Goal: Task Accomplishment & Management: Manage account settings

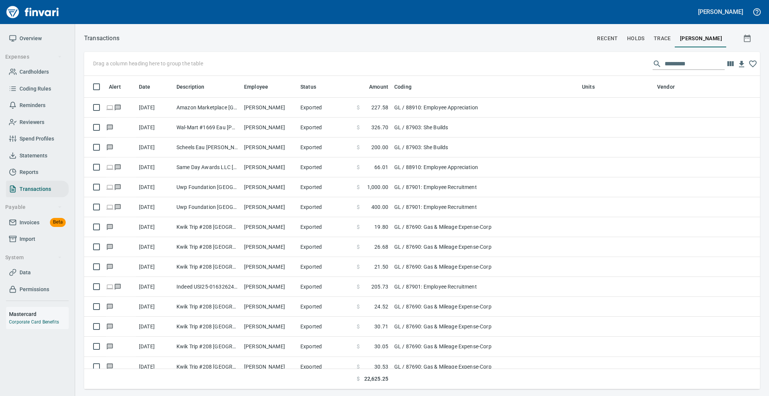
scroll to position [306, 660]
click at [39, 154] on span "Statements" at bounding box center [34, 155] width 28 height 9
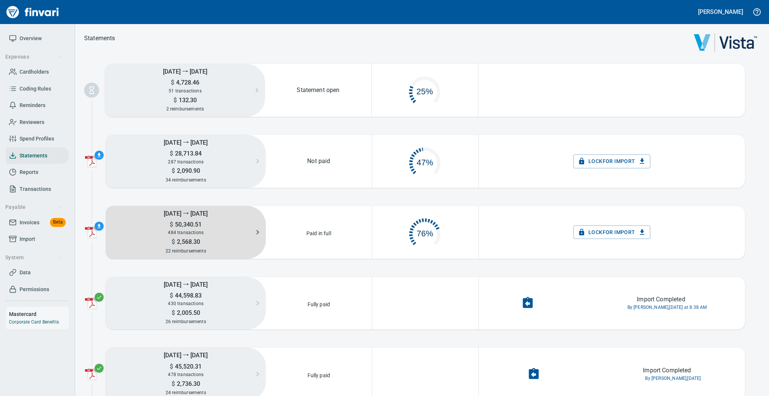
scroll to position [35, 97]
click at [181, 230] on span "484 transactions" at bounding box center [186, 232] width 36 height 5
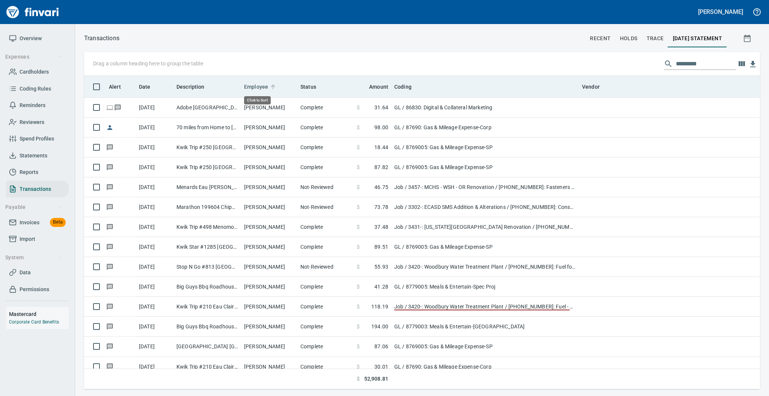
scroll to position [306, 660]
click at [271, 86] on icon at bounding box center [273, 86] width 5 height 5
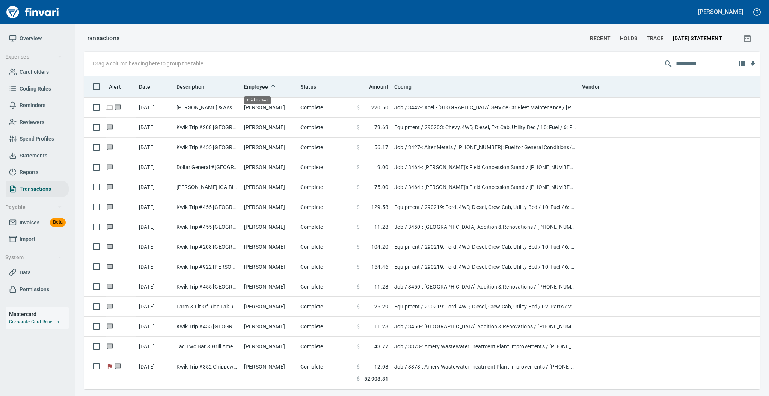
click at [271, 86] on icon at bounding box center [273, 86] width 5 height 5
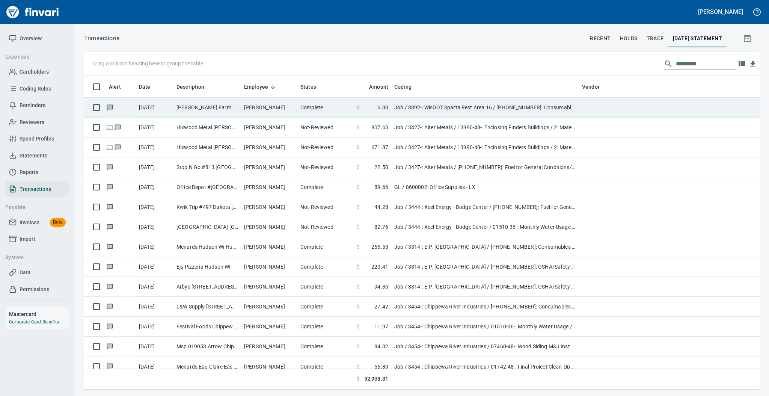
click at [206, 111] on td "[PERSON_NAME] Farm Supply [GEOGRAPHIC_DATA]" at bounding box center [207, 108] width 68 height 20
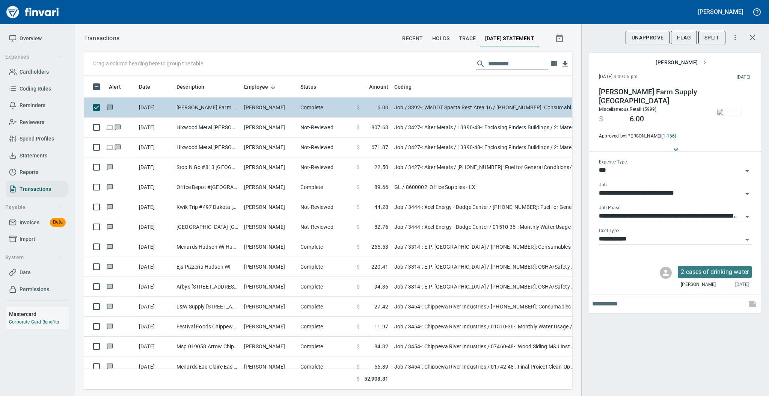
scroll to position [298, 473]
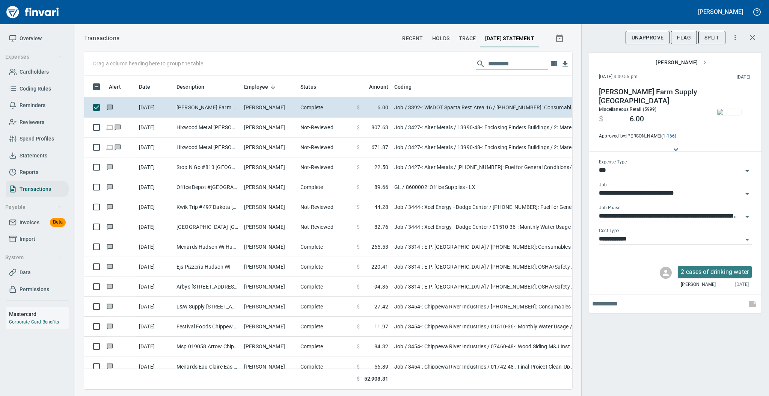
click at [727, 110] on img "button" at bounding box center [729, 112] width 24 height 6
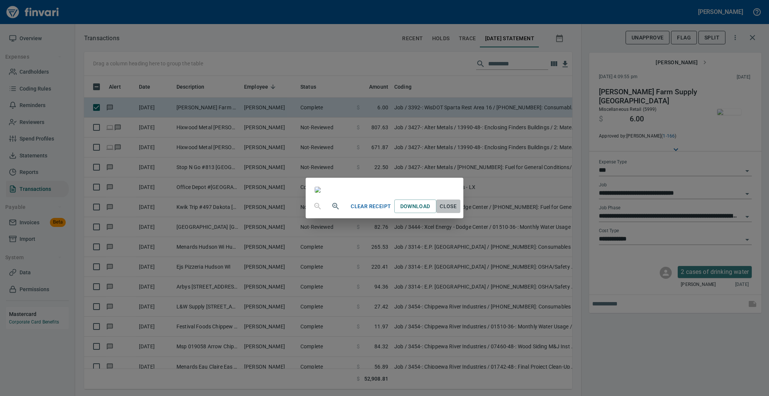
click at [457, 211] on span "Close" at bounding box center [448, 206] width 18 height 9
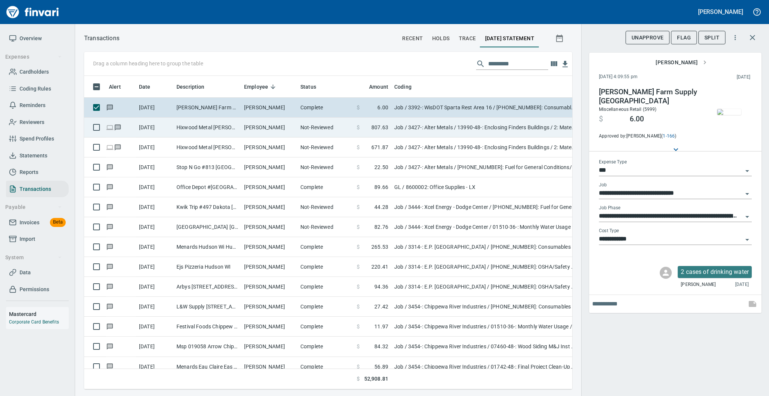
click at [277, 129] on td "[PERSON_NAME]" at bounding box center [269, 128] width 56 height 20
type input "**********"
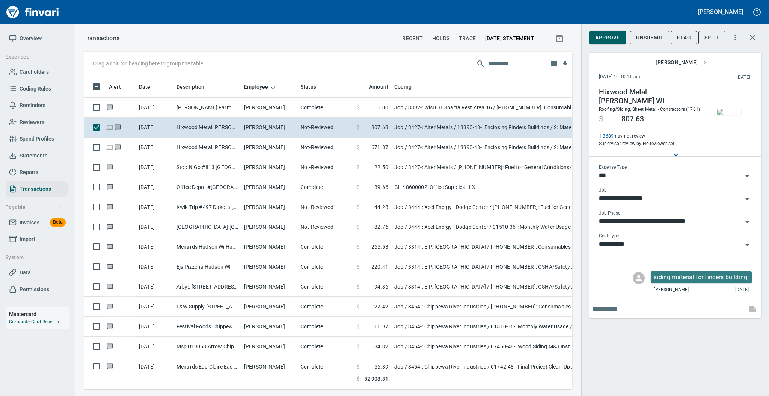
click at [723, 109] on img "button" at bounding box center [729, 112] width 24 height 6
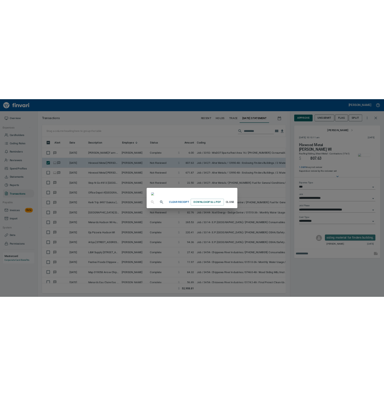
scroll to position [27, 0]
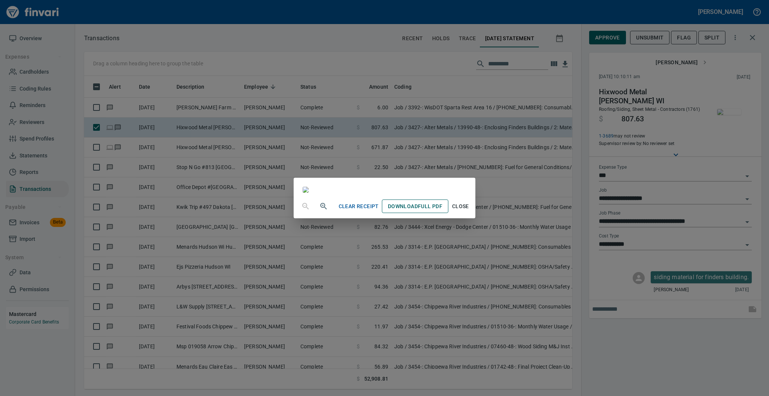
click at [442, 211] on span "Download Full PDF" at bounding box center [415, 206] width 54 height 9
click at [469, 211] on span "Close" at bounding box center [460, 206] width 18 height 9
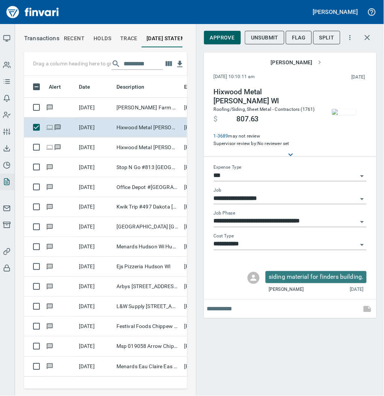
scroll to position [298, 148]
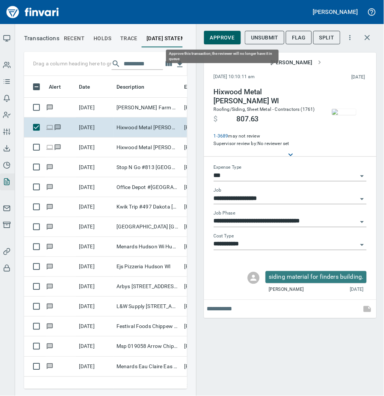
click at [223, 35] on span "Approve" at bounding box center [222, 37] width 25 height 9
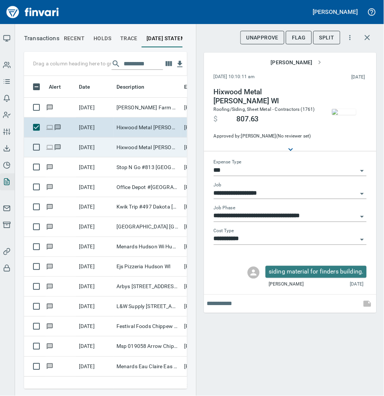
click at [121, 154] on td "Hixwood Metal [PERSON_NAME] WI" at bounding box center [147, 147] width 68 height 20
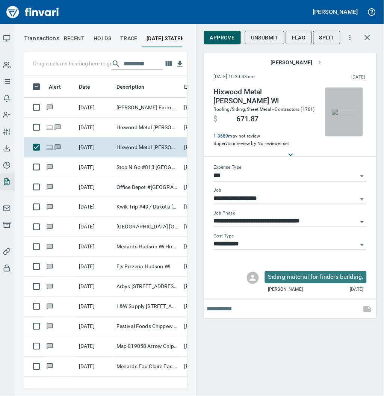
click at [348, 109] on img "button" at bounding box center [344, 112] width 24 height 6
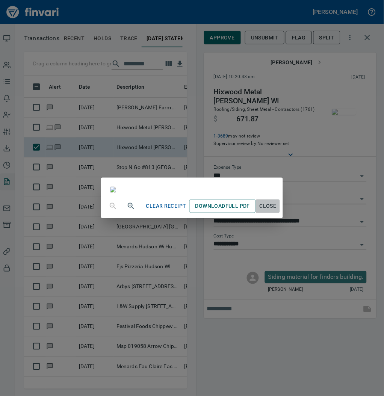
click at [277, 211] on span "Close" at bounding box center [268, 206] width 18 height 9
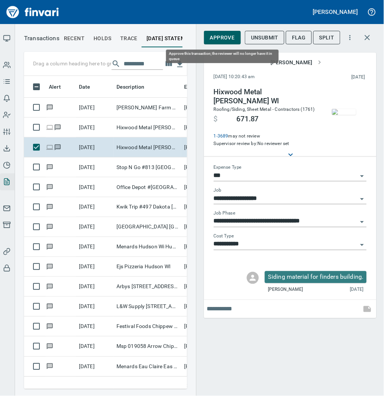
scroll to position [298, 148]
click at [227, 36] on span "Approve" at bounding box center [222, 37] width 25 height 9
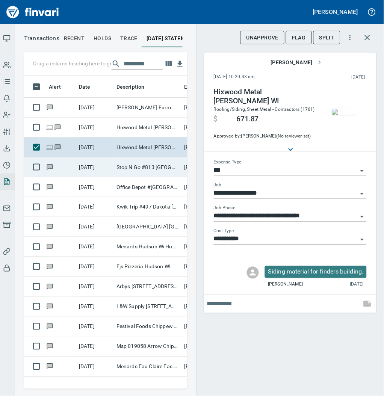
click at [133, 170] on td "Stop N Go #813 [GEOGRAPHIC_DATA][PERSON_NAME]" at bounding box center [147, 167] width 68 height 20
type input "**********"
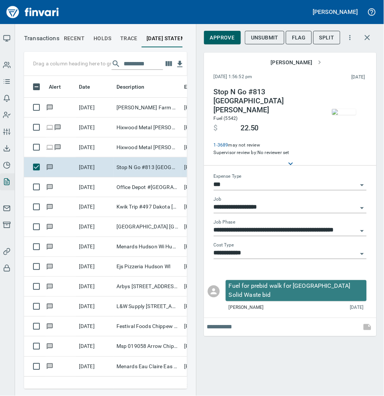
click at [348, 109] on img "button" at bounding box center [344, 112] width 24 height 6
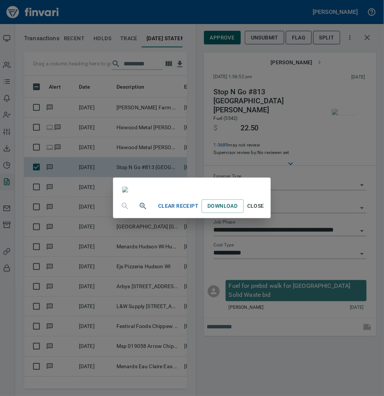
click at [265, 211] on span "Close" at bounding box center [256, 206] width 18 height 9
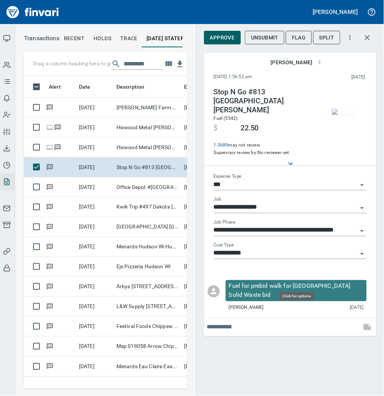
scroll to position [298, 148]
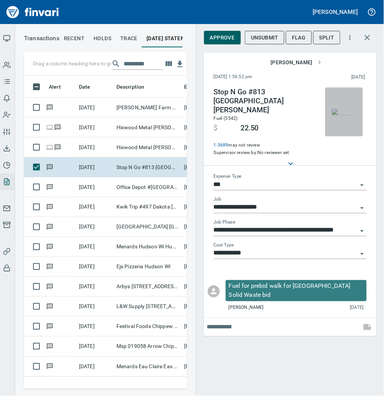
click at [345, 111] on img "button" at bounding box center [344, 112] width 24 height 6
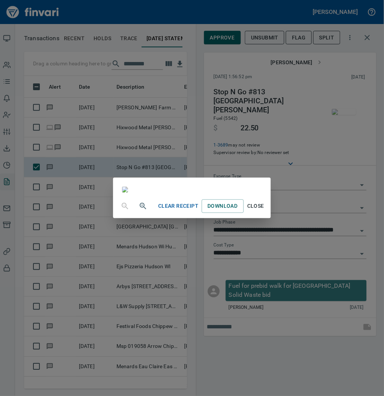
scroll to position [0, 0]
click at [265, 211] on span "Close" at bounding box center [256, 206] width 18 height 9
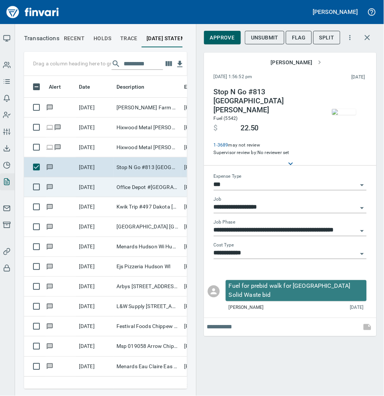
click at [122, 189] on td "Office Depot #[GEOGRAPHIC_DATA]" at bounding box center [147, 187] width 68 height 20
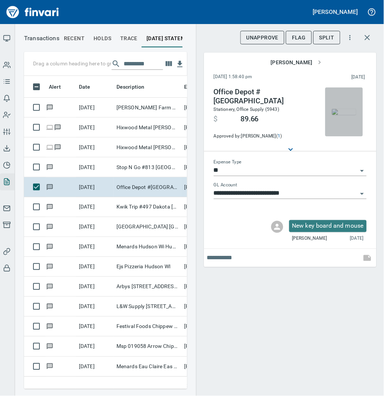
click at [346, 110] on img "button" at bounding box center [344, 112] width 24 height 6
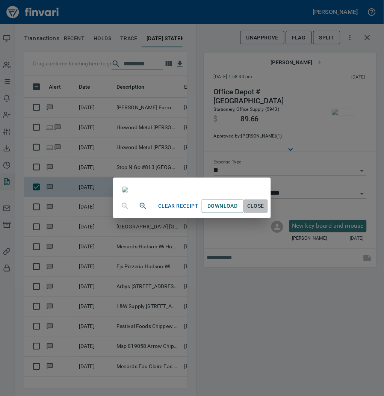
click at [268, 213] on button "Close" at bounding box center [256, 206] width 24 height 14
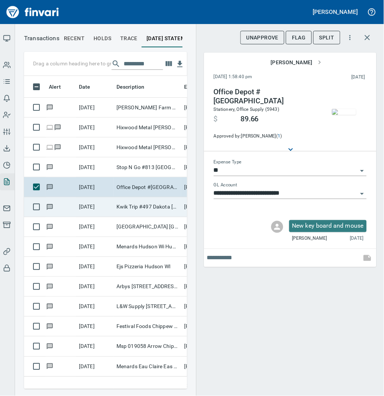
click at [133, 203] on td "Kwik Trip #497 Dakota [GEOGRAPHIC_DATA]" at bounding box center [147, 207] width 68 height 20
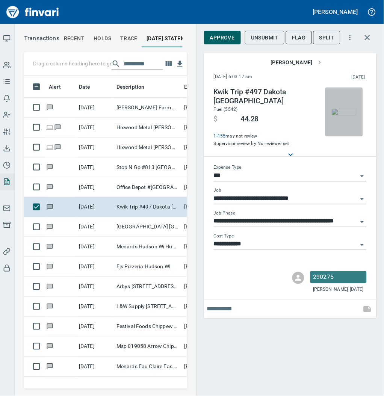
click at [341, 111] on img "button" at bounding box center [344, 112] width 24 height 6
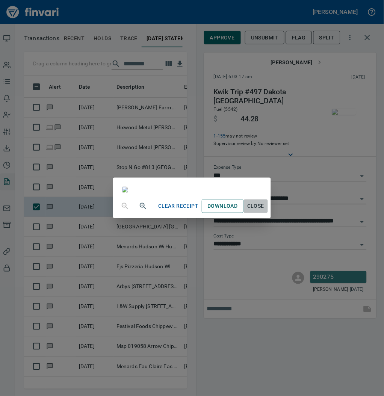
click at [265, 211] on span "Close" at bounding box center [256, 206] width 18 height 9
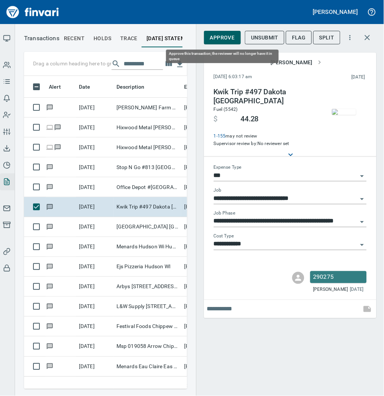
click at [223, 39] on span "Approve" at bounding box center [222, 37] width 25 height 9
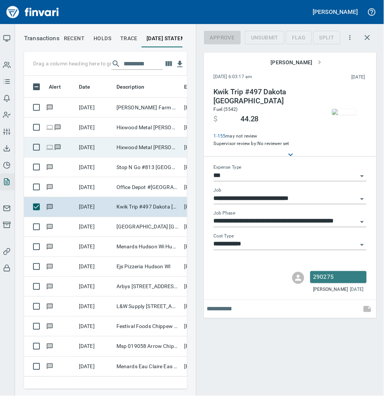
scroll to position [298, 148]
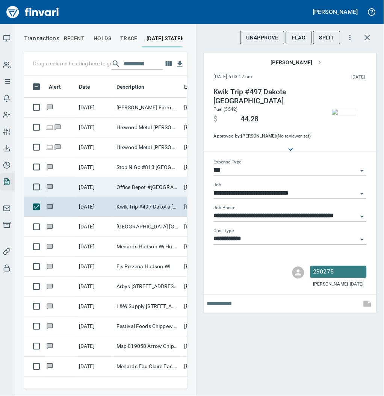
click at [136, 184] on td "Office Depot #[GEOGRAPHIC_DATA]" at bounding box center [147, 187] width 68 height 20
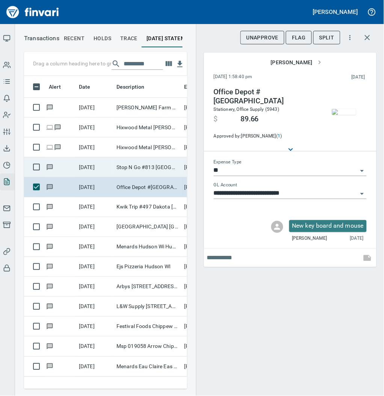
click at [128, 157] on td "Stop N Go #813 [GEOGRAPHIC_DATA][PERSON_NAME]" at bounding box center [147, 167] width 68 height 20
type input "***"
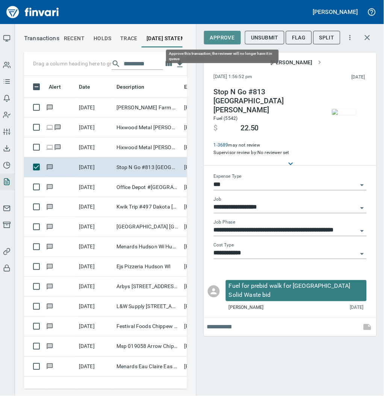
click at [218, 42] on span "Approve" at bounding box center [222, 37] width 25 height 9
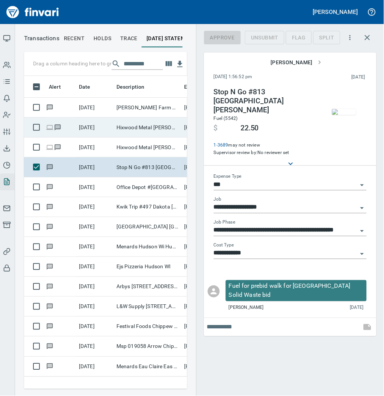
scroll to position [298, 148]
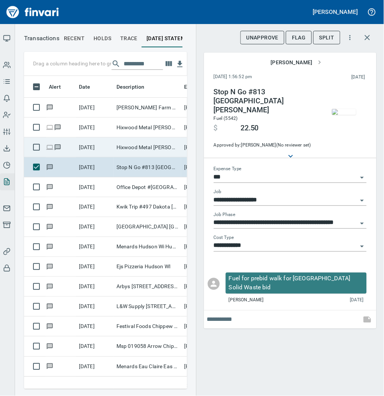
click at [142, 143] on td "Hixwood Metal [PERSON_NAME] WI" at bounding box center [147, 147] width 68 height 20
type input "**********"
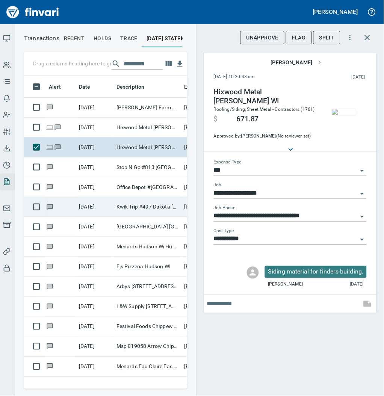
click at [113, 208] on td "Kwik Trip #497 Dakota [GEOGRAPHIC_DATA]" at bounding box center [147, 207] width 68 height 20
type input "**********"
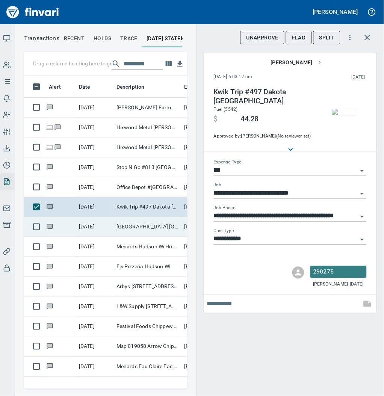
click at [124, 230] on td "[GEOGRAPHIC_DATA] [GEOGRAPHIC_DATA]" at bounding box center [147, 227] width 68 height 20
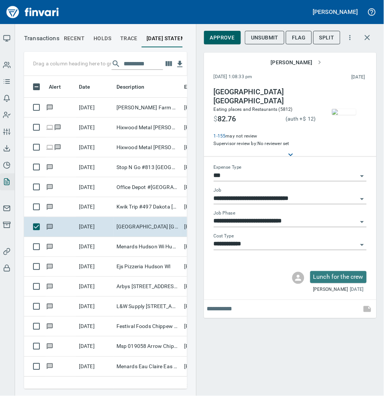
click at [343, 111] on img "button" at bounding box center [344, 112] width 24 height 6
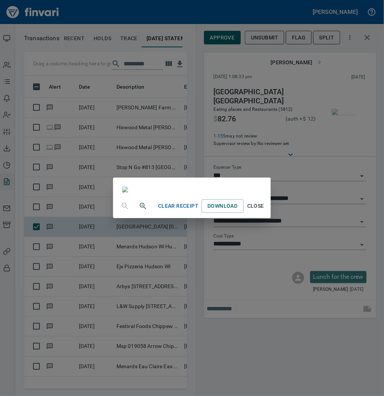
scroll to position [45, 0]
click at [265, 211] on span "Close" at bounding box center [256, 206] width 18 height 9
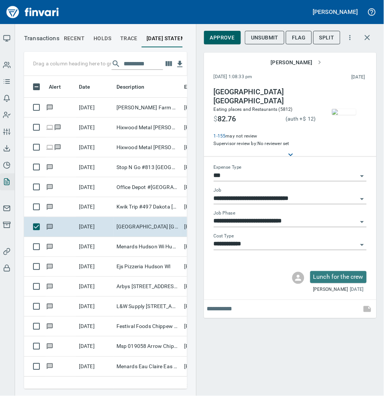
click at [314, 220] on input "**********" at bounding box center [286, 221] width 144 height 11
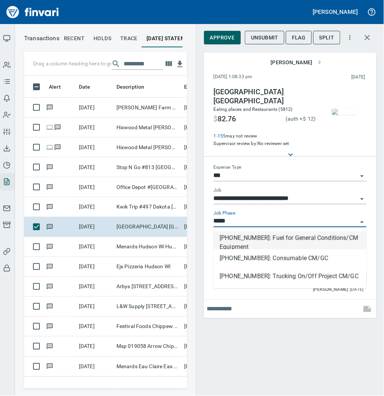
scroll to position [298, 148]
click at [254, 242] on li "[PHONE_NUMBER]: Fuel for General Conditions/CM Equipment" at bounding box center [290, 240] width 153 height 18
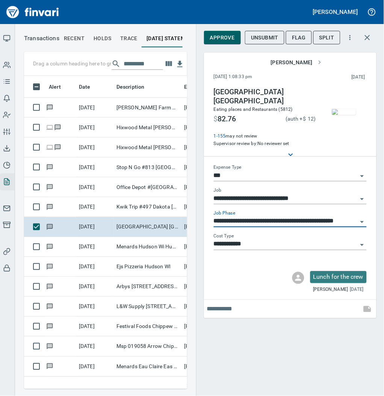
type input "**********"
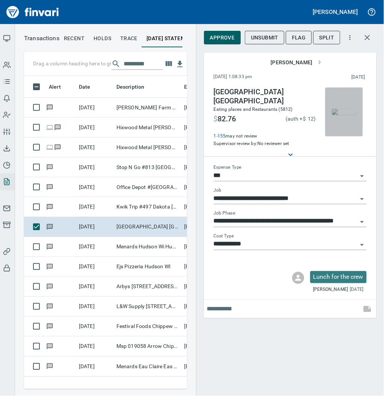
click at [344, 109] on img "button" at bounding box center [344, 112] width 24 height 6
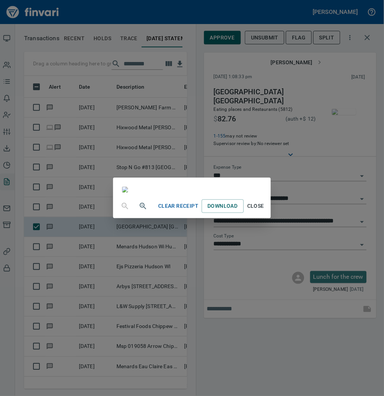
click at [265, 211] on span "Close" at bounding box center [256, 206] width 18 height 9
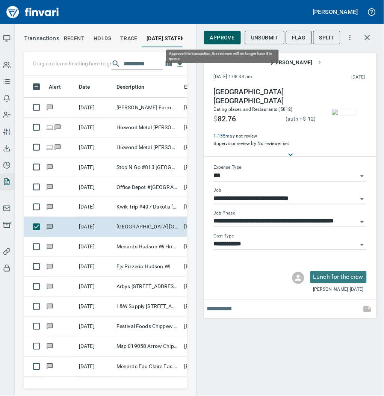
click at [227, 38] on span "Approve" at bounding box center [222, 37] width 25 height 9
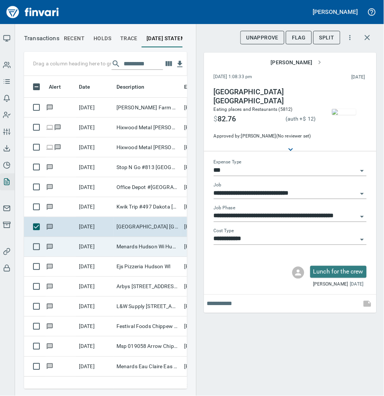
click at [131, 245] on td "Menards Hudson Wi Hudson [GEOGRAPHIC_DATA]" at bounding box center [147, 247] width 68 height 20
type input "**********"
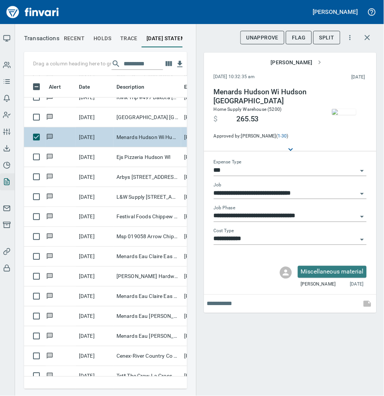
scroll to position [110, 0]
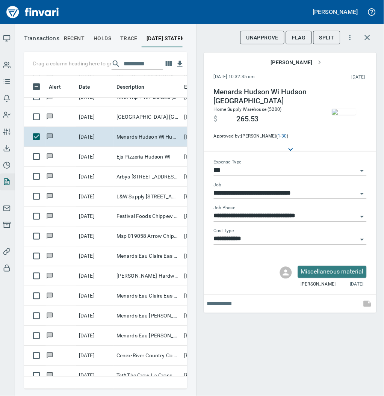
click at [341, 114] on img "button" at bounding box center [344, 112] width 24 height 6
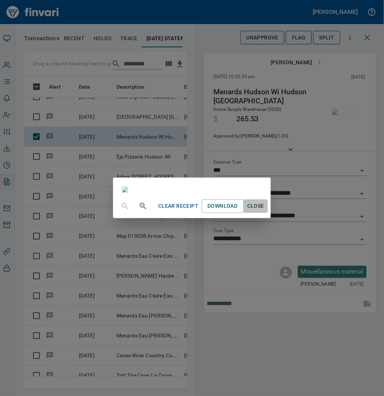
click at [265, 211] on span "Close" at bounding box center [256, 206] width 18 height 9
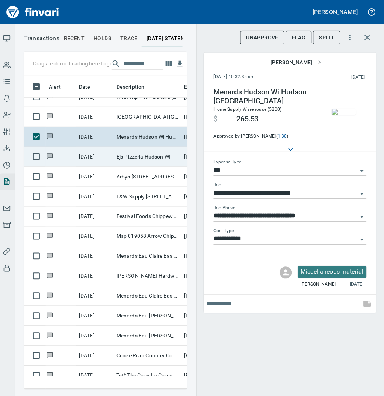
click at [141, 154] on td "Ejs Pizzeria Hudson WI" at bounding box center [147, 157] width 68 height 20
type input "**********"
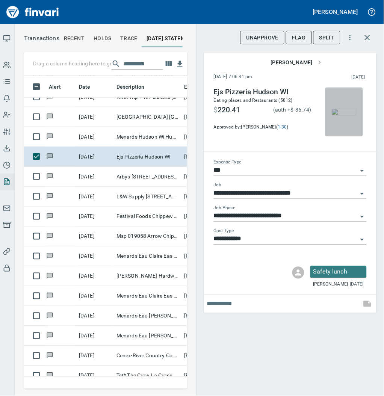
click at [340, 111] on img "button" at bounding box center [344, 112] width 24 height 6
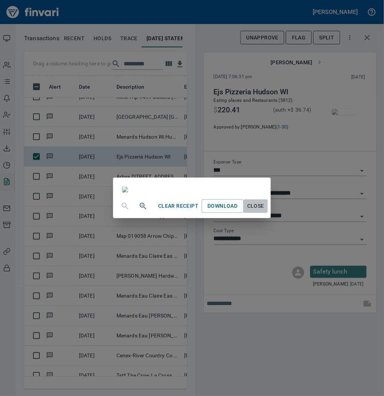
click at [265, 211] on span "Close" at bounding box center [256, 206] width 18 height 9
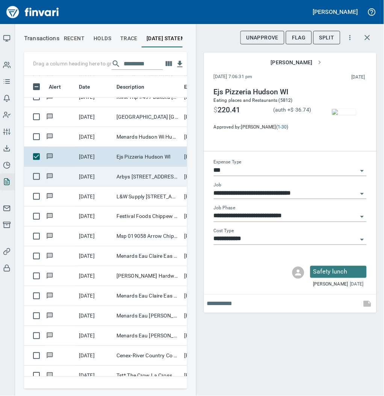
click at [127, 178] on td "Arbys [STREET_ADDRESS]" at bounding box center [147, 177] width 68 height 20
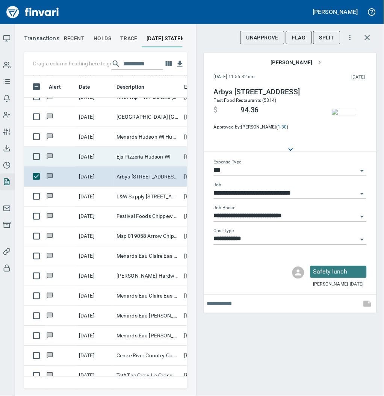
click at [133, 156] on td "Ejs Pizzeria Hudson WI" at bounding box center [147, 157] width 68 height 20
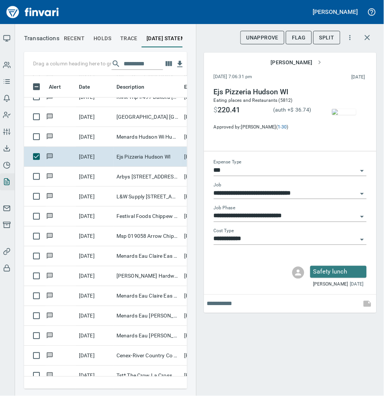
click at [345, 109] on img "button" at bounding box center [344, 112] width 24 height 6
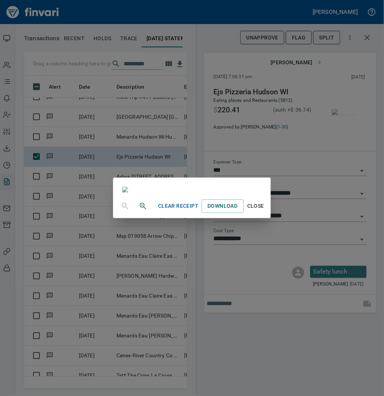
click at [265, 211] on span "Close" at bounding box center [256, 206] width 18 height 9
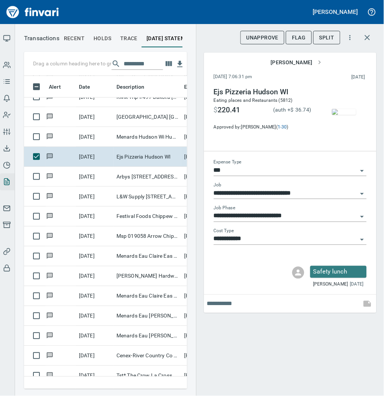
click at [341, 109] on img "button" at bounding box center [344, 112] width 24 height 6
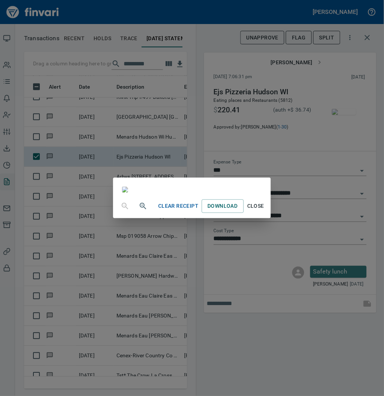
click at [265, 211] on span "Close" at bounding box center [256, 206] width 18 height 9
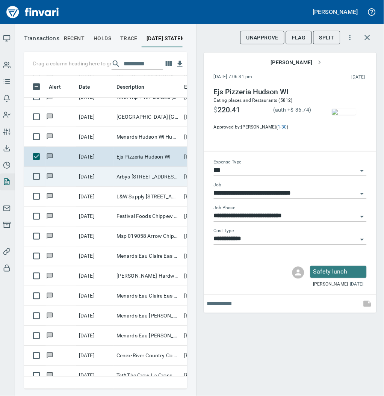
click at [142, 179] on td "Arbys [STREET_ADDRESS]" at bounding box center [147, 177] width 68 height 20
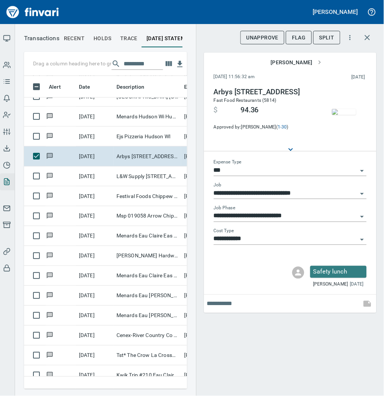
scroll to position [151, 0]
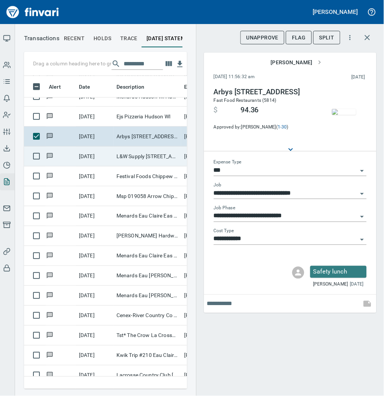
click at [128, 153] on td "L&W Supply [STREET_ADDRESS]" at bounding box center [147, 156] width 68 height 20
type input "**********"
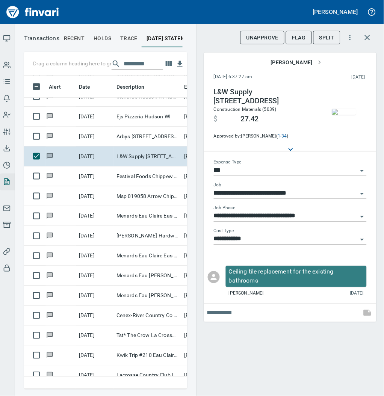
click at [344, 109] on img "button" at bounding box center [344, 112] width 24 height 6
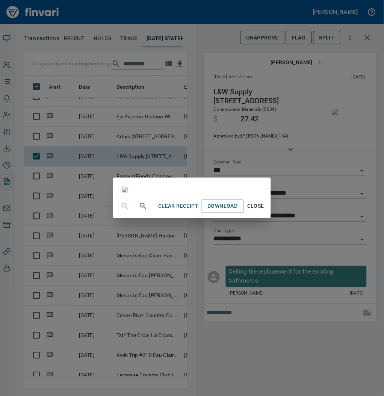
click at [265, 211] on span "Close" at bounding box center [256, 206] width 18 height 9
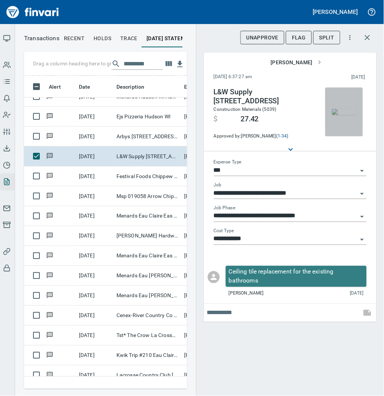
click at [346, 109] on img "button" at bounding box center [344, 112] width 24 height 6
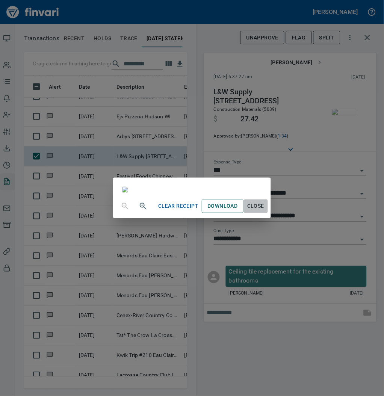
click at [265, 211] on span "Close" at bounding box center [256, 206] width 18 height 9
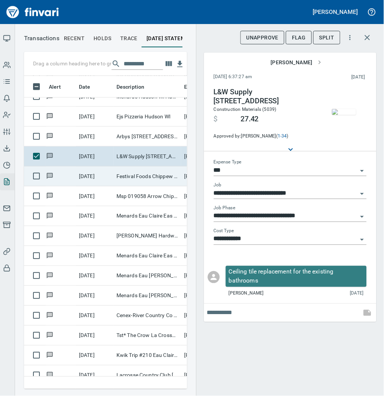
click at [163, 175] on td "Festival Foods Chippew Chippewa Fall WI" at bounding box center [147, 176] width 68 height 20
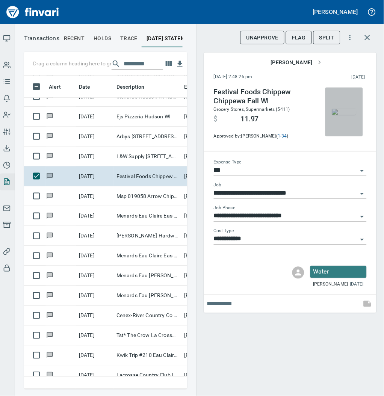
click at [351, 114] on img "button" at bounding box center [344, 112] width 24 height 6
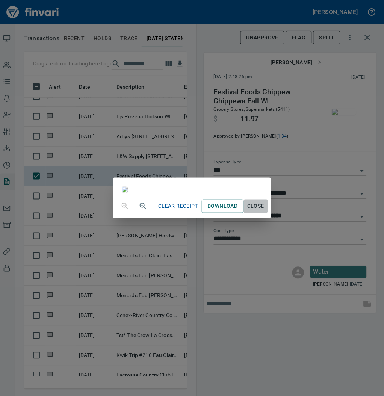
click at [265, 211] on span "Close" at bounding box center [256, 206] width 18 height 9
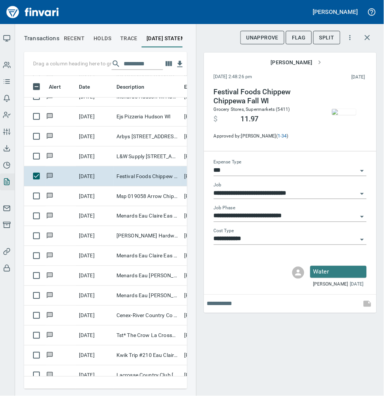
click at [264, 215] on input "**********" at bounding box center [286, 216] width 144 height 11
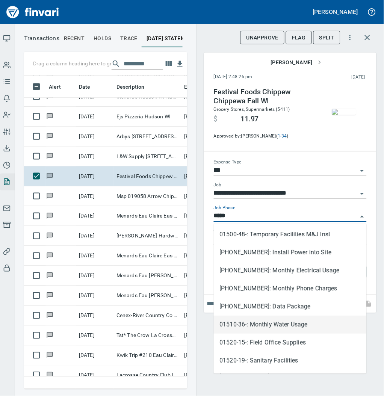
scroll to position [298, 148]
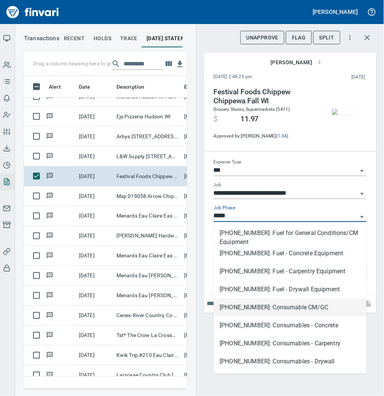
click at [291, 307] on li "[PHONE_NUMBER]: Consumable CM/GC" at bounding box center [290, 307] width 153 height 18
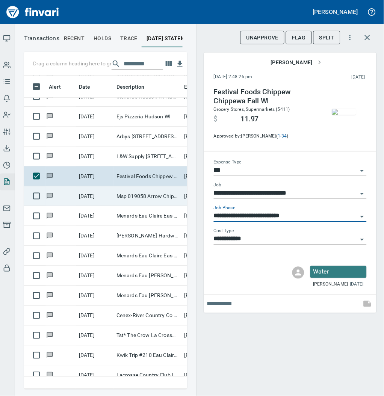
click at [136, 200] on td "Msp 019058 Arrow Chippewa Fall WI" at bounding box center [147, 196] width 68 height 20
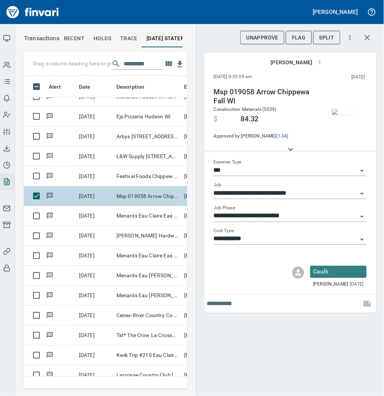
type input "**********"
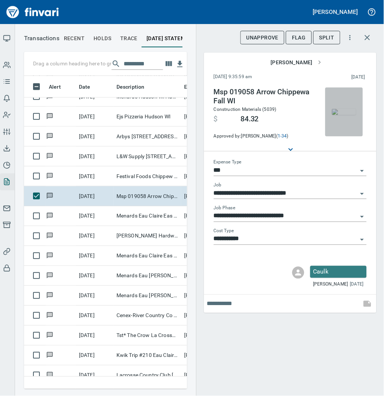
click at [344, 111] on img "button" at bounding box center [344, 112] width 24 height 6
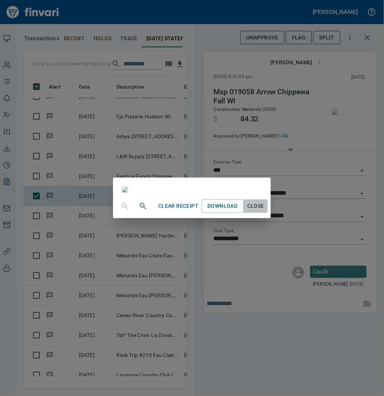
click at [265, 211] on span "Close" at bounding box center [256, 206] width 18 height 9
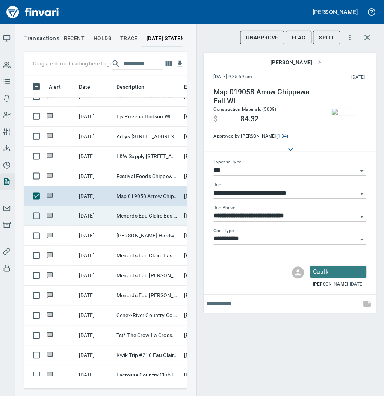
click at [129, 215] on td "Menards Eau Claire Eas Eau Claire WI" at bounding box center [147, 216] width 68 height 20
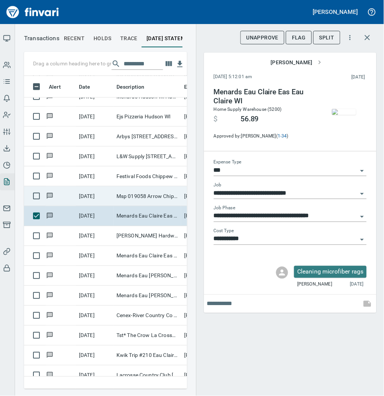
click at [133, 193] on td "Msp 019058 Arrow Chippewa Fall WI" at bounding box center [147, 196] width 68 height 20
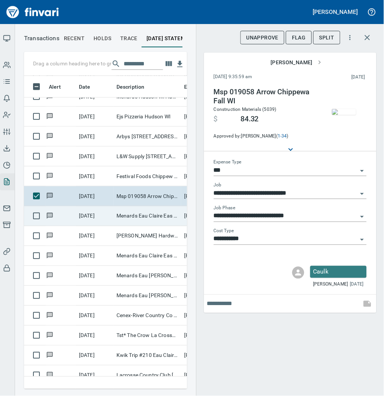
click at [137, 214] on td "Menards Eau Claire Eas Eau Claire WI" at bounding box center [147, 216] width 68 height 20
type input "**********"
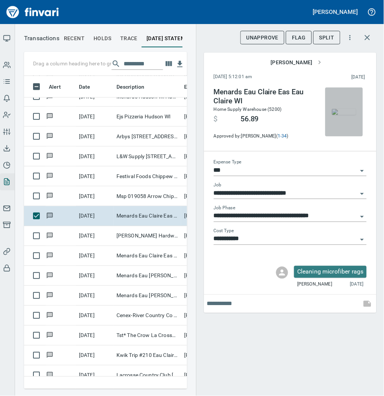
click at [341, 111] on img "button" at bounding box center [344, 112] width 24 height 6
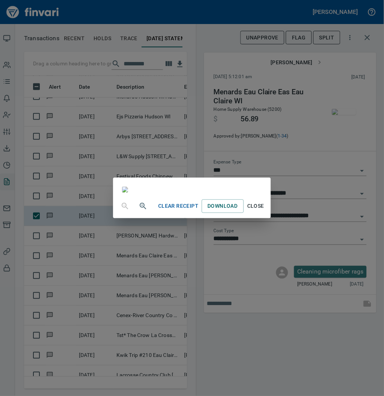
click at [265, 211] on span "Close" at bounding box center [256, 206] width 18 height 9
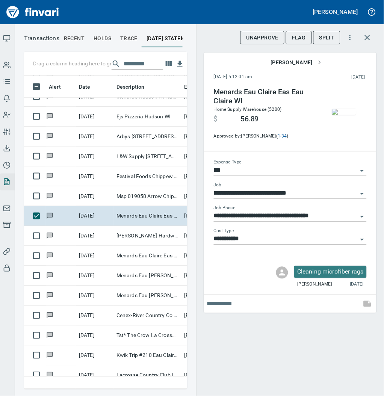
scroll to position [298, 148]
click at [257, 242] on input "**********" at bounding box center [286, 239] width 144 height 11
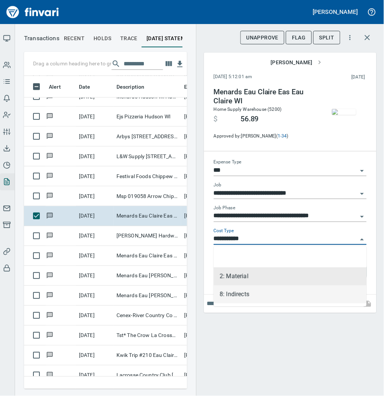
click at [245, 294] on li "8: Indirects" at bounding box center [290, 294] width 153 height 18
type input "**********"
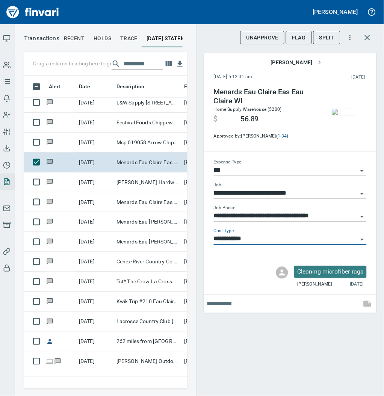
scroll to position [230, 0]
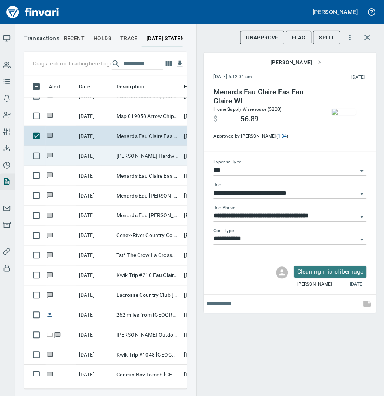
click at [137, 154] on td "[PERSON_NAME] Hardware Chippewa Fall WI" at bounding box center [147, 156] width 68 height 20
type input "**********"
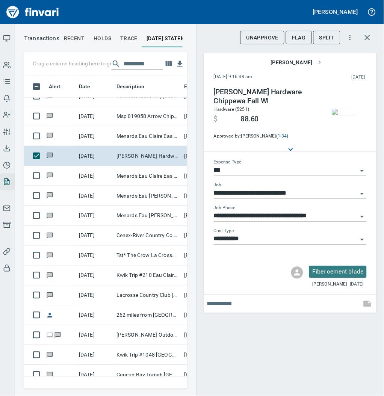
click at [343, 109] on img "button" at bounding box center [344, 112] width 24 height 6
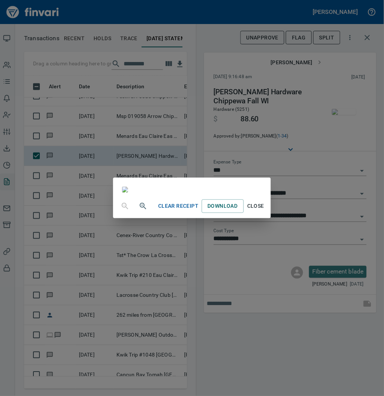
click at [265, 211] on span "Close" at bounding box center [256, 206] width 18 height 9
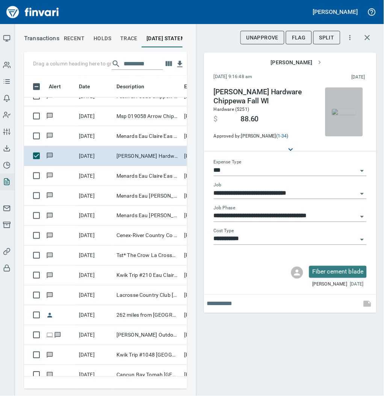
click at [344, 109] on img "button" at bounding box center [344, 112] width 24 height 6
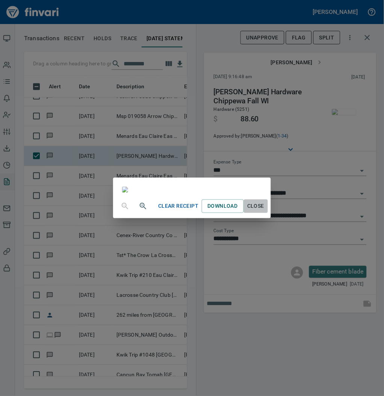
click at [265, 211] on span "Close" at bounding box center [256, 206] width 18 height 9
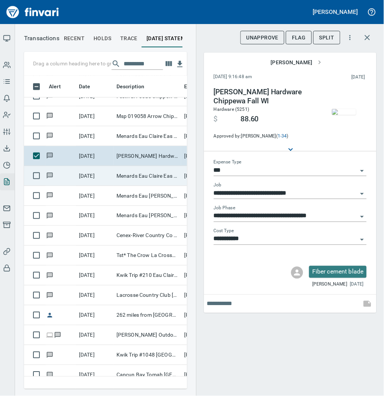
click at [143, 179] on td "Menards Eau Claire Eas Eau Claire WI" at bounding box center [147, 176] width 68 height 20
type input "**********"
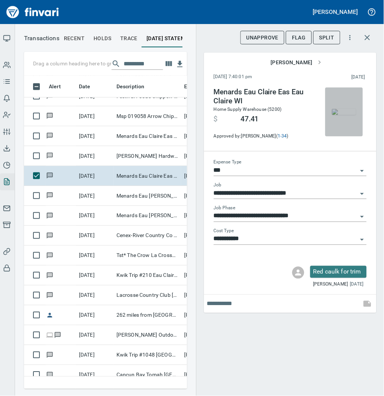
click at [343, 109] on img "button" at bounding box center [344, 112] width 24 height 6
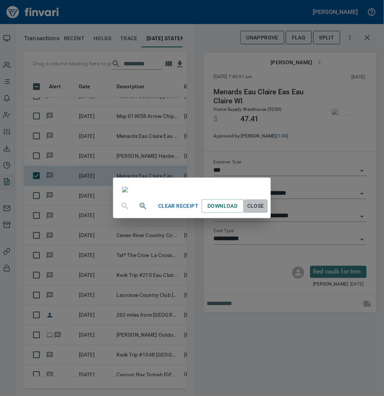
click at [265, 211] on span "Close" at bounding box center [256, 206] width 18 height 9
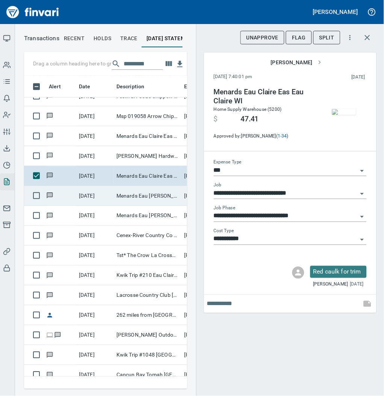
click at [154, 193] on td "Menards Eau [PERSON_NAME] [PERSON_NAME] Eau [PERSON_NAME]" at bounding box center [147, 196] width 68 height 20
type input "**********"
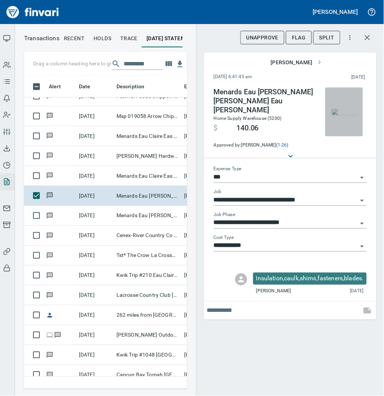
click at [342, 109] on img "button" at bounding box center [344, 112] width 24 height 6
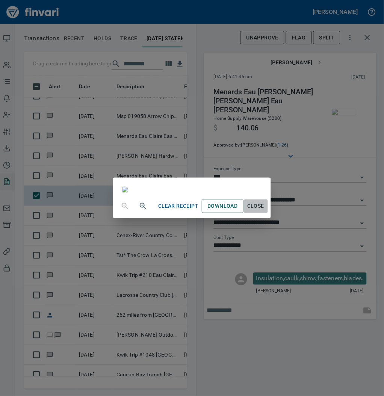
click at [265, 211] on span "Close" at bounding box center [256, 206] width 18 height 9
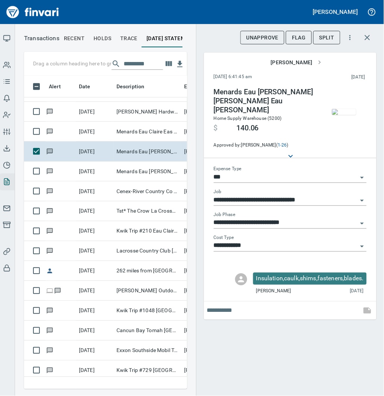
scroll to position [271, 0]
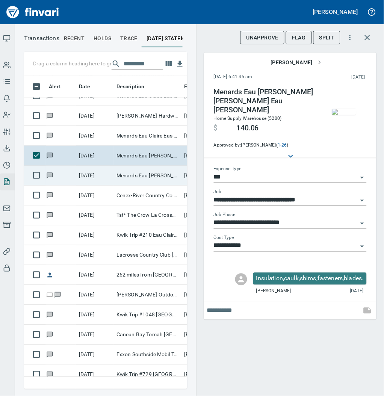
click at [147, 175] on td "Menards Eau [PERSON_NAME] [PERSON_NAME] Eau [PERSON_NAME]" at bounding box center [147, 176] width 68 height 20
type input "**********"
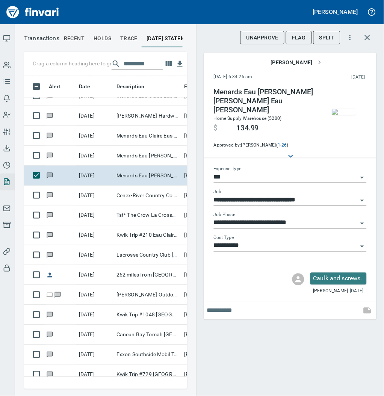
click at [347, 111] on img "button" at bounding box center [344, 112] width 24 height 6
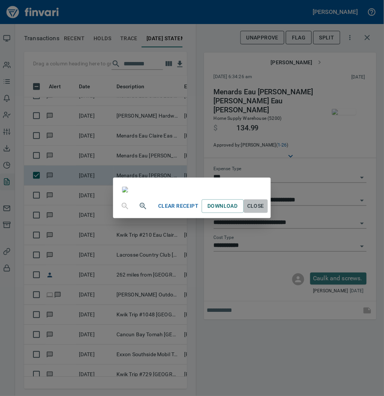
click at [265, 211] on span "Close" at bounding box center [256, 206] width 18 height 9
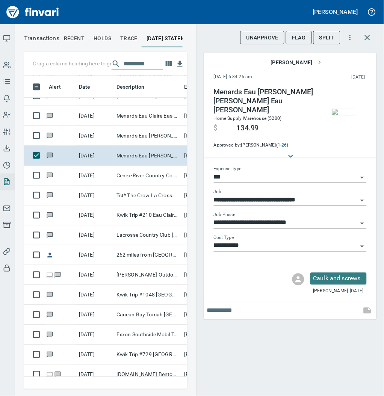
scroll to position [310, 0]
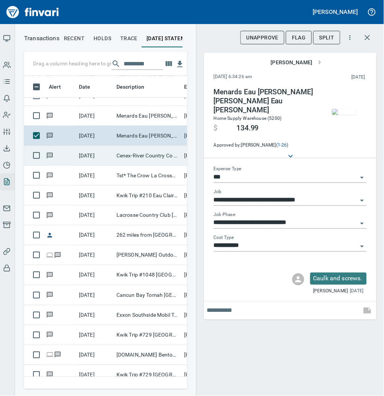
click at [122, 157] on td "Cenex-River Country Co Cadott [GEOGRAPHIC_DATA]" at bounding box center [147, 156] width 68 height 20
type input "**"
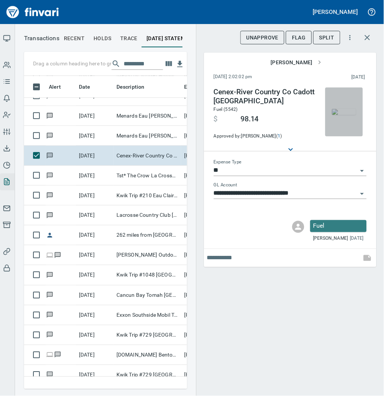
click at [343, 111] on img "button" at bounding box center [344, 112] width 24 height 6
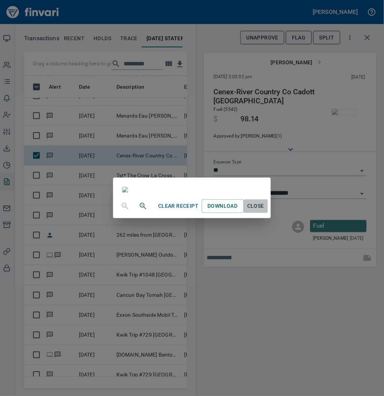
click at [265, 211] on span "Close" at bounding box center [256, 206] width 18 height 9
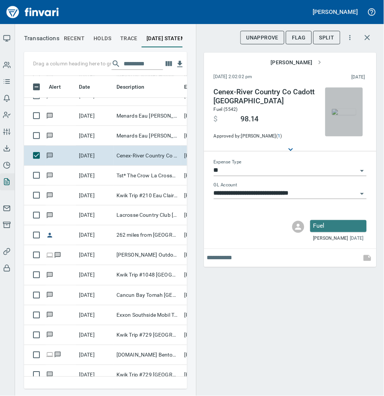
click at [346, 114] on img "button" at bounding box center [344, 112] width 24 height 6
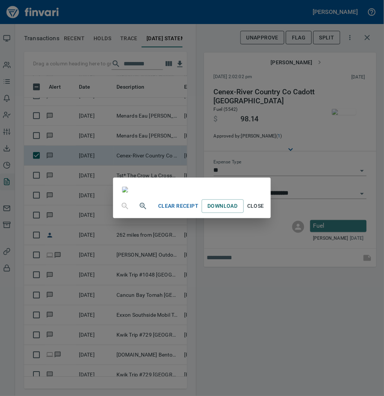
click at [265, 211] on span "Close" at bounding box center [256, 206] width 18 height 9
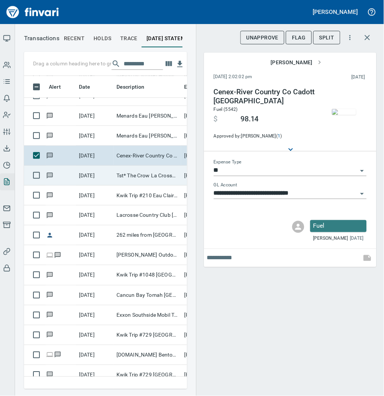
click at [146, 177] on td "Tst* The Crow La Crosse WI" at bounding box center [147, 176] width 68 height 20
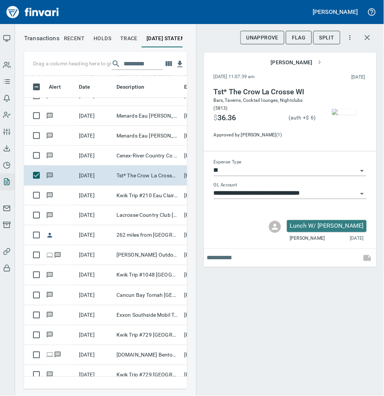
click at [350, 115] on img "button" at bounding box center [344, 112] width 24 height 6
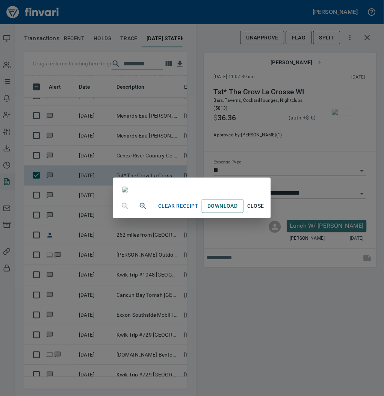
click at [270, 218] on div "Clear Receipt Download Close" at bounding box center [191, 206] width 157 height 24
click at [268, 213] on button "Close" at bounding box center [256, 206] width 24 height 14
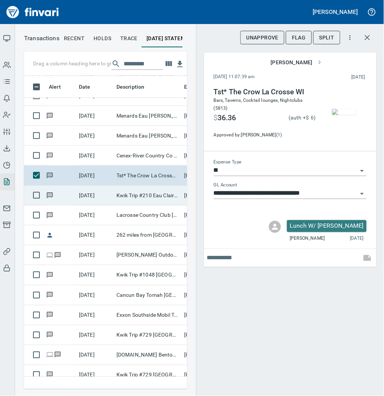
click at [145, 196] on td "Kwik Trip #210 Eau Claire WI" at bounding box center [147, 195] width 68 height 20
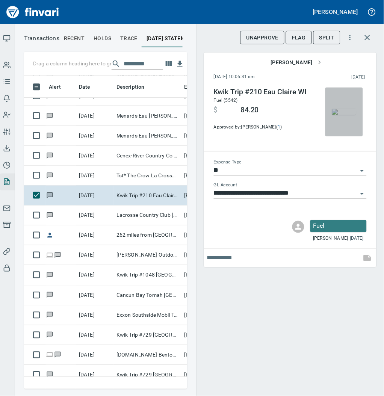
click at [341, 109] on img "button" at bounding box center [344, 112] width 24 height 6
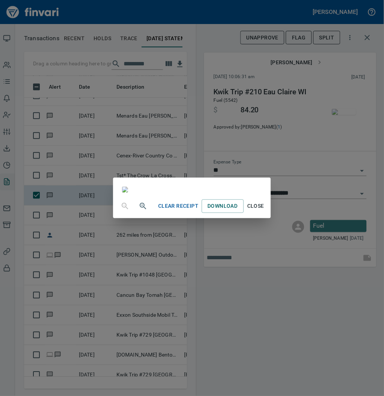
click at [265, 211] on span "Close" at bounding box center [256, 206] width 18 height 9
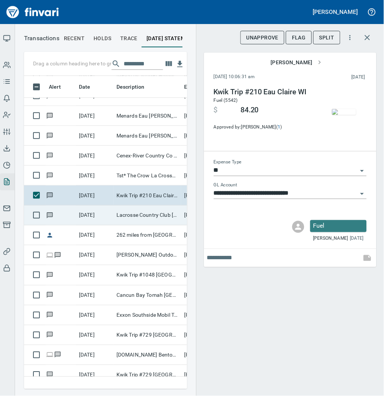
click at [141, 210] on td "Lacrosse Country Club [GEOGRAPHIC_DATA] [GEOGRAPHIC_DATA]" at bounding box center [147, 215] width 68 height 20
type input "**********"
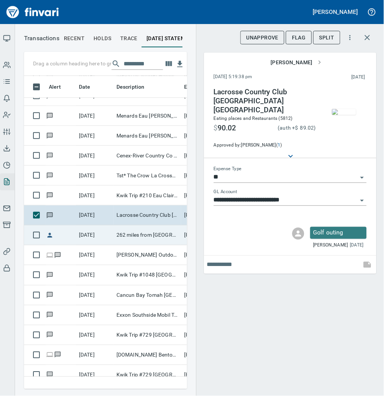
click at [154, 240] on td "262 miles from [GEOGRAPHIC_DATA] to [GEOGRAPHIC_DATA]" at bounding box center [147, 235] width 68 height 20
type input "***"
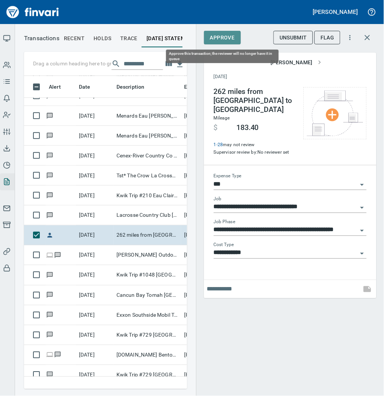
click at [214, 39] on span "Approve" at bounding box center [222, 37] width 25 height 9
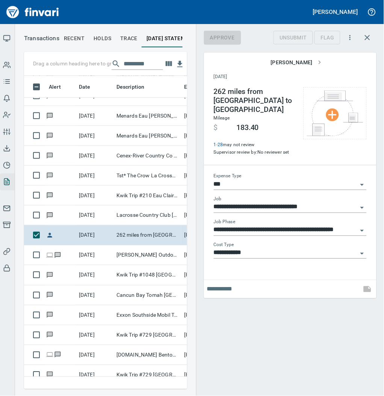
scroll to position [298, 148]
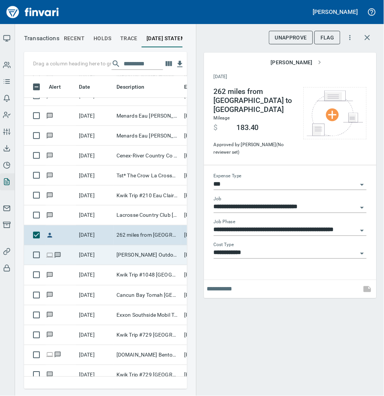
click at [112, 255] on td "[DATE]" at bounding box center [95, 255] width 38 height 20
type input "**********"
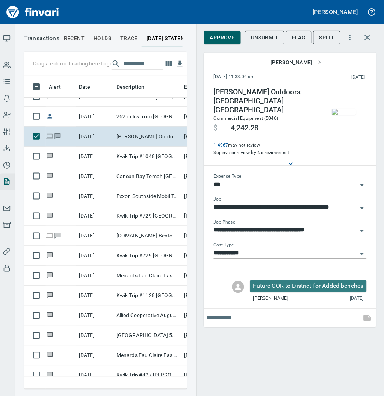
scroll to position [431, 0]
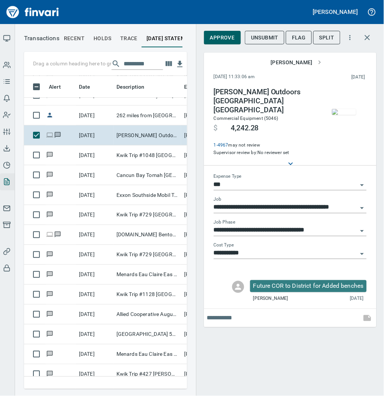
click at [337, 111] on img "button" at bounding box center [344, 112] width 24 height 6
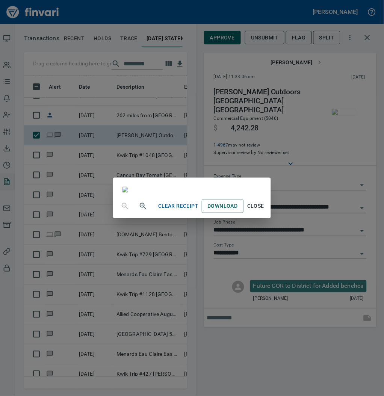
click at [265, 211] on span "Close" at bounding box center [256, 206] width 18 height 9
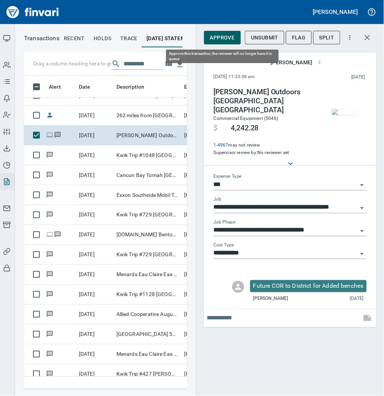
click at [219, 39] on span "Approve" at bounding box center [222, 37] width 25 height 9
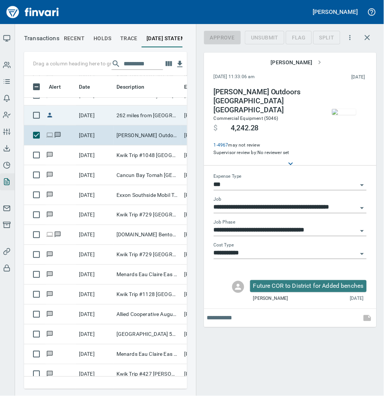
scroll to position [298, 148]
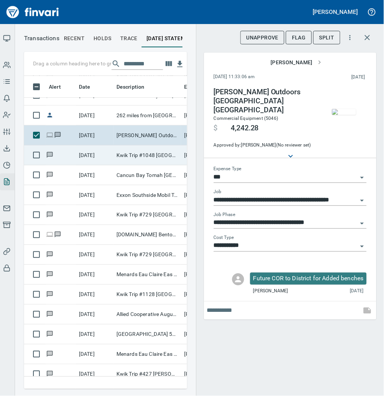
click at [145, 152] on td "Kwik Trip #1048 [GEOGRAPHIC_DATA] [GEOGRAPHIC_DATA]" at bounding box center [147, 155] width 68 height 20
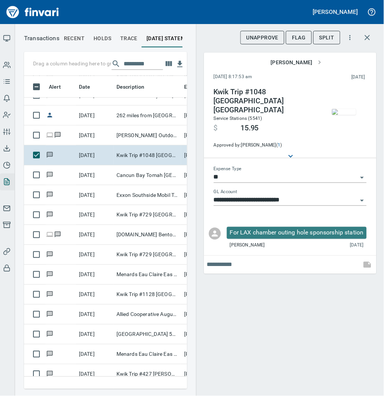
click at [341, 109] on img "button" at bounding box center [344, 112] width 24 height 6
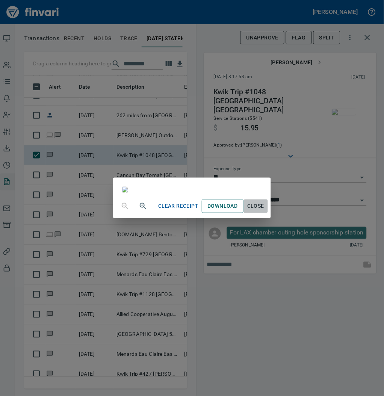
click at [265, 211] on span "Close" at bounding box center [256, 206] width 18 height 9
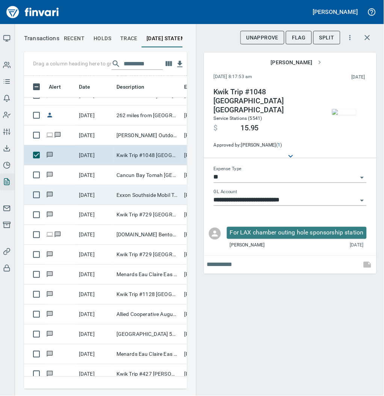
scroll to position [298, 148]
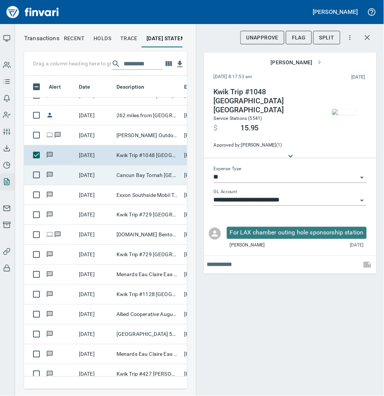
click at [132, 172] on td "Cancun Bay Tomah [GEOGRAPHIC_DATA]" at bounding box center [147, 175] width 68 height 20
type input "***"
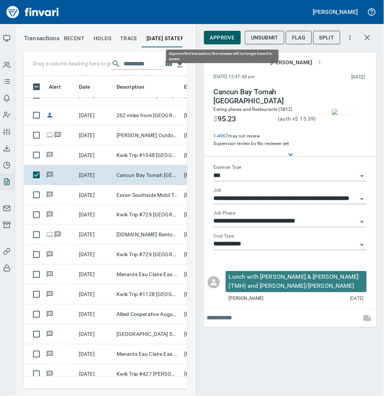
scroll to position [298, 148]
click at [215, 35] on span "Approve" at bounding box center [222, 37] width 25 height 9
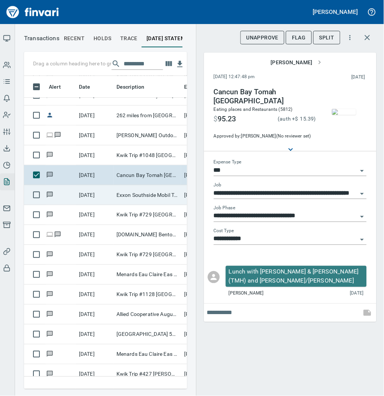
click at [128, 190] on td "Exxon Southside Mobil Tomah [GEOGRAPHIC_DATA]" at bounding box center [147, 195] width 68 height 20
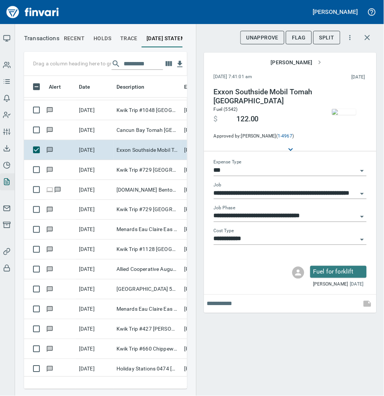
scroll to position [491, 0]
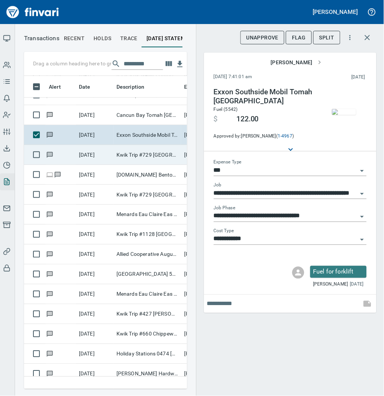
click at [132, 149] on td "Kwik Trip #729 [GEOGRAPHIC_DATA] [GEOGRAPHIC_DATA]" at bounding box center [147, 155] width 68 height 20
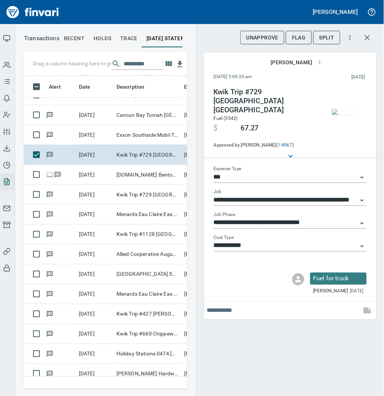
click at [340, 114] on img "button" at bounding box center [344, 112] width 24 height 6
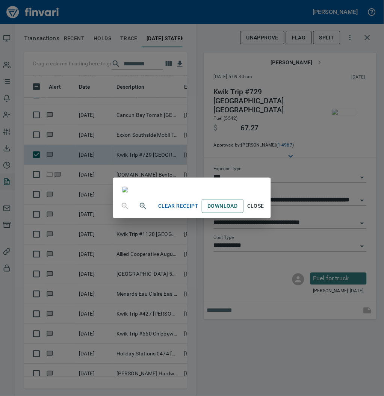
click at [265, 211] on span "Close" at bounding box center [256, 206] width 18 height 9
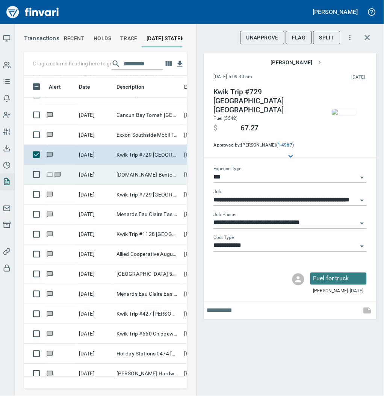
click at [147, 178] on td "[DOMAIN_NAME] Bentonville [GEOGRAPHIC_DATA]" at bounding box center [147, 175] width 68 height 20
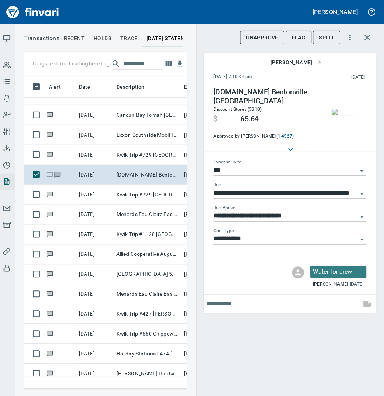
click at [349, 114] on img "button" at bounding box center [344, 112] width 24 height 6
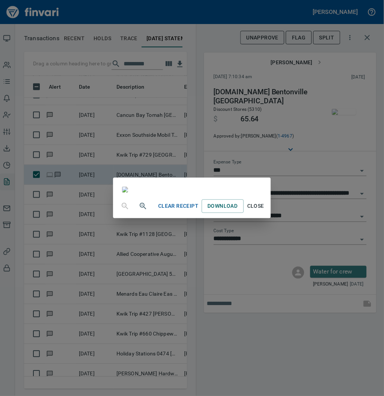
click at [265, 211] on span "Close" at bounding box center [256, 206] width 18 height 9
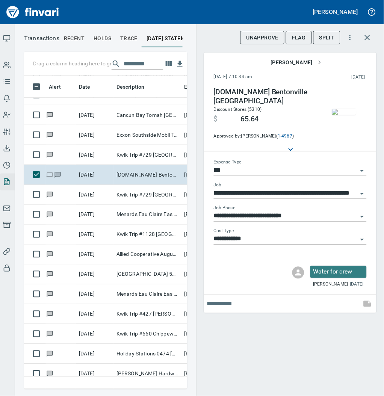
click at [270, 218] on input "**********" at bounding box center [286, 216] width 144 height 11
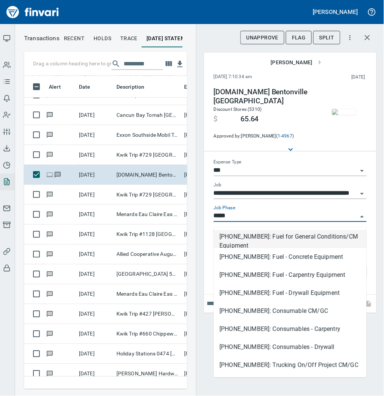
scroll to position [298, 148]
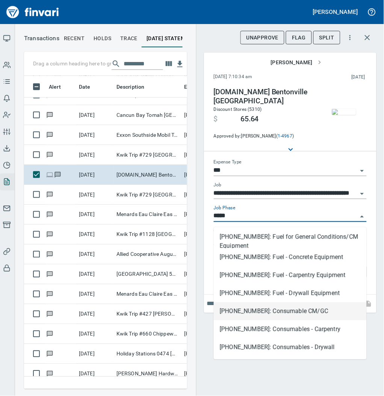
click at [312, 314] on li "[PHONE_NUMBER]: Consumable CM/GC" at bounding box center [290, 311] width 153 height 18
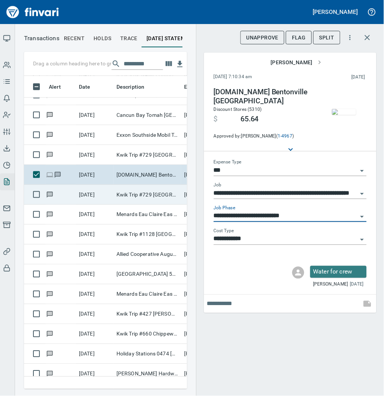
click at [145, 199] on td "Kwik Trip #729 [GEOGRAPHIC_DATA] [GEOGRAPHIC_DATA]" at bounding box center [147, 195] width 68 height 20
type input "**********"
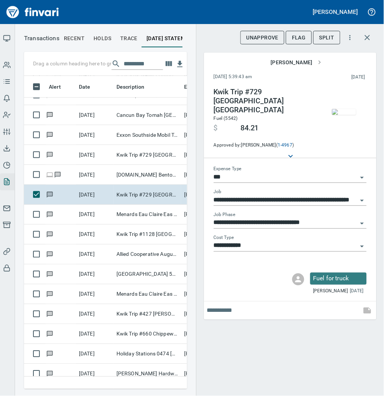
click at [345, 109] on img "button" at bounding box center [344, 112] width 24 height 6
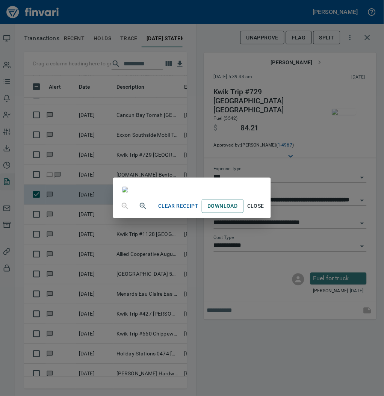
click at [265, 211] on span "Close" at bounding box center [256, 206] width 18 height 9
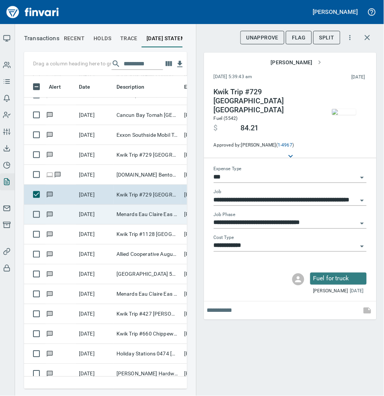
click at [123, 218] on td "Menards Eau Claire Eas Eau Claire WI" at bounding box center [147, 215] width 68 height 20
type input "**********"
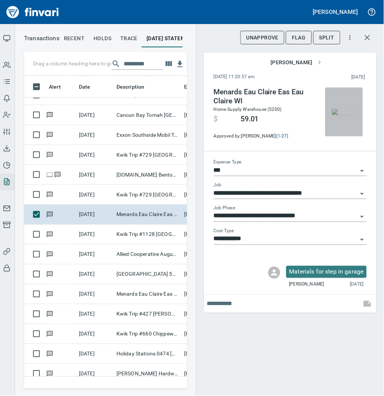
click at [348, 109] on img "button" at bounding box center [344, 112] width 24 height 6
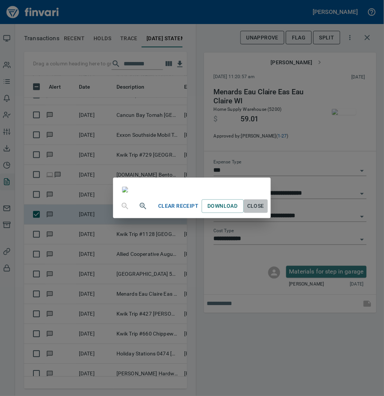
click at [265, 211] on span "Close" at bounding box center [256, 206] width 18 height 9
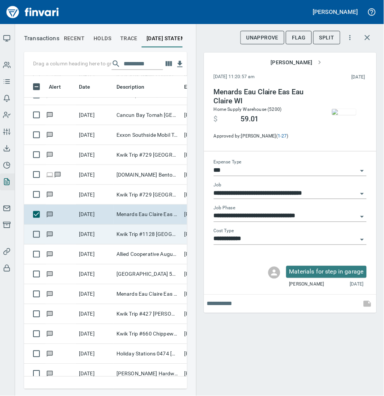
click at [143, 240] on td "Kwik Trip #1128 [GEOGRAPHIC_DATA] [GEOGRAPHIC_DATA]" at bounding box center [147, 234] width 68 height 20
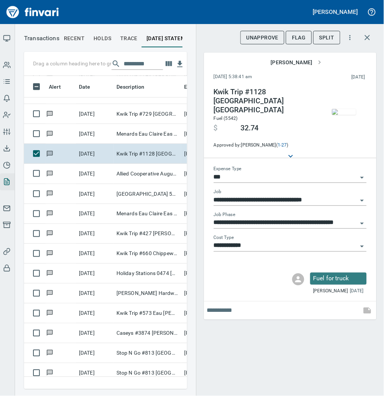
scroll to position [591, 0]
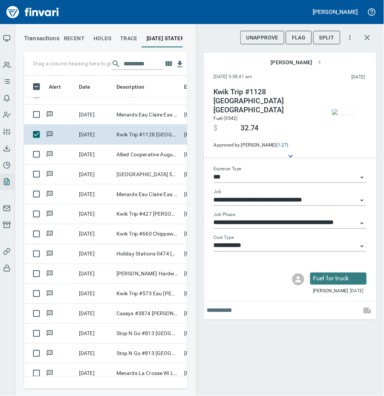
click at [342, 109] on img "button" at bounding box center [344, 112] width 24 height 6
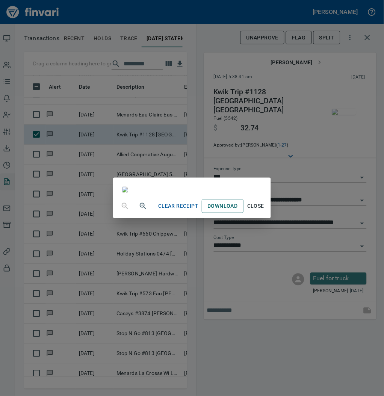
click at [265, 211] on span "Close" at bounding box center [256, 206] width 18 height 9
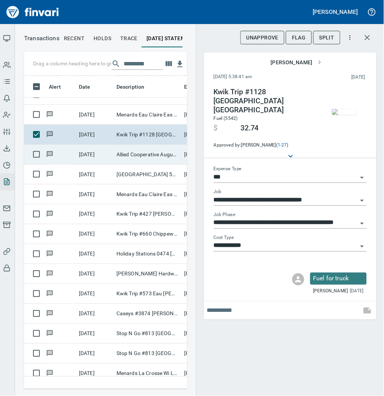
click at [131, 158] on td "Allied Cooperative Augusta [GEOGRAPHIC_DATA]" at bounding box center [147, 155] width 68 height 20
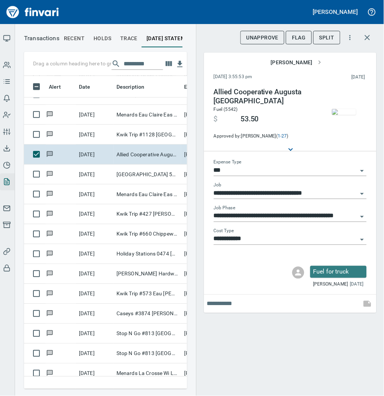
click at [347, 113] on img "button" at bounding box center [344, 112] width 24 height 6
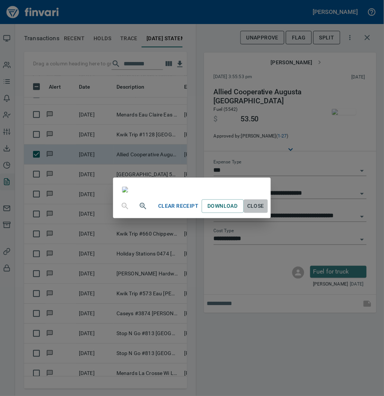
click at [265, 211] on span "Close" at bounding box center [256, 206] width 18 height 9
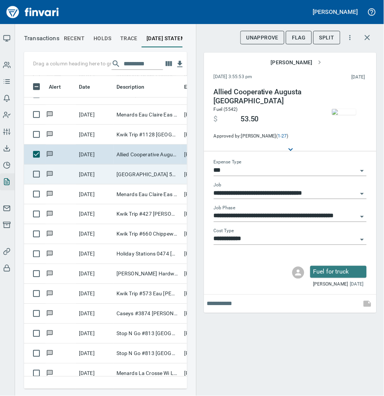
click at [143, 178] on td "[GEOGRAPHIC_DATA] 5200 [GEOGRAPHIC_DATA]" at bounding box center [147, 174] width 68 height 20
type input "**********"
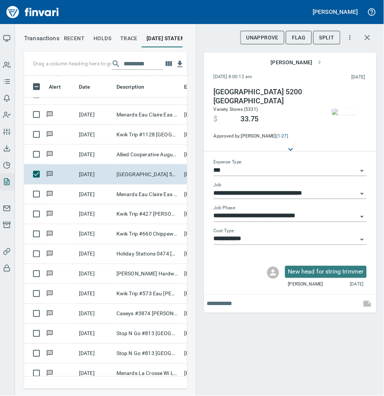
click at [343, 112] on img "button" at bounding box center [344, 112] width 24 height 6
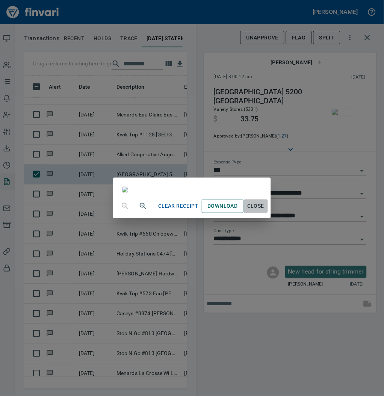
click at [265, 211] on span "Close" at bounding box center [256, 206] width 18 height 9
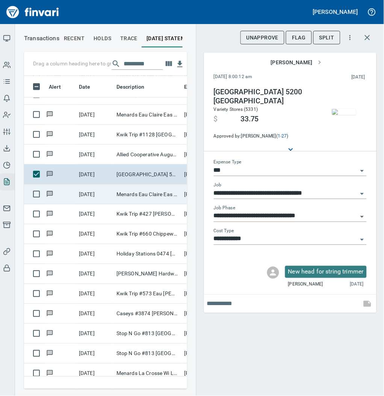
click at [137, 195] on td "Menards Eau Claire Eas Eau Claire WI" at bounding box center [147, 194] width 68 height 20
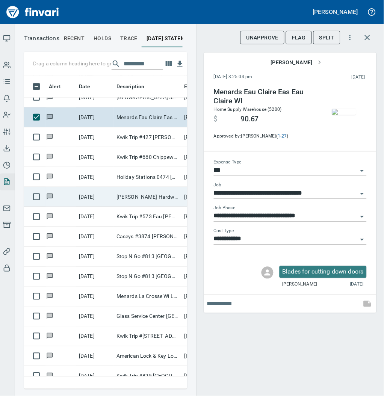
scroll to position [668, 0]
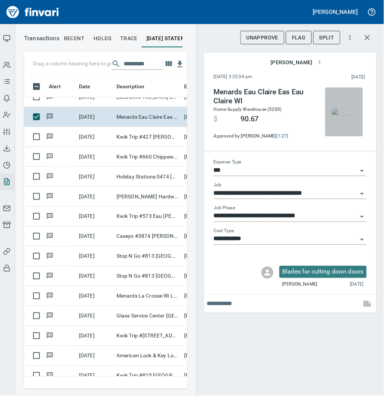
click at [343, 109] on img "button" at bounding box center [344, 112] width 24 height 6
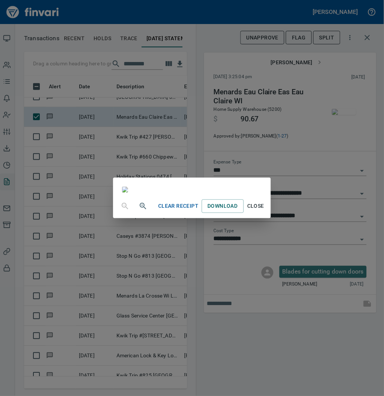
click at [265, 211] on span "Close" at bounding box center [256, 206] width 18 height 9
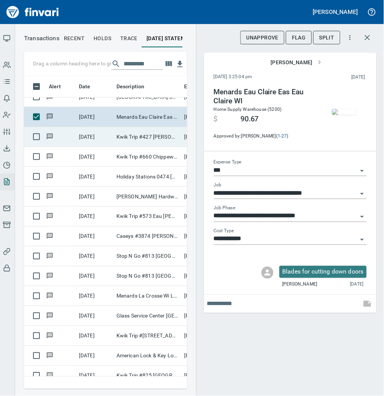
click at [128, 140] on td "Kwik Trip #427 [PERSON_NAME] [GEOGRAPHIC_DATA]" at bounding box center [147, 137] width 68 height 20
type input "**********"
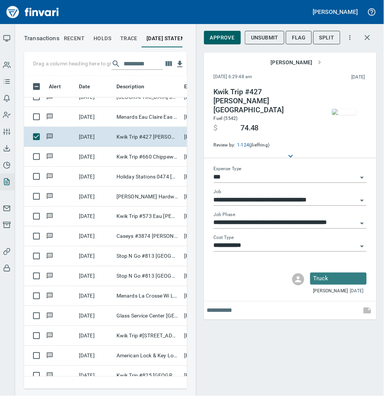
click at [346, 112] on img "button" at bounding box center [344, 112] width 24 height 6
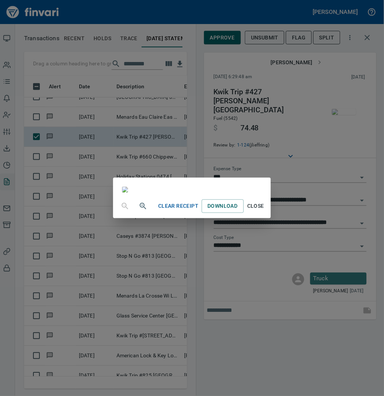
click at [265, 211] on span "Close" at bounding box center [256, 206] width 18 height 9
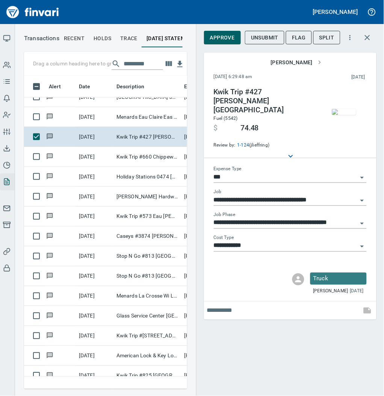
scroll to position [298, 148]
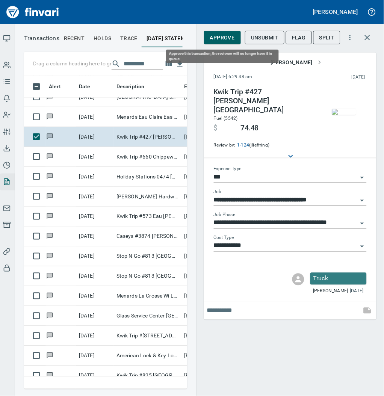
click at [220, 35] on span "Approve" at bounding box center [222, 37] width 25 height 9
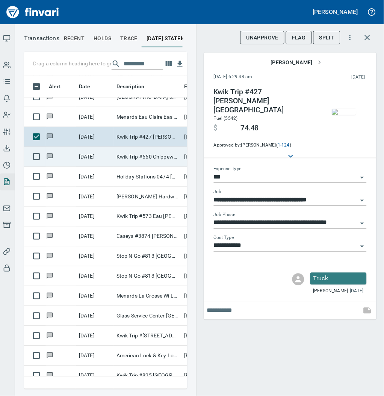
click at [140, 158] on td "Kwik Trip #660 Chippewa Fall WI" at bounding box center [147, 157] width 68 height 20
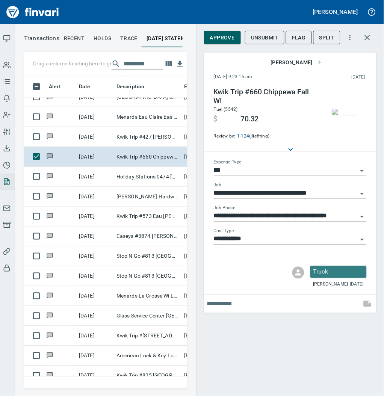
click at [342, 114] on img "button" at bounding box center [344, 112] width 24 height 6
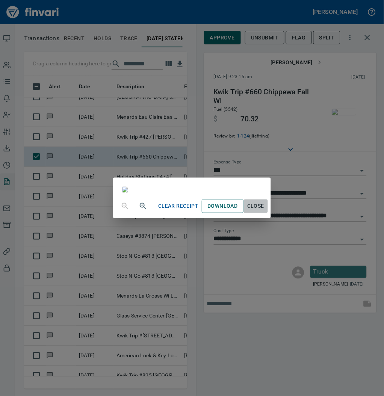
click at [265, 211] on span "Close" at bounding box center [256, 206] width 18 height 9
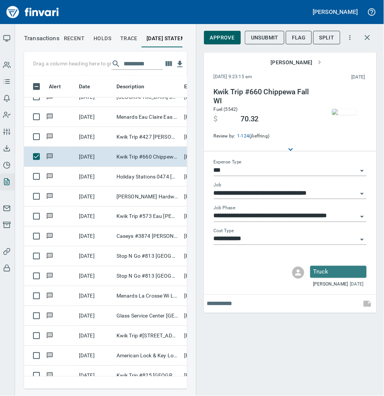
click at [345, 112] on img "button" at bounding box center [344, 112] width 24 height 6
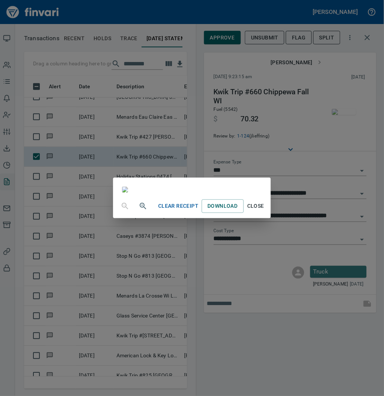
click at [265, 211] on span "Close" at bounding box center [256, 206] width 18 height 9
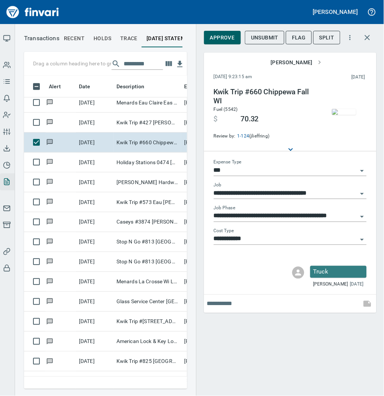
scroll to position [684, 0]
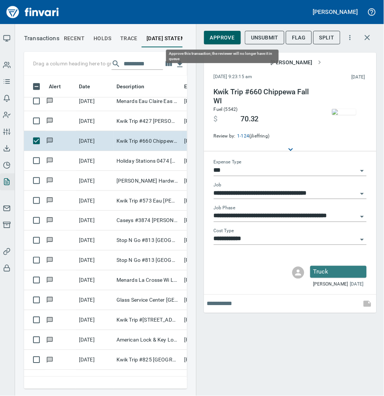
click at [221, 38] on span "Approve" at bounding box center [222, 37] width 25 height 9
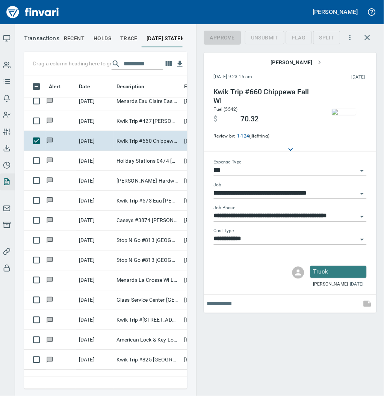
scroll to position [298, 148]
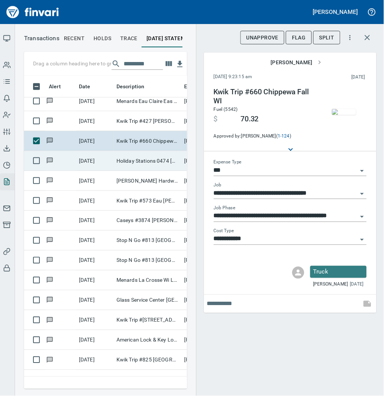
click at [158, 158] on td "Holiday Stations 0474 [GEOGRAPHIC_DATA]" at bounding box center [147, 161] width 68 height 20
type input "**********"
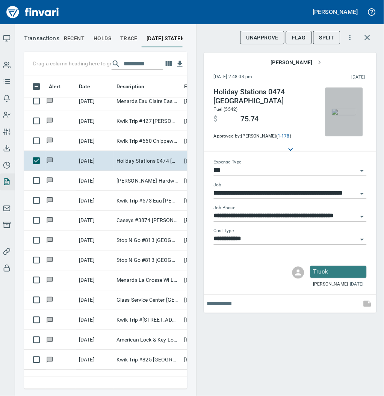
click at [339, 109] on img "button" at bounding box center [344, 112] width 24 height 6
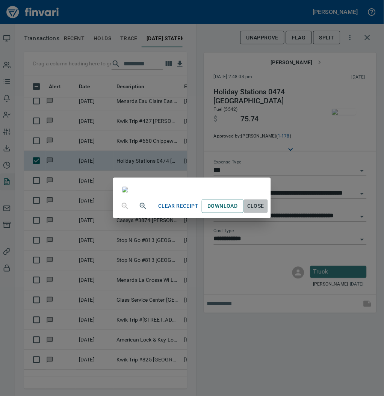
click at [268, 213] on button "Close" at bounding box center [256, 206] width 24 height 14
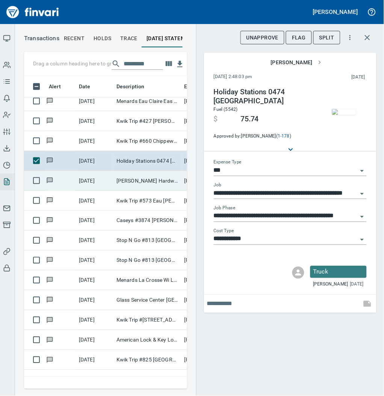
click at [110, 179] on td "[DATE]" at bounding box center [95, 181] width 38 height 20
type input "**********"
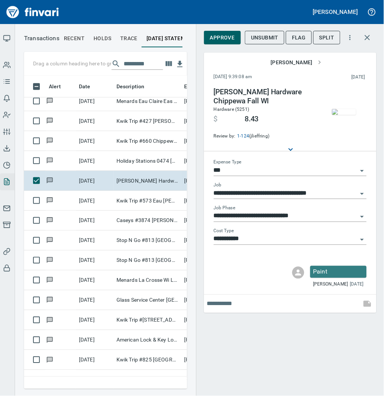
click at [337, 110] on img "button" at bounding box center [344, 112] width 24 height 6
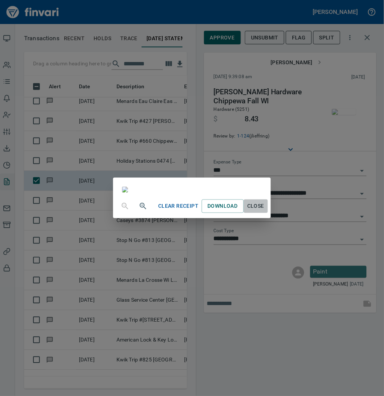
click at [265, 211] on span "Close" at bounding box center [256, 206] width 18 height 9
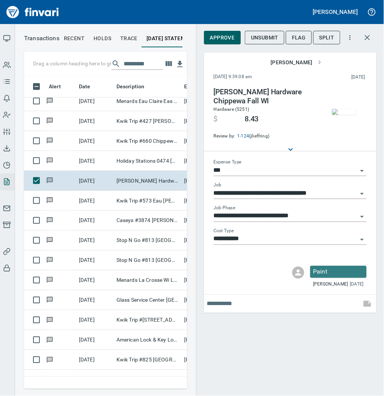
scroll to position [298, 148]
click at [342, 113] on img "button" at bounding box center [344, 112] width 24 height 6
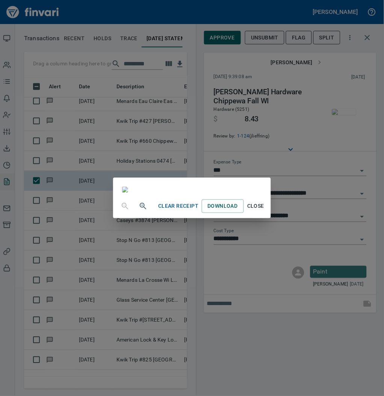
scroll to position [0, 0]
click at [265, 211] on span "Close" at bounding box center [256, 206] width 18 height 9
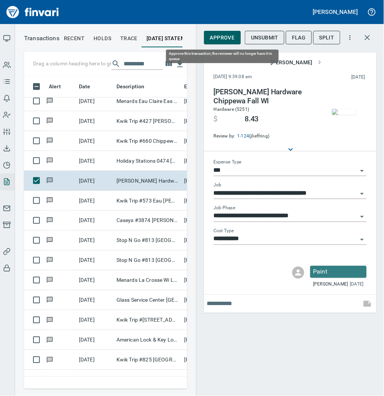
scroll to position [298, 148]
click at [216, 38] on span "Approve" at bounding box center [222, 37] width 25 height 9
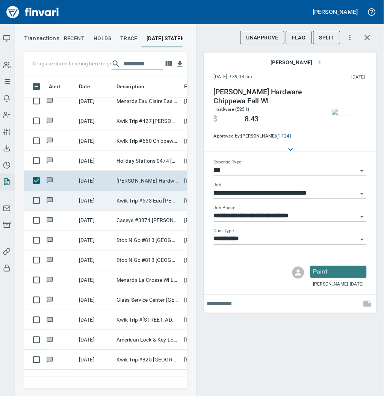
click at [149, 198] on td "Kwik Trip #573 Eau [PERSON_NAME]" at bounding box center [147, 201] width 68 height 20
type input "**********"
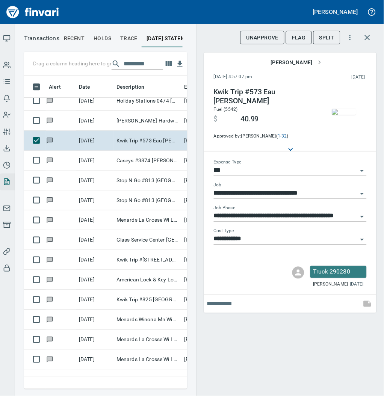
scroll to position [764, 0]
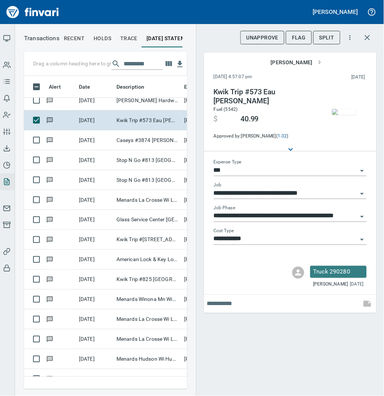
click at [345, 110] on img "button" at bounding box center [344, 112] width 24 height 6
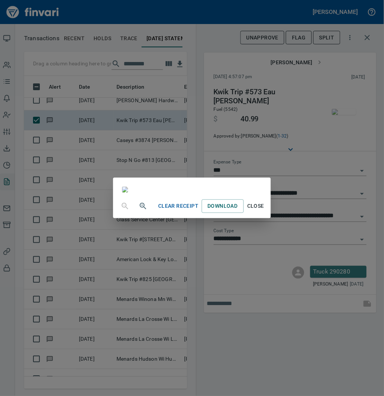
click at [265, 211] on span "Close" at bounding box center [256, 206] width 18 height 9
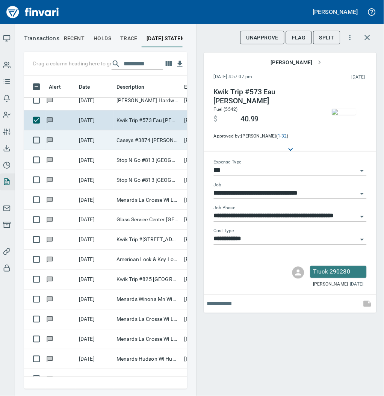
click at [110, 142] on td "[DATE]" at bounding box center [95, 140] width 38 height 20
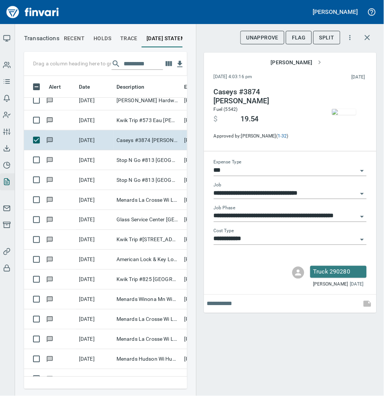
click at [346, 113] on img "button" at bounding box center [344, 112] width 24 height 6
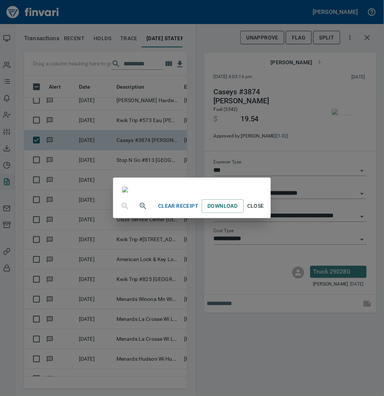
click at [265, 211] on span "Close" at bounding box center [256, 206] width 18 height 9
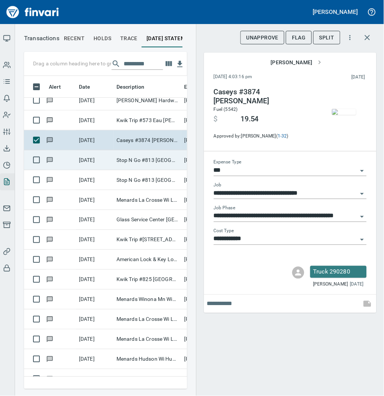
click at [128, 164] on td "Stop N Go #813 [GEOGRAPHIC_DATA][PERSON_NAME]" at bounding box center [147, 160] width 68 height 20
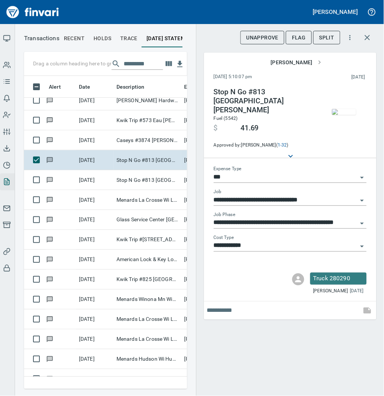
click at [345, 114] on img "button" at bounding box center [344, 112] width 24 height 6
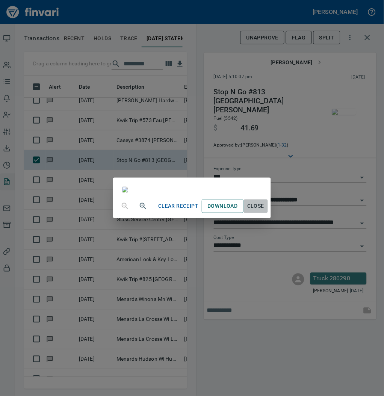
click at [265, 211] on span "Close" at bounding box center [256, 206] width 18 height 9
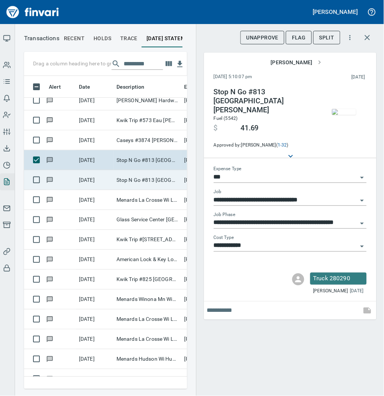
click at [128, 177] on td "Stop N Go #813 [GEOGRAPHIC_DATA][PERSON_NAME]" at bounding box center [147, 180] width 68 height 20
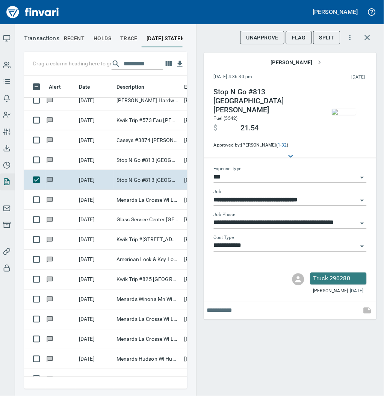
scroll to position [298, 148]
click at [340, 109] on img "button" at bounding box center [344, 112] width 24 height 6
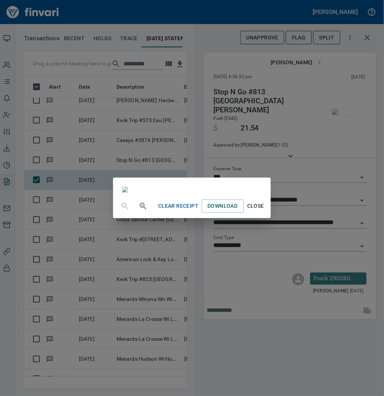
scroll to position [0, 0]
click at [265, 211] on span "Close" at bounding box center [256, 206] width 18 height 9
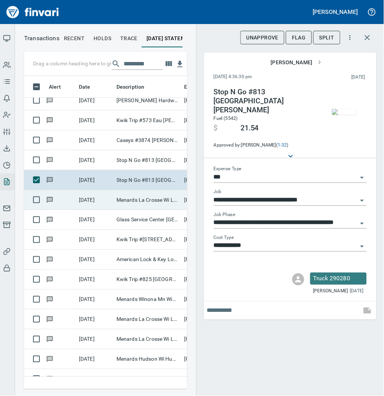
click at [134, 196] on td "Menards La Crosse Wi La Crosse [GEOGRAPHIC_DATA]" at bounding box center [147, 200] width 68 height 20
type input "**********"
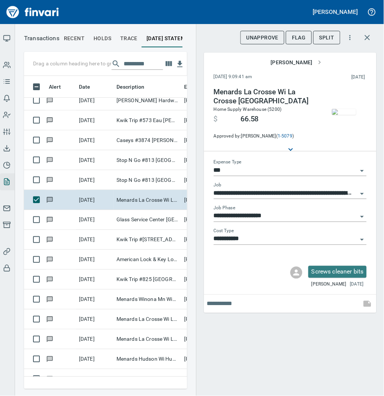
click at [347, 110] on img "button" at bounding box center [344, 112] width 24 height 6
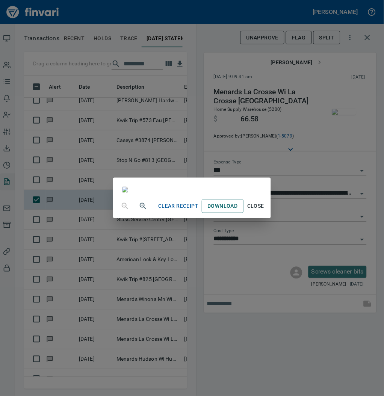
click at [265, 211] on span "Close" at bounding box center [256, 206] width 18 height 9
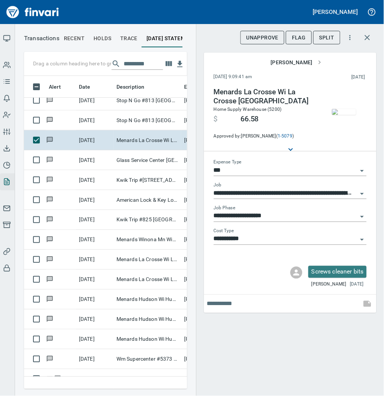
scroll to position [844, 0]
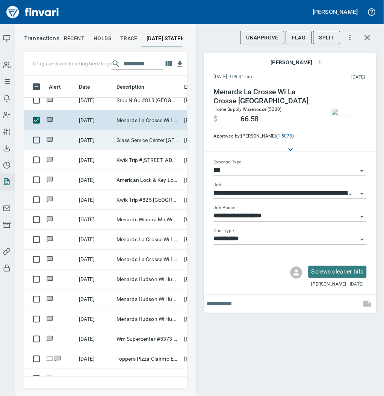
click at [128, 144] on td "Glass Service Center [GEOGRAPHIC_DATA]" at bounding box center [147, 140] width 68 height 20
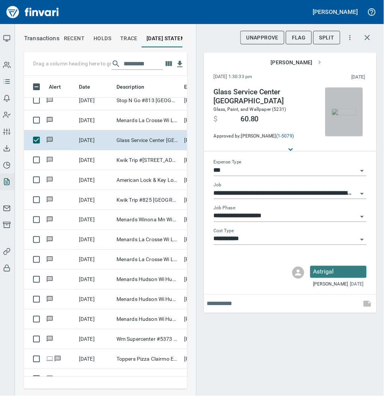
click at [343, 110] on img "button" at bounding box center [344, 112] width 24 height 6
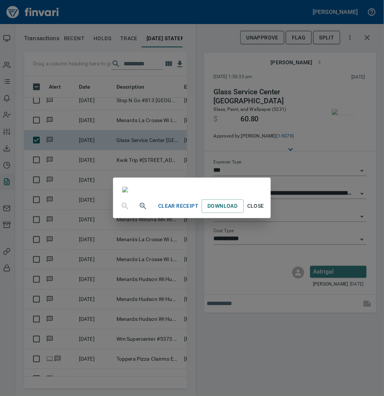
click at [265, 211] on span "Close" at bounding box center [256, 206] width 18 height 9
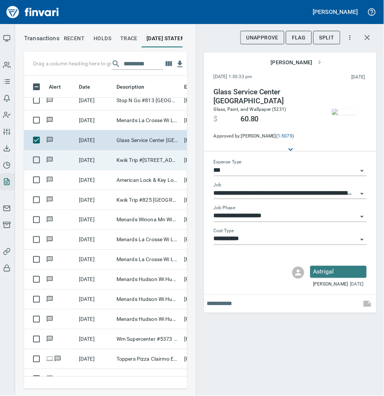
click at [134, 158] on td "Kwik Trip #[STREET_ADDRESS]" at bounding box center [147, 160] width 68 height 20
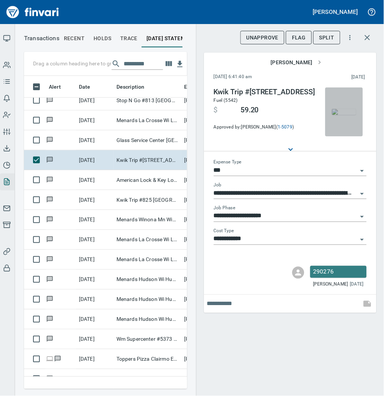
click at [342, 109] on img "button" at bounding box center [344, 112] width 24 height 6
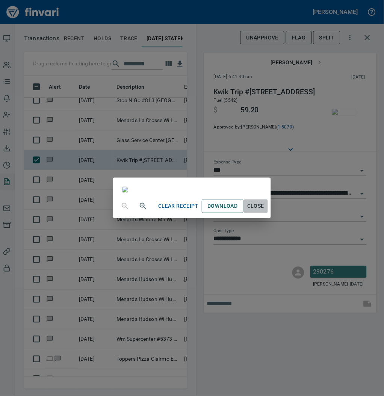
click at [265, 211] on span "Close" at bounding box center [256, 206] width 18 height 9
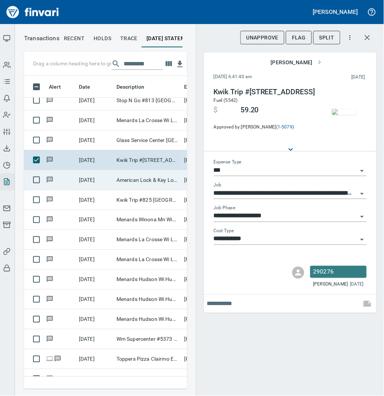
click at [145, 176] on td "American Lock & Key Lo La Crosse [GEOGRAPHIC_DATA]" at bounding box center [147, 180] width 68 height 20
type input "**********"
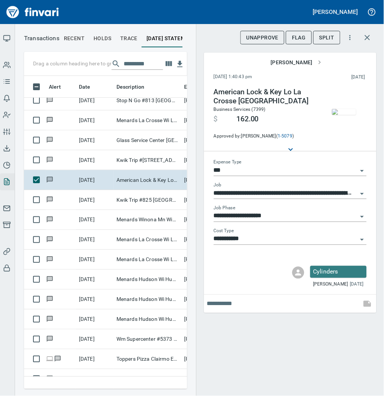
click at [345, 111] on img "button" at bounding box center [344, 112] width 24 height 6
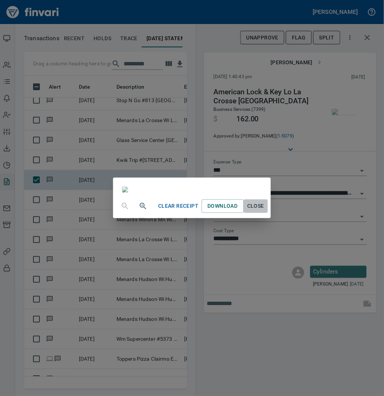
click at [265, 211] on span "Close" at bounding box center [256, 206] width 18 height 9
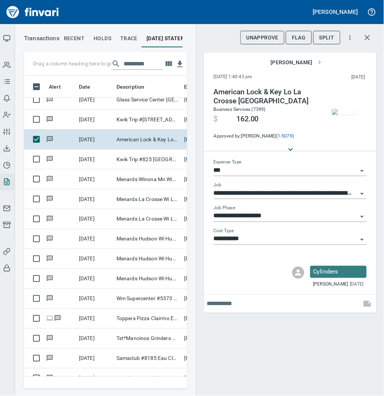
scroll to position [904, 0]
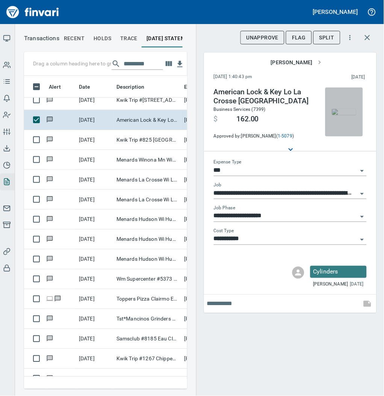
click at [340, 109] on img "button" at bounding box center [344, 112] width 24 height 6
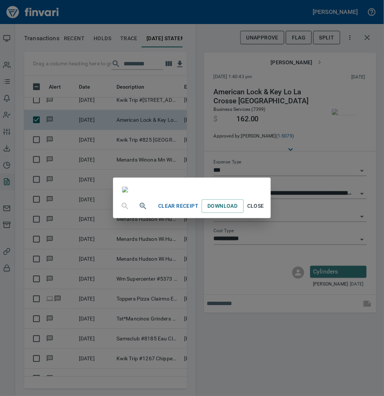
click at [265, 211] on span "Close" at bounding box center [256, 206] width 18 height 9
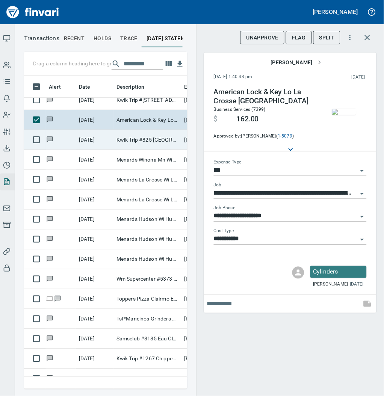
click at [128, 142] on td "Kwik Trip #825 [GEOGRAPHIC_DATA] [GEOGRAPHIC_DATA]" at bounding box center [147, 140] width 68 height 20
type input "**********"
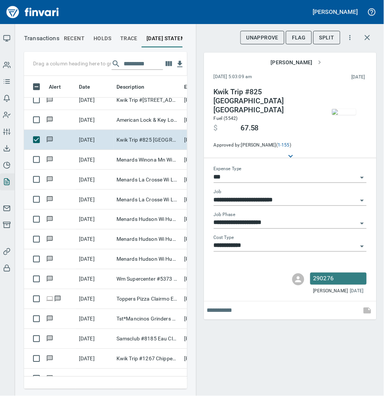
click at [349, 110] on img "button" at bounding box center [344, 112] width 24 height 6
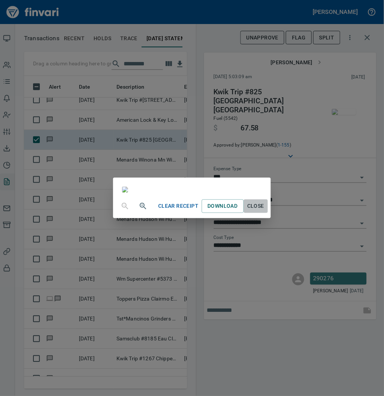
click at [265, 211] on span "Close" at bounding box center [256, 206] width 18 height 9
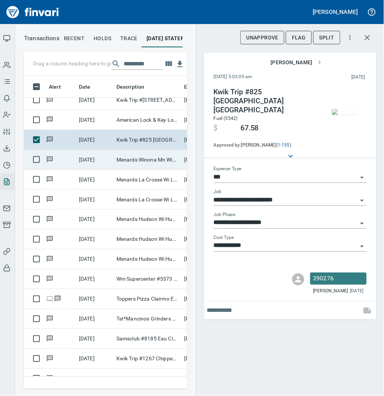
click at [136, 159] on td "Menards Winona Mn Winona [GEOGRAPHIC_DATA]" at bounding box center [147, 160] width 68 height 20
type input "**********"
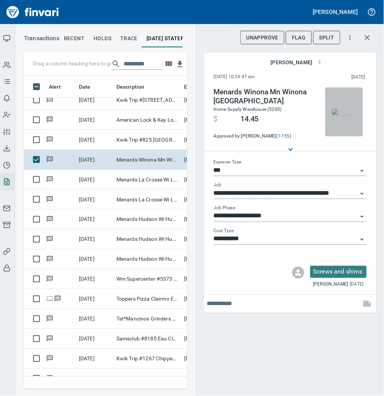
click at [341, 113] on img "button" at bounding box center [344, 112] width 24 height 6
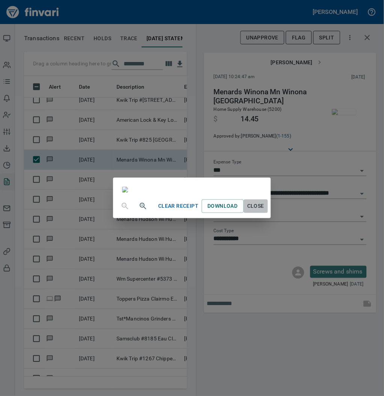
click at [265, 211] on span "Close" at bounding box center [256, 206] width 18 height 9
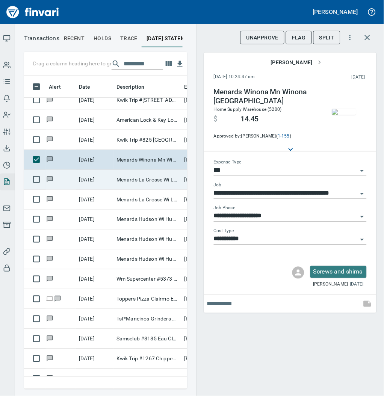
click at [147, 180] on td "Menards La Crosse Wi La Crosse [GEOGRAPHIC_DATA]" at bounding box center [147, 180] width 68 height 20
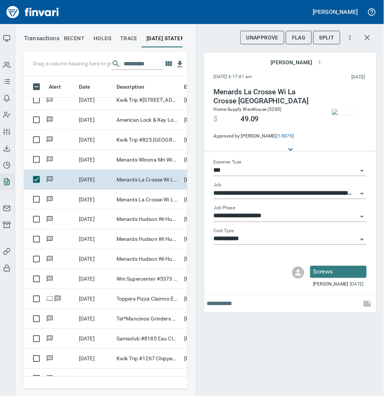
click at [345, 109] on img "button" at bounding box center [344, 112] width 24 height 6
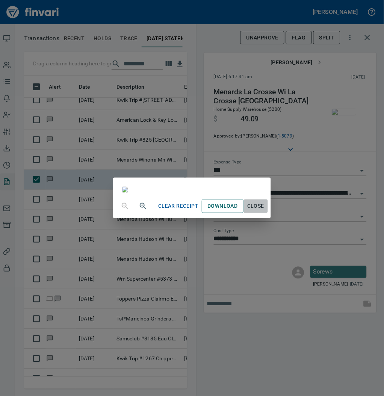
click at [265, 211] on span "Close" at bounding box center [256, 206] width 18 height 9
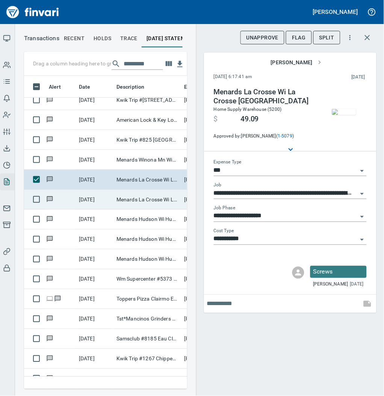
click at [142, 198] on td "Menards La Crosse Wi La Crosse [GEOGRAPHIC_DATA]" at bounding box center [147, 200] width 68 height 20
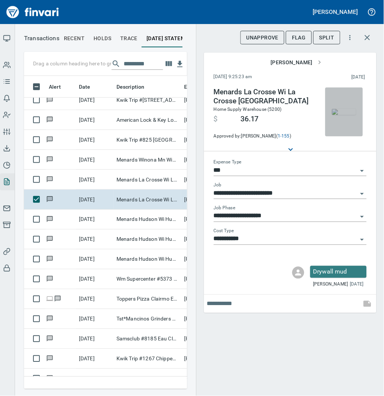
click at [342, 111] on img "button" at bounding box center [344, 112] width 24 height 6
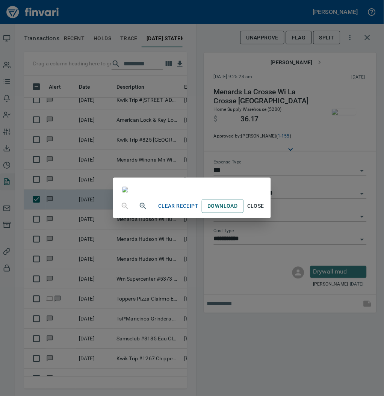
click at [265, 211] on span "Close" at bounding box center [256, 206] width 18 height 9
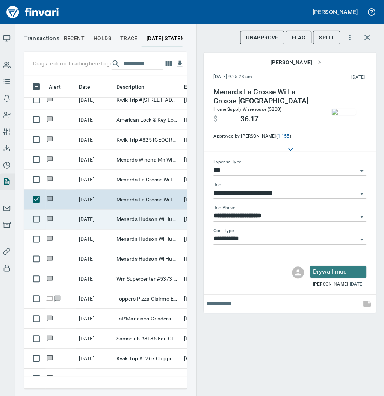
click at [140, 221] on td "Menards Hudson Wi Hudson [GEOGRAPHIC_DATA]" at bounding box center [147, 219] width 68 height 20
type input "**********"
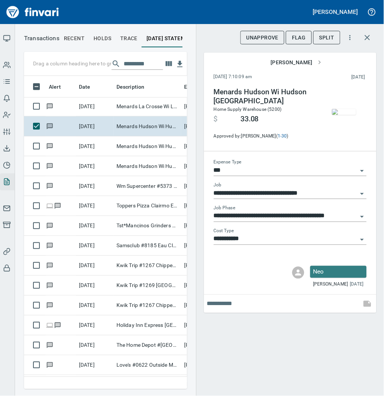
scroll to position [1005, 0]
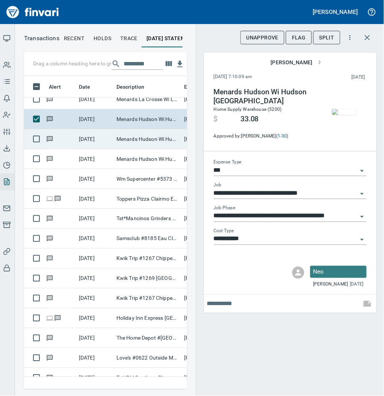
click at [143, 138] on td "Menards Hudson Wi Hudson [GEOGRAPHIC_DATA]" at bounding box center [147, 139] width 68 height 20
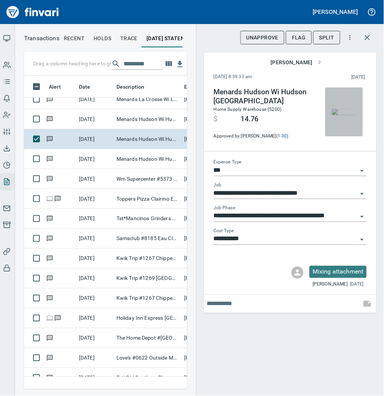
click at [344, 109] on img "button" at bounding box center [344, 112] width 24 height 6
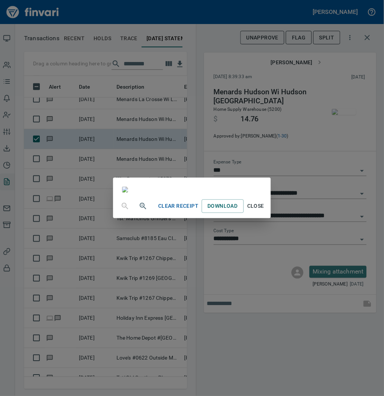
click at [265, 211] on span "Close" at bounding box center [256, 206] width 18 height 9
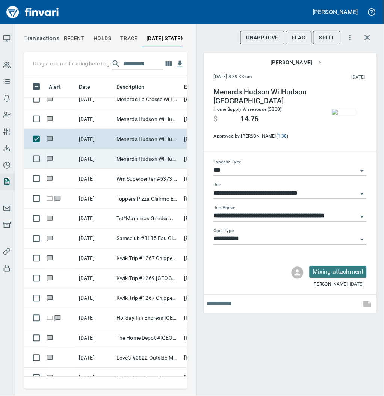
click at [134, 158] on td "Menards Hudson Wi Hudson [GEOGRAPHIC_DATA]" at bounding box center [147, 159] width 68 height 20
type input "**********"
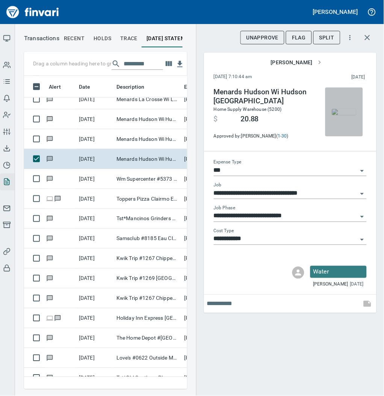
click at [340, 113] on img "button" at bounding box center [344, 112] width 24 height 6
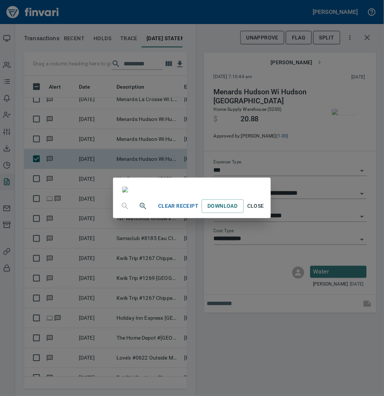
click at [265, 211] on span "Close" at bounding box center [256, 206] width 18 height 9
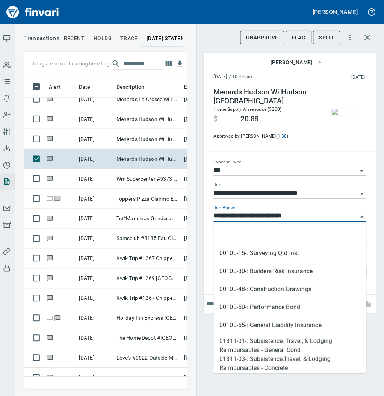
click at [243, 215] on input "**********" at bounding box center [286, 216] width 144 height 11
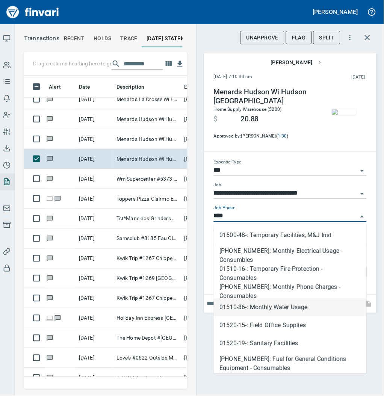
scroll to position [298, 148]
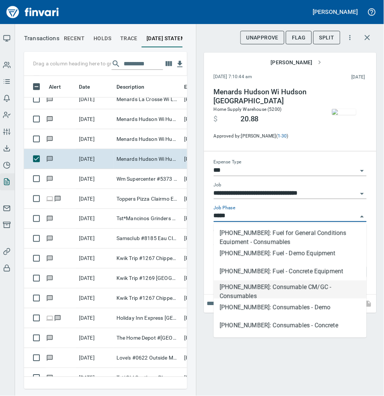
click at [283, 285] on li "[PHONE_NUMBER]: Consumable CM/GC - Consumables" at bounding box center [290, 289] width 153 height 18
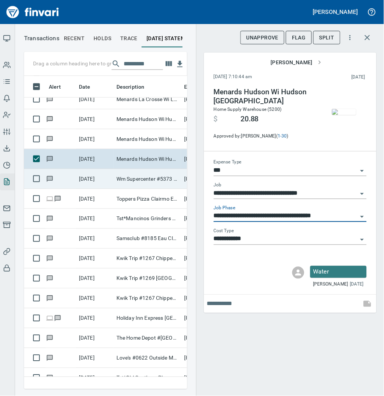
type input "**********"
click at [146, 181] on td "Wm Supercenter #5373 [GEOGRAPHIC_DATA]" at bounding box center [147, 179] width 68 height 20
type input "**"
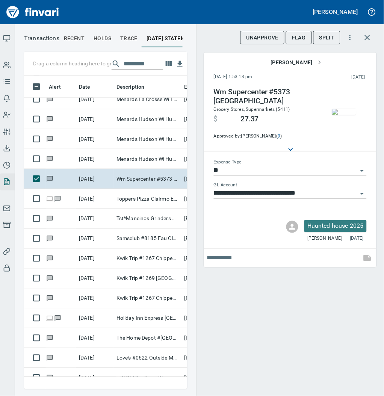
click at [352, 109] on img "button" at bounding box center [344, 112] width 24 height 6
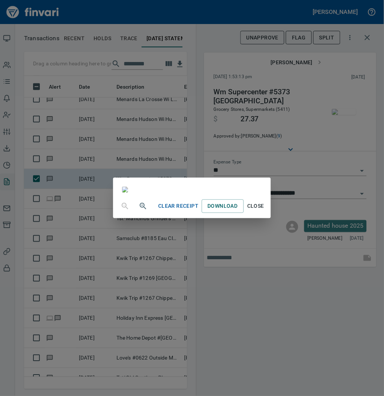
scroll to position [38, 0]
click at [265, 211] on span "Close" at bounding box center [256, 206] width 18 height 9
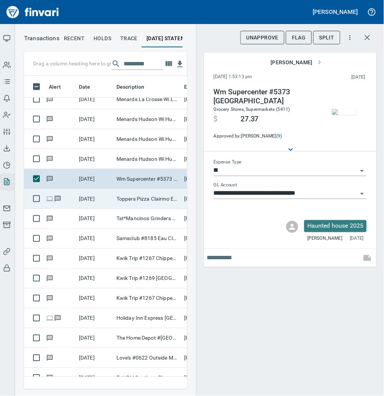
click at [141, 197] on td "Toppers Pizza Clairmo Eau Claire WI" at bounding box center [147, 199] width 68 height 20
type input "**********"
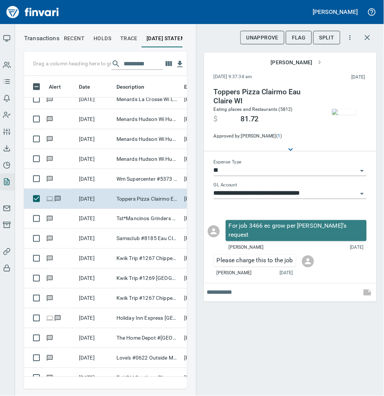
click at [339, 109] on img "button" at bounding box center [344, 112] width 24 height 6
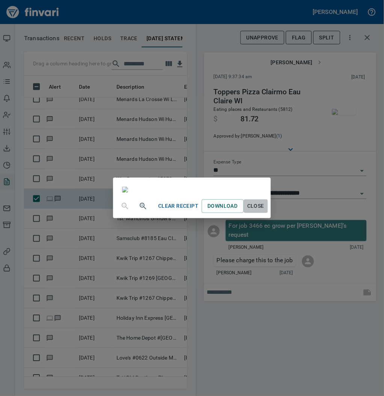
click at [265, 211] on span "Close" at bounding box center [256, 206] width 18 height 9
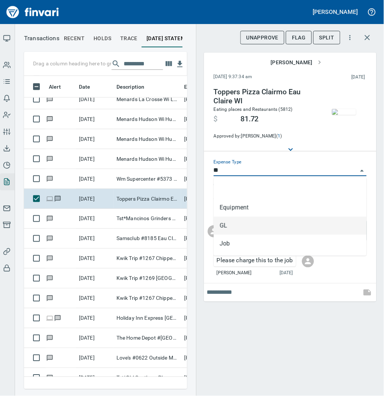
click at [243, 170] on input "**" at bounding box center [286, 170] width 144 height 11
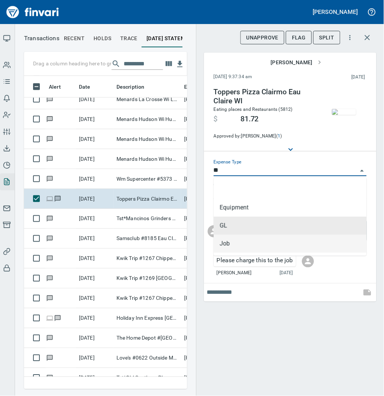
click at [240, 246] on li "Job" at bounding box center [290, 244] width 153 height 18
type input "***"
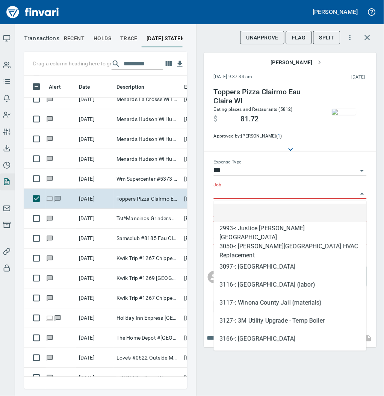
click at [250, 192] on input "Job" at bounding box center [286, 193] width 144 height 11
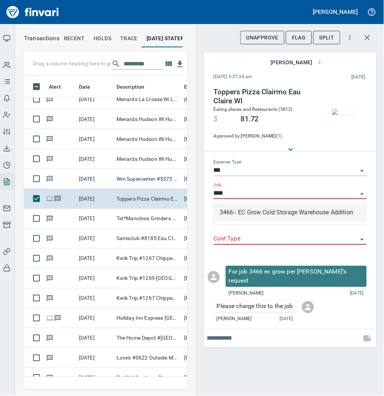
click at [254, 208] on li "3466-: EC Grow Cold Storage Warehouse Addition" at bounding box center [290, 212] width 153 height 18
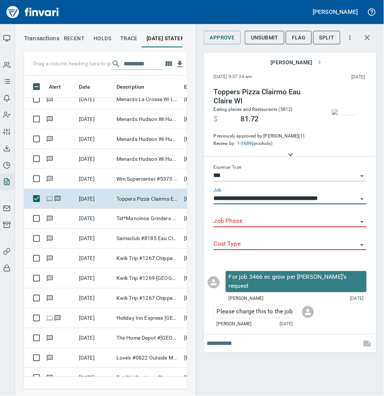
type input "**********"
click at [240, 219] on input "Job Phase" at bounding box center [286, 221] width 144 height 11
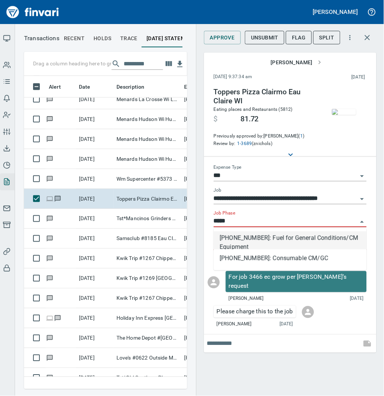
click at [240, 238] on li "[PHONE_NUMBER]: Fuel for General Conditions/CM Equipment" at bounding box center [290, 240] width 153 height 18
type input "**********"
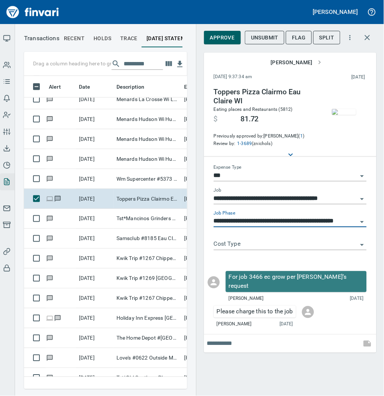
type input "**********"
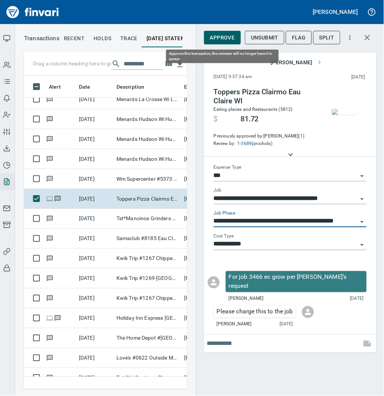
type input "**********"
click at [216, 35] on span "Approve" at bounding box center [222, 37] width 25 height 9
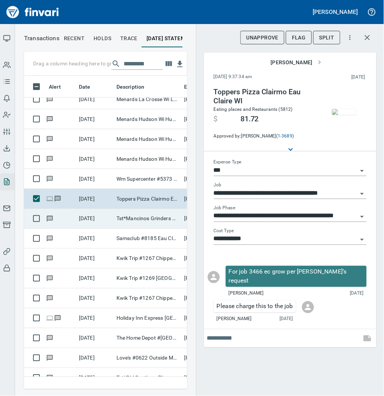
click at [106, 219] on td "[DATE]" at bounding box center [95, 219] width 38 height 20
type input "**"
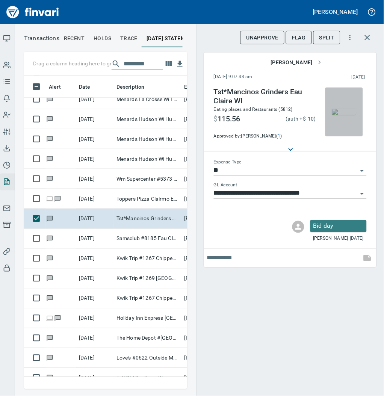
click at [338, 113] on img "button" at bounding box center [344, 112] width 24 height 6
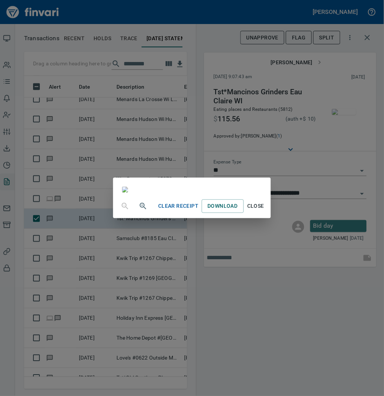
click at [265, 211] on span "Close" at bounding box center [256, 206] width 18 height 9
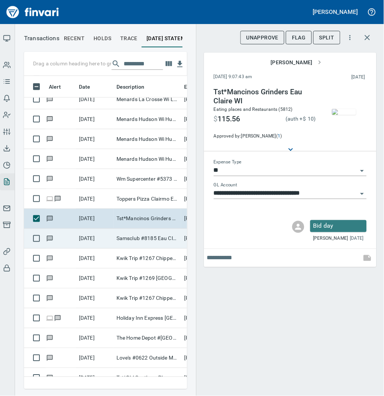
click at [134, 240] on td "Samsclub #8185 Eau Claire WI" at bounding box center [147, 239] width 68 height 20
type input "**********"
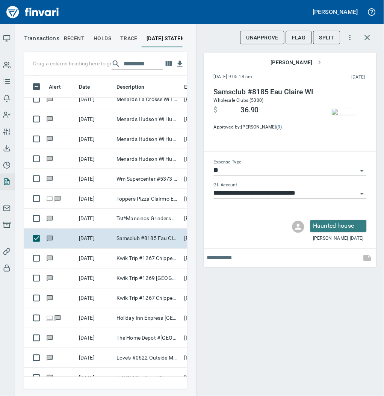
click at [346, 109] on img "button" at bounding box center [344, 112] width 24 height 6
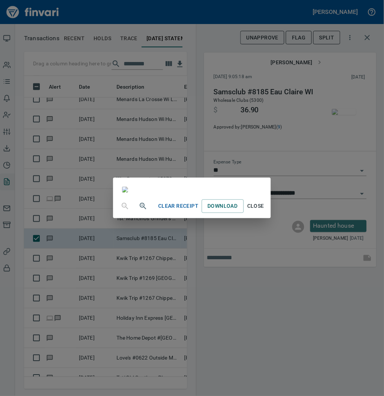
click at [265, 211] on span "Close" at bounding box center [256, 206] width 18 height 9
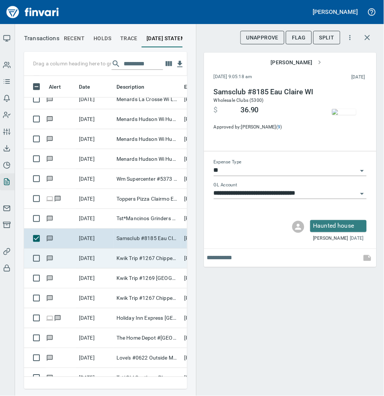
click at [130, 266] on td "Kwik Trip #1267 Chippewa Fall WI" at bounding box center [147, 259] width 68 height 20
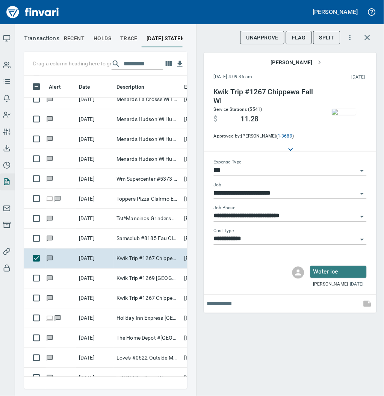
click at [342, 109] on img "button" at bounding box center [344, 112] width 24 height 6
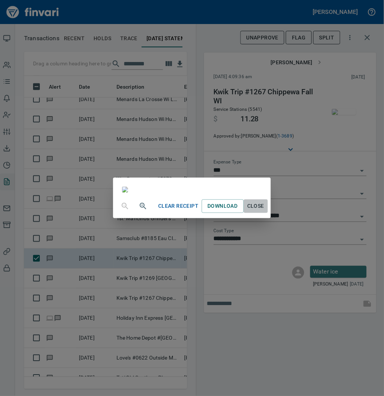
click at [265, 211] on span "Close" at bounding box center [256, 206] width 18 height 9
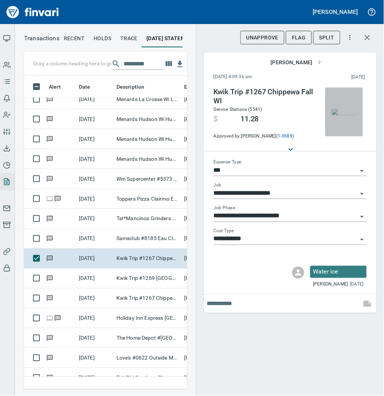
click at [343, 114] on img "button" at bounding box center [344, 112] width 24 height 6
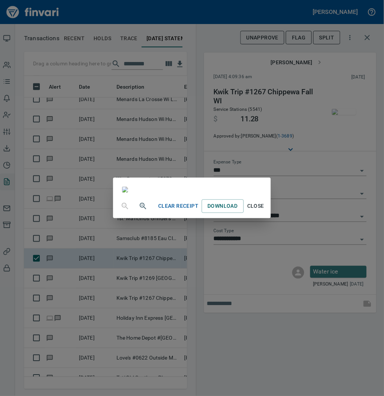
click at [265, 211] on span "Close" at bounding box center [256, 206] width 18 height 9
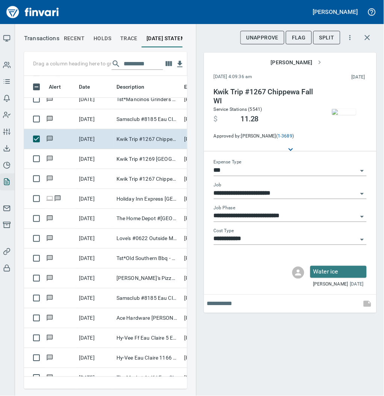
scroll to position [1125, 0]
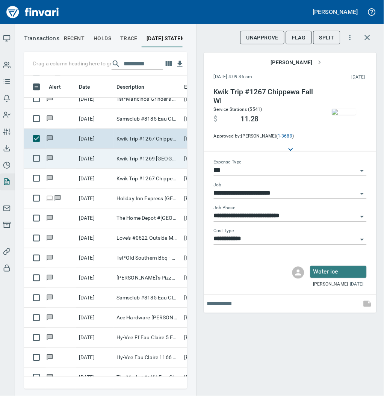
click at [100, 155] on td "[DATE]" at bounding box center [95, 159] width 38 height 20
type input "*********"
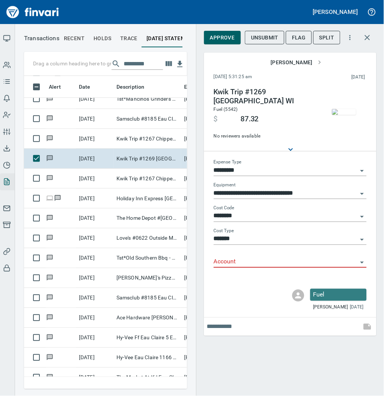
click at [225, 263] on input "Account" at bounding box center [286, 262] width 144 height 11
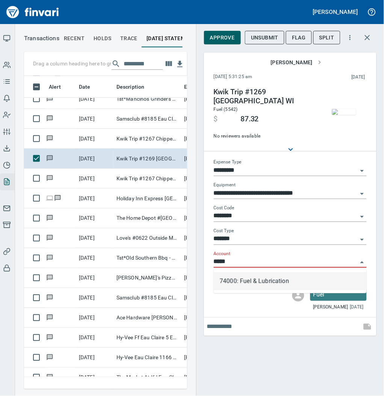
scroll to position [298, 148]
click at [229, 280] on li "74000: Fuel & Lubrication" at bounding box center [290, 281] width 153 height 18
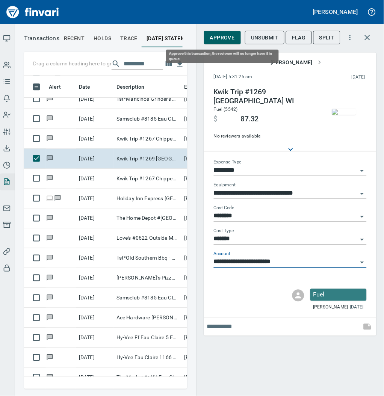
type input "**********"
click at [218, 38] on span "Approve" at bounding box center [222, 37] width 25 height 9
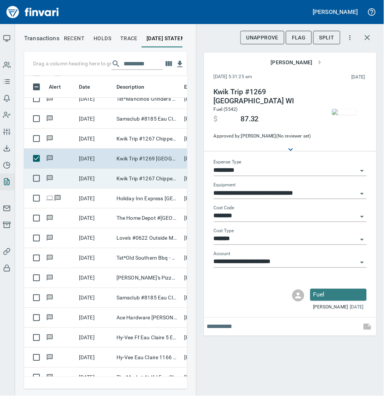
click at [113, 181] on td "Kwik Trip #1267 Chippewa Fall WI" at bounding box center [147, 179] width 68 height 20
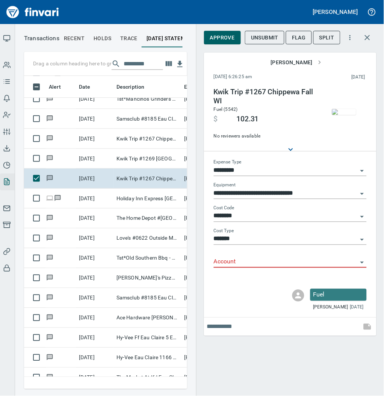
click at [235, 262] on input "Account" at bounding box center [286, 262] width 144 height 11
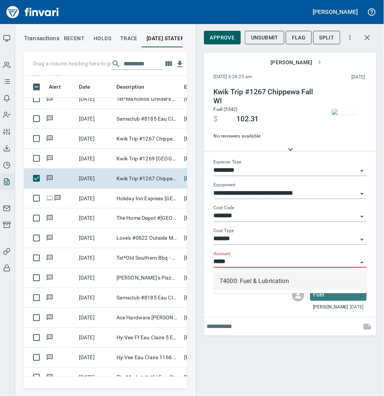
scroll to position [298, 148]
click at [232, 280] on li "74000: Fuel & Lubrication" at bounding box center [290, 281] width 153 height 18
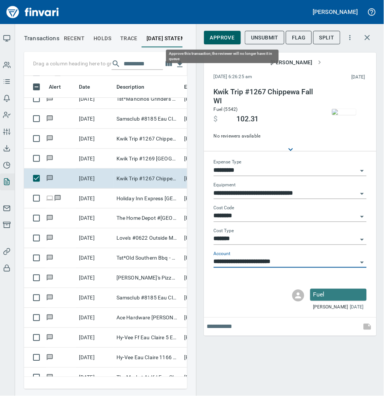
type input "**********"
click at [221, 38] on span "Approve" at bounding box center [222, 37] width 25 height 9
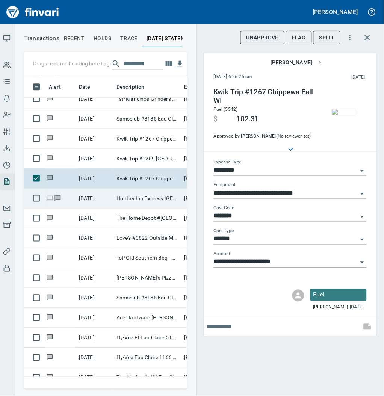
click at [127, 198] on td "Holiday Inn Express [GEOGRAPHIC_DATA] [GEOGRAPHIC_DATA]" at bounding box center [147, 198] width 68 height 20
type input "***"
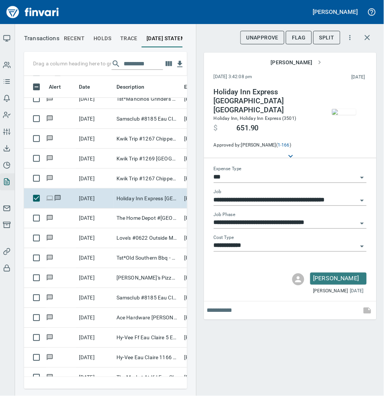
click at [343, 115] on img "button" at bounding box center [344, 112] width 24 height 6
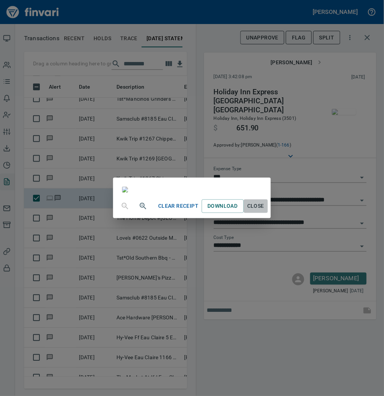
click at [265, 211] on span "Close" at bounding box center [256, 206] width 18 height 9
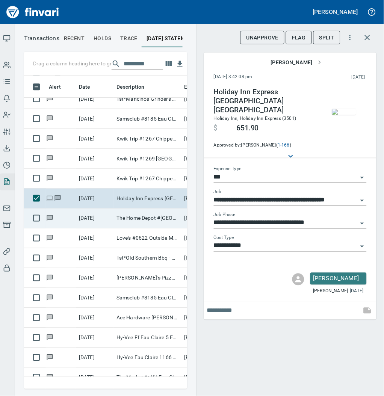
click at [141, 221] on td "The Home Depot #[GEOGRAPHIC_DATA]" at bounding box center [147, 218] width 68 height 20
type input "**********"
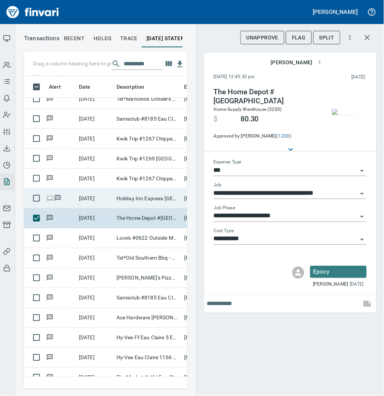
click at [136, 196] on td "Holiday Inn Express [GEOGRAPHIC_DATA] [GEOGRAPHIC_DATA]" at bounding box center [147, 198] width 68 height 20
type input "**********"
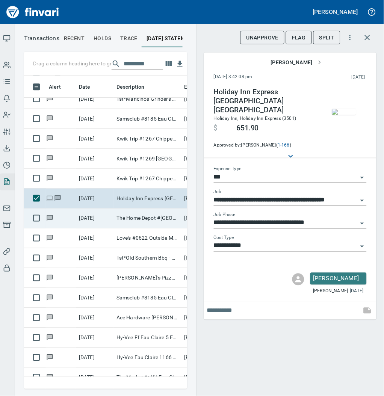
click at [140, 217] on td "The Home Depot #[GEOGRAPHIC_DATA]" at bounding box center [147, 218] width 68 height 20
type input "**********"
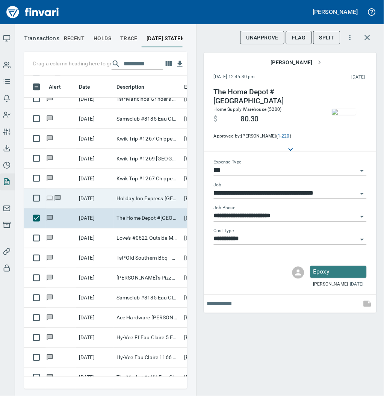
click at [136, 198] on td "Holiday Inn Express [GEOGRAPHIC_DATA] [GEOGRAPHIC_DATA]" at bounding box center [147, 198] width 68 height 20
type input "**********"
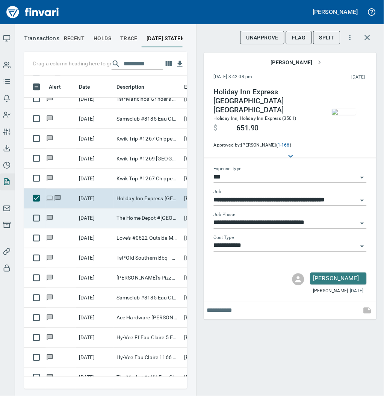
click at [144, 220] on td "The Home Depot #[GEOGRAPHIC_DATA]" at bounding box center [147, 218] width 68 height 20
type input "**********"
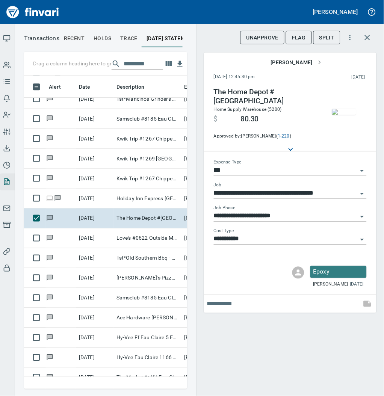
click at [339, 114] on img "button" at bounding box center [344, 112] width 24 height 6
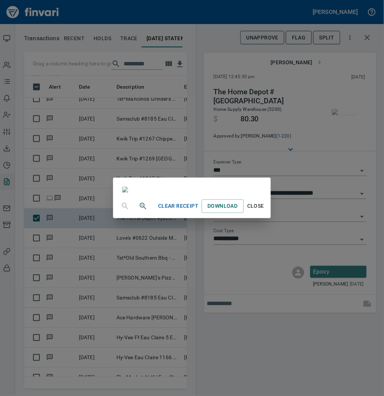
click at [265, 211] on span "Close" at bounding box center [256, 206] width 18 height 9
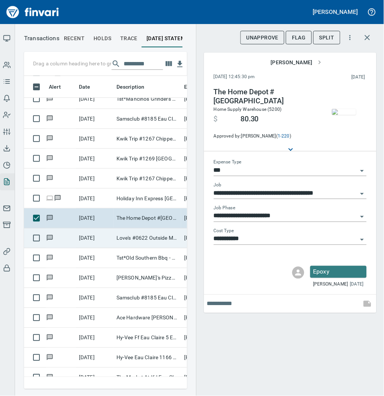
click at [143, 238] on td "Love's #0622 Outside Menomonie [GEOGRAPHIC_DATA]" at bounding box center [147, 238] width 68 height 20
type input "**********"
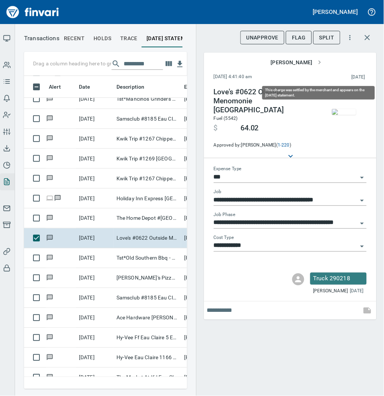
scroll to position [298, 148]
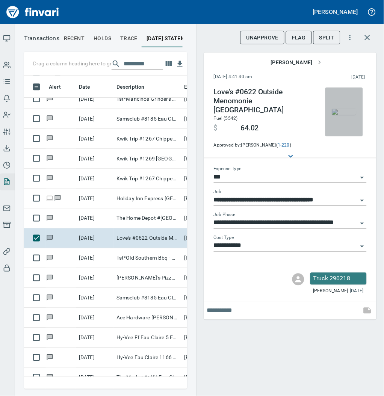
click at [346, 112] on img "button" at bounding box center [344, 112] width 24 height 6
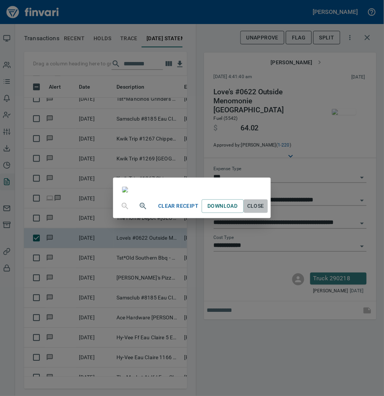
click at [265, 211] on span "Close" at bounding box center [256, 206] width 18 height 9
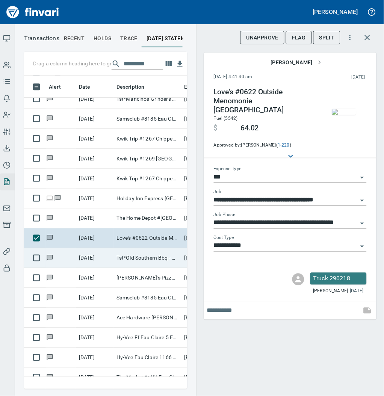
click at [139, 260] on td "Tst*Old Southern Bbq - Hudson WI" at bounding box center [147, 258] width 68 height 20
type input "**********"
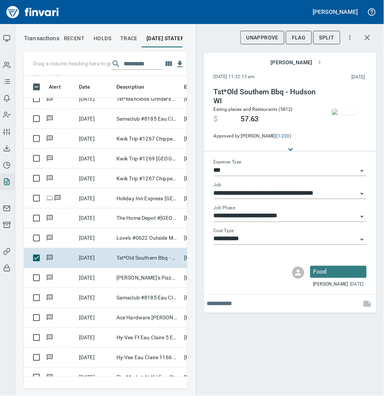
click at [345, 110] on img "button" at bounding box center [344, 112] width 24 height 6
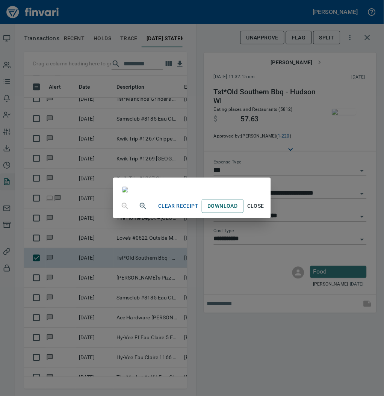
click at [265, 211] on span "Close" at bounding box center [256, 206] width 18 height 9
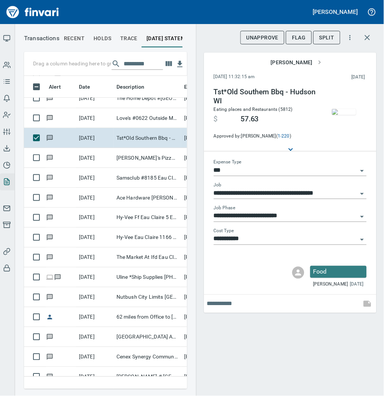
scroll to position [1265, 0]
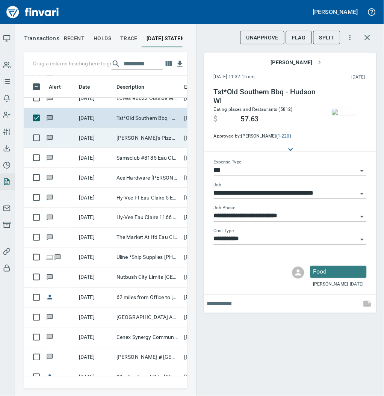
click at [121, 133] on td "[PERSON_NAME]'s Pizza Eau Claire WI" at bounding box center [147, 138] width 68 height 20
type input "**********"
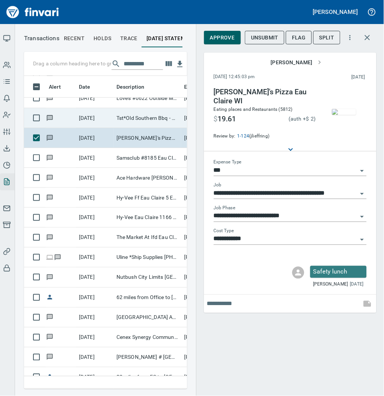
click at [127, 120] on td "Tst*Old Southern Bbq - Hudson WI" at bounding box center [147, 118] width 68 height 20
type input "**********"
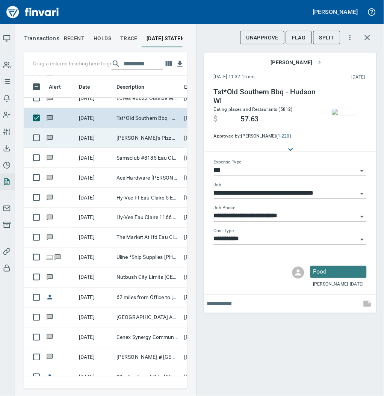
click at [117, 137] on td "[PERSON_NAME]'s Pizza Eau Claire WI" at bounding box center [147, 138] width 68 height 20
type input "**********"
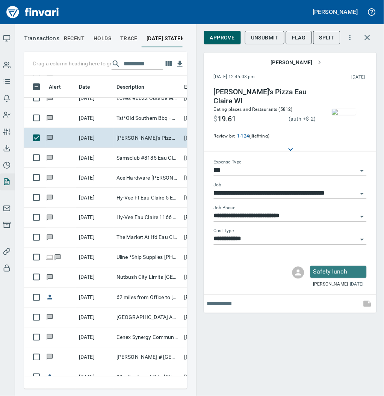
click at [345, 110] on img "button" at bounding box center [344, 112] width 24 height 6
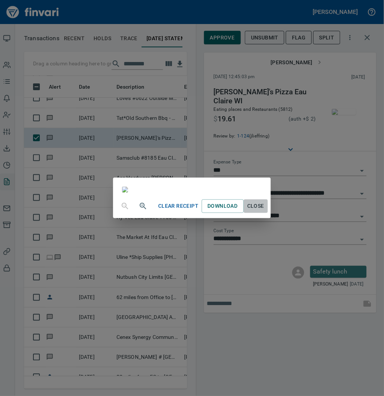
click at [265, 211] on span "Close" at bounding box center [256, 206] width 18 height 9
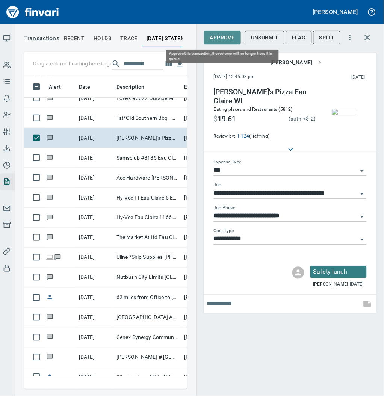
click at [227, 34] on span "Approve" at bounding box center [222, 37] width 25 height 9
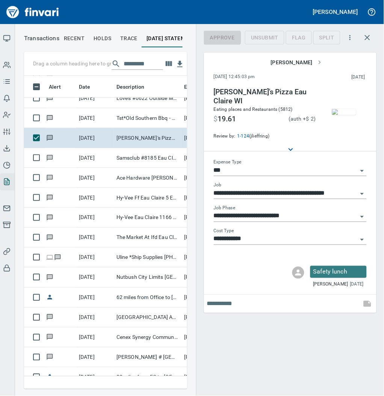
scroll to position [298, 148]
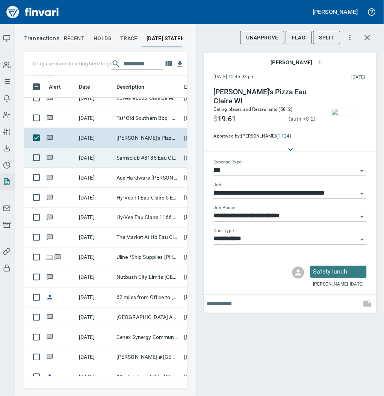
click at [125, 164] on td "Samsclub #8185 Eau Claire WI" at bounding box center [147, 158] width 68 height 20
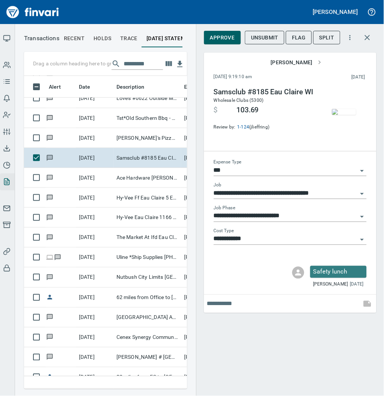
click at [343, 113] on img "button" at bounding box center [344, 112] width 24 height 6
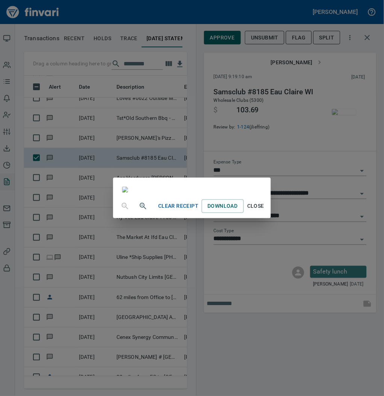
click at [265, 211] on span "Close" at bounding box center [256, 206] width 18 height 9
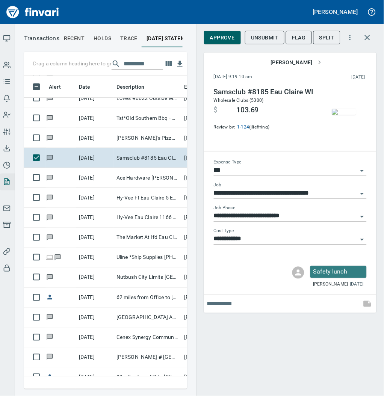
click at [343, 109] on img "button" at bounding box center [344, 112] width 24 height 6
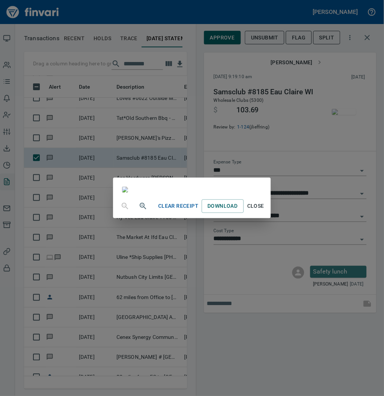
click at [265, 211] on span "Close" at bounding box center [256, 206] width 18 height 9
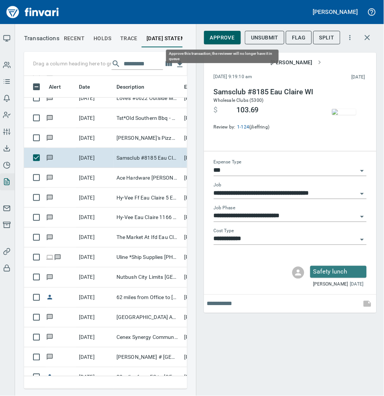
click at [218, 36] on span "Approve" at bounding box center [222, 37] width 25 height 9
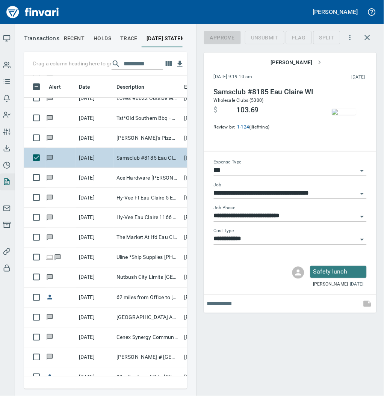
scroll to position [298, 148]
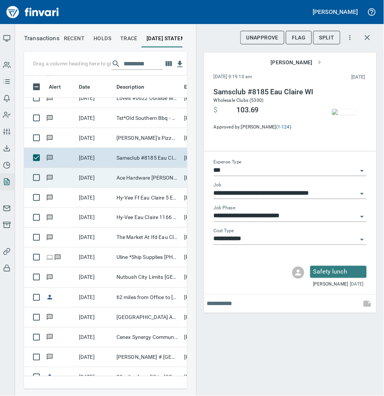
click at [123, 176] on td "Ace Hardware [PERSON_NAME] WI" at bounding box center [147, 178] width 68 height 20
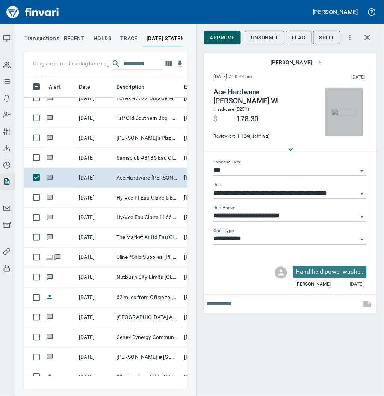
click at [343, 115] on img "button" at bounding box center [344, 112] width 24 height 6
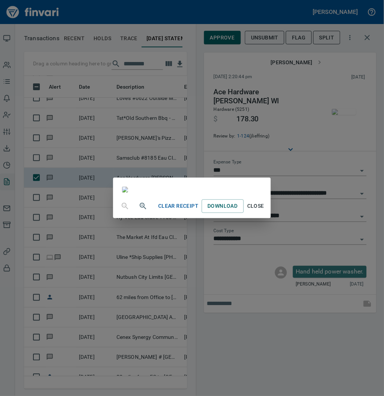
click at [265, 211] on span "Close" at bounding box center [256, 206] width 18 height 9
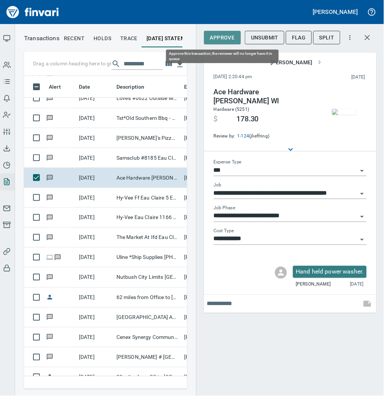
click at [226, 36] on span "Approve" at bounding box center [222, 37] width 25 height 9
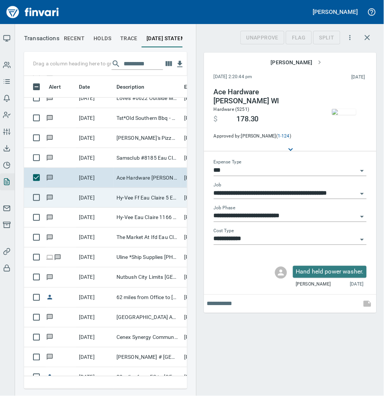
scroll to position [298, 148]
click at [142, 200] on td "Hy-Vee Ff Eau Claire 5 Eau Claire WI" at bounding box center [147, 198] width 68 height 20
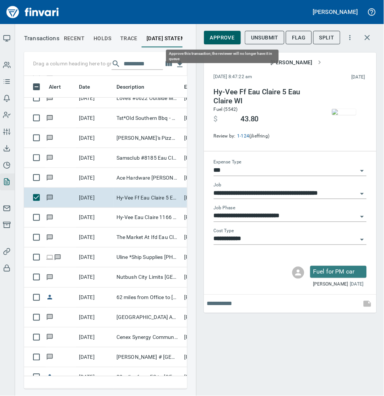
click at [221, 40] on span "Approve" at bounding box center [222, 37] width 25 height 9
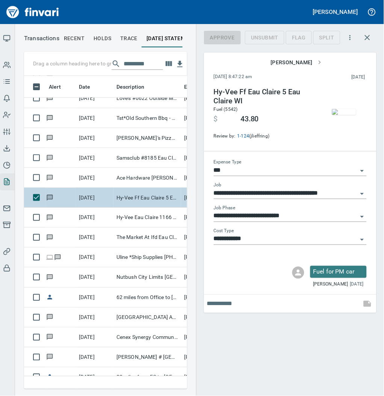
scroll to position [298, 148]
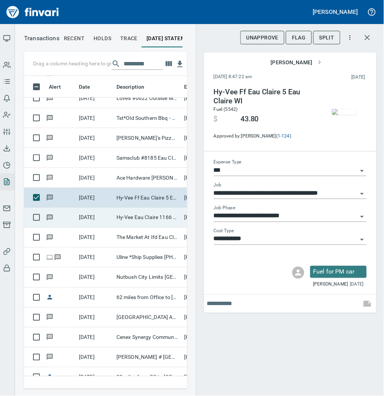
click at [152, 212] on td "Hy-Vee Eau Claire 1166 Eau [PERSON_NAME]" at bounding box center [147, 218] width 68 height 20
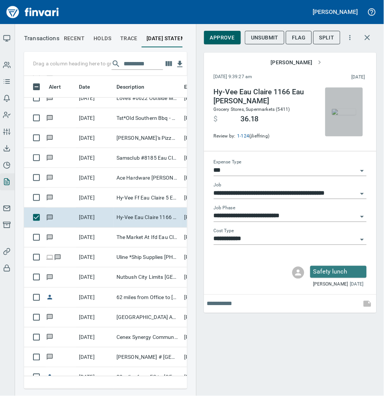
click at [344, 112] on img "button" at bounding box center [344, 112] width 24 height 6
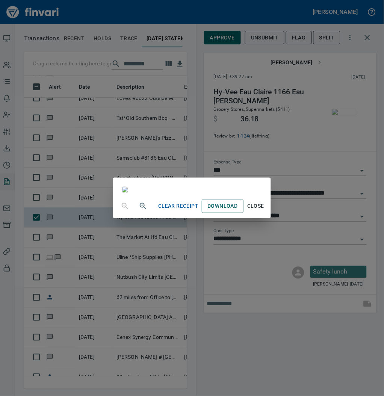
click at [265, 211] on span "Close" at bounding box center [256, 206] width 18 height 9
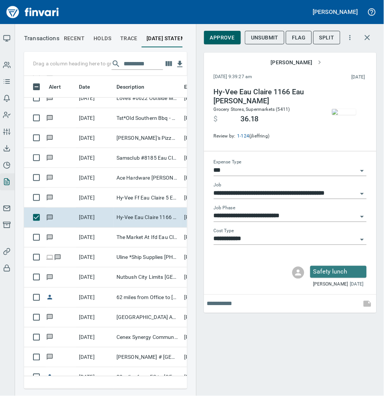
scroll to position [298, 148]
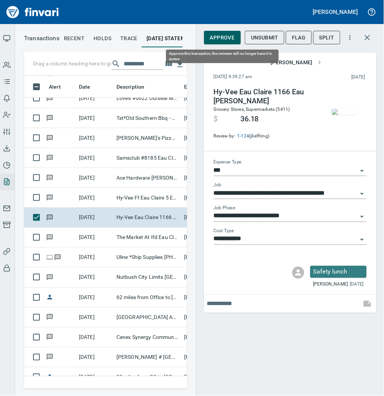
click at [228, 39] on span "Approve" at bounding box center [222, 37] width 25 height 9
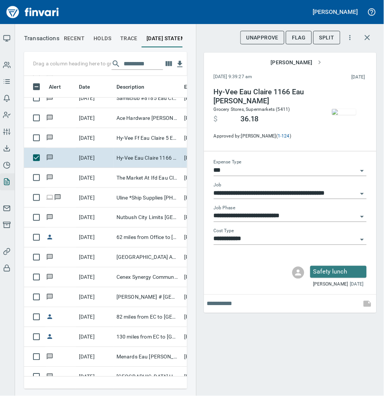
scroll to position [1345, 0]
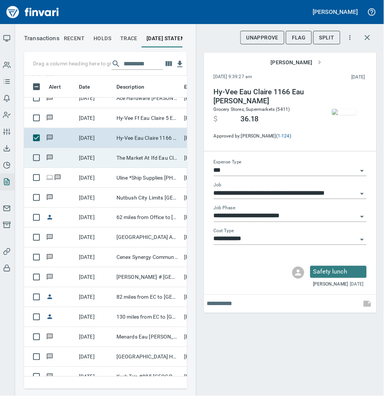
click at [131, 160] on td "The Market At Ifd Eau Claire [GEOGRAPHIC_DATA]" at bounding box center [147, 158] width 68 height 20
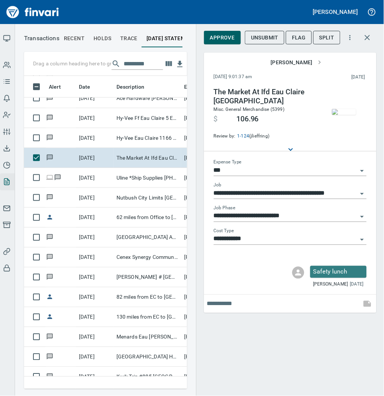
click at [343, 110] on img "button" at bounding box center [344, 112] width 24 height 6
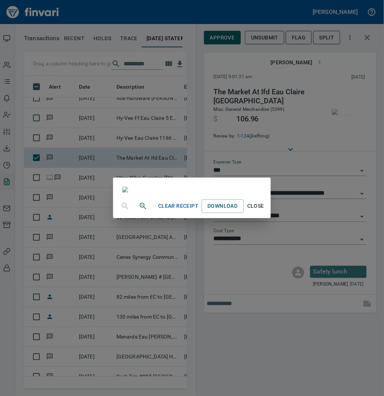
click at [265, 211] on span "Close" at bounding box center [256, 206] width 18 height 9
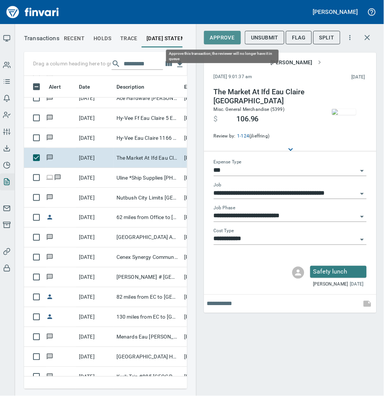
click at [221, 40] on span "Approve" at bounding box center [222, 37] width 25 height 9
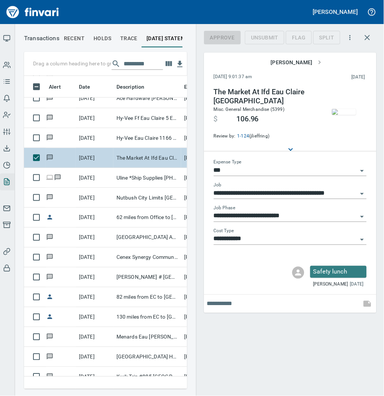
scroll to position [298, 148]
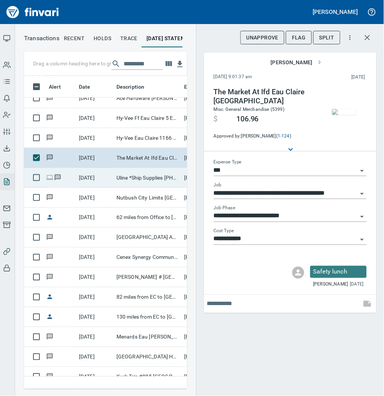
click at [133, 177] on td "Uline *Ship Supplies [PHONE_NUMBER] [GEOGRAPHIC_DATA]" at bounding box center [147, 178] width 68 height 20
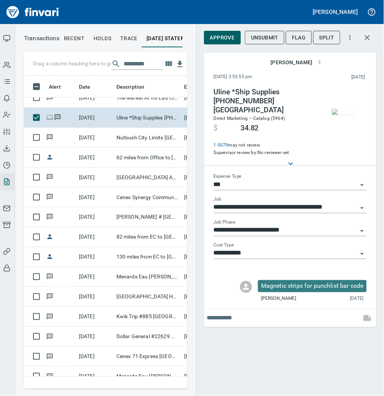
scroll to position [298, 148]
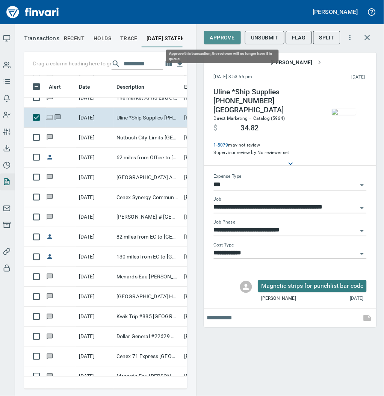
click at [218, 41] on span "Approve" at bounding box center [222, 37] width 25 height 9
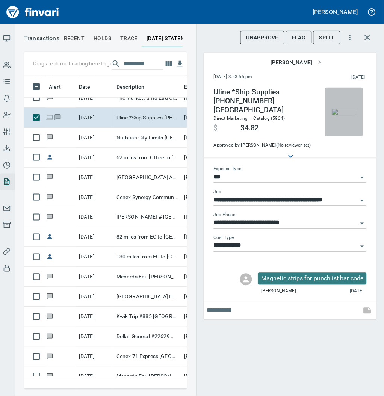
click at [349, 115] on img "button" at bounding box center [344, 112] width 24 height 6
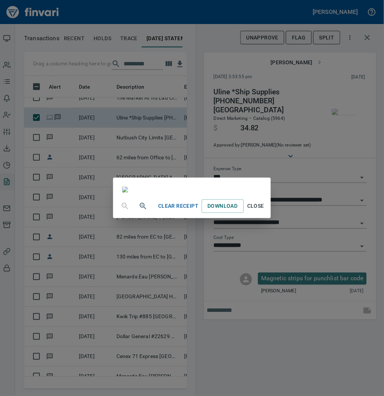
click at [265, 211] on span "Close" at bounding box center [256, 206] width 18 height 9
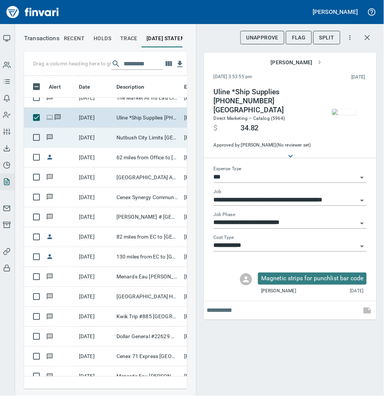
click at [130, 142] on td "Nutbush City Limits [GEOGRAPHIC_DATA] WI" at bounding box center [147, 138] width 68 height 20
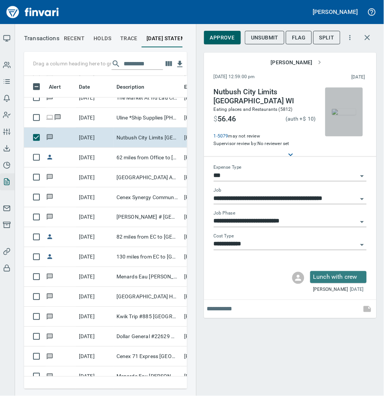
click at [343, 115] on img "button" at bounding box center [344, 112] width 24 height 6
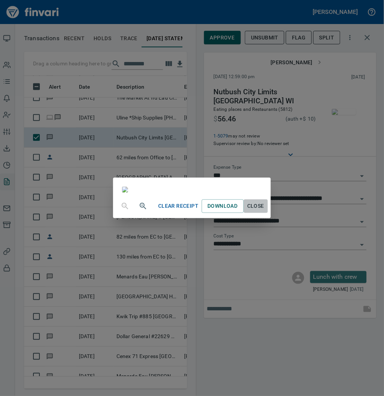
click at [265, 211] on span "Close" at bounding box center [256, 206] width 18 height 9
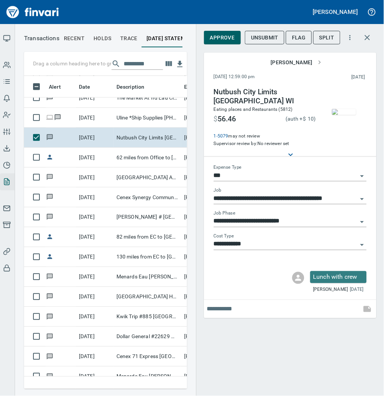
scroll to position [298, 148]
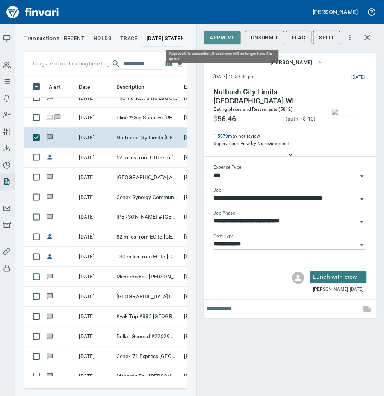
click at [219, 38] on span "Approve" at bounding box center [222, 37] width 25 height 9
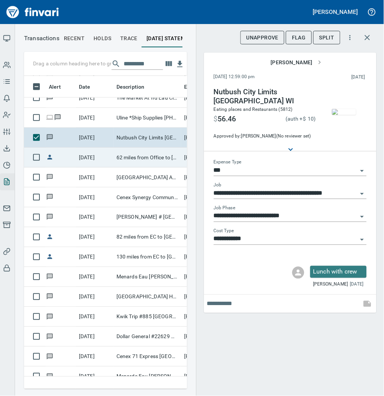
click at [137, 157] on td "62 miles from Office to [GEOGRAPHIC_DATA]" at bounding box center [147, 158] width 68 height 20
type input "**********"
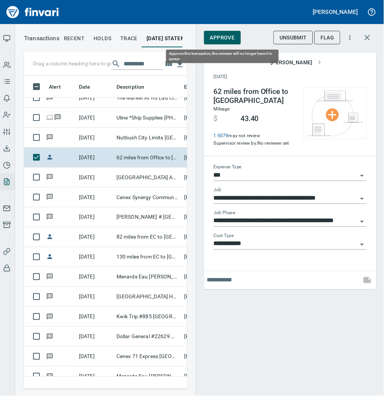
click at [227, 38] on span "Approve" at bounding box center [222, 37] width 25 height 9
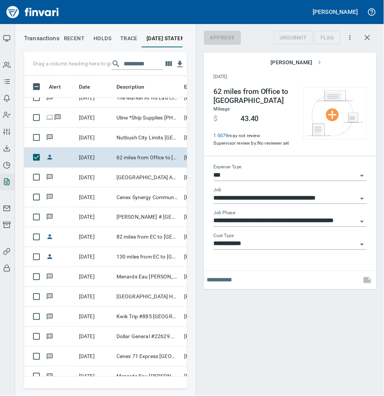
scroll to position [298, 148]
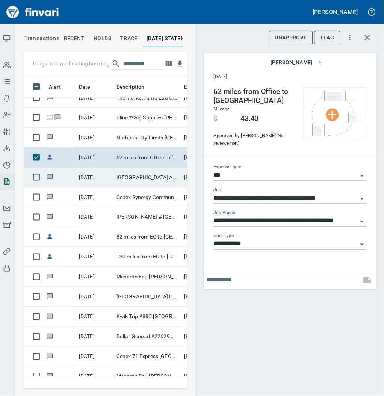
click at [126, 176] on td "[GEOGRAPHIC_DATA] Ace [GEOGRAPHIC_DATA] [GEOGRAPHIC_DATA]" at bounding box center [147, 177] width 68 height 20
type input "**********"
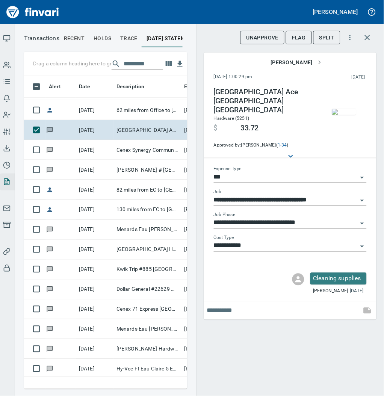
scroll to position [1465, 0]
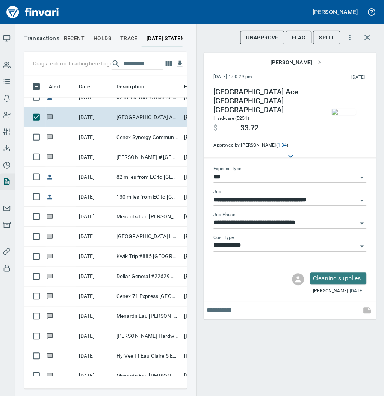
click at [342, 114] on img "button" at bounding box center [344, 112] width 24 height 6
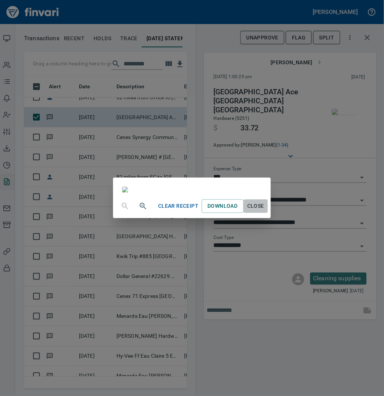
click at [265, 211] on span "Close" at bounding box center [256, 206] width 18 height 9
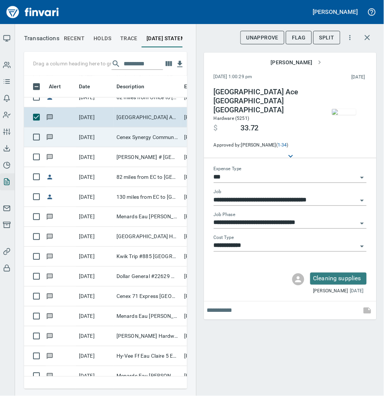
click at [139, 138] on td "Cenex Synergy Communit Colfax [GEOGRAPHIC_DATA]" at bounding box center [147, 137] width 68 height 20
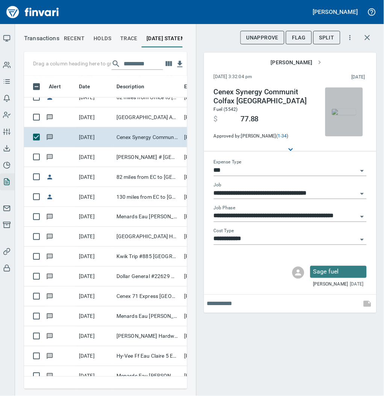
click at [350, 110] on img "button" at bounding box center [344, 112] width 24 height 6
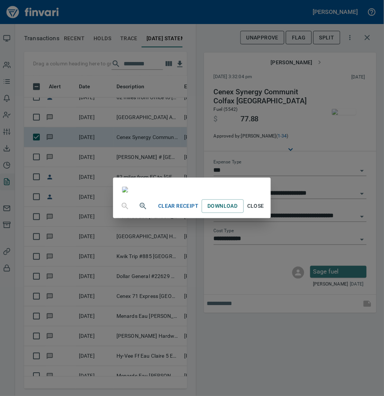
click at [265, 211] on span "Close" at bounding box center [256, 206] width 18 height 9
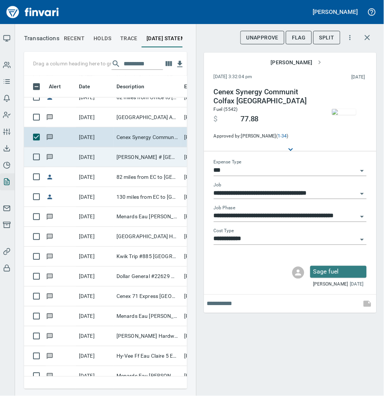
click at [127, 155] on td "[PERSON_NAME] # [GEOGRAPHIC_DATA] [GEOGRAPHIC_DATA]" at bounding box center [147, 157] width 68 height 20
type input "**********"
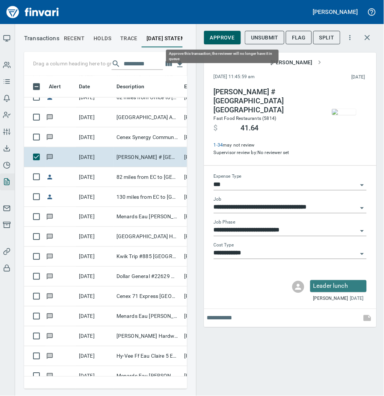
click at [217, 38] on span "Approve" at bounding box center [222, 37] width 25 height 9
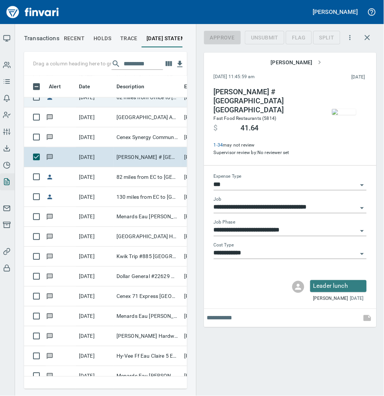
scroll to position [298, 148]
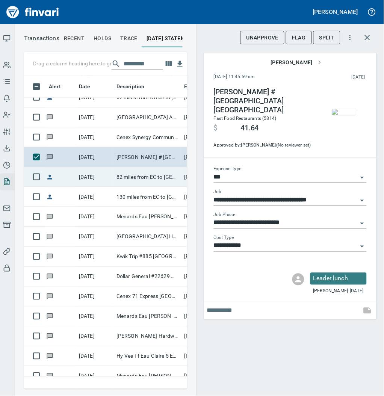
click at [128, 177] on td "82 miles from EC to [GEOGRAPHIC_DATA], 130 miles from EC to [GEOGRAPHIC_DATA] ,…" at bounding box center [147, 177] width 68 height 20
type input "**********"
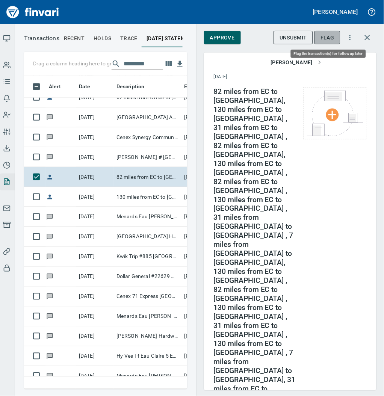
click at [322, 38] on span "Flag" at bounding box center [327, 37] width 14 height 9
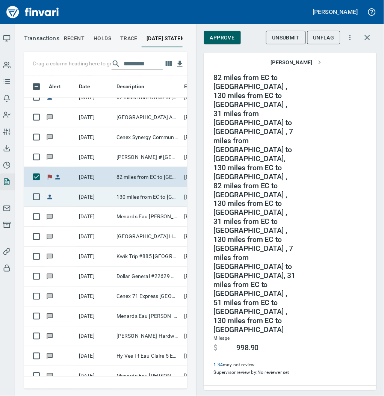
click at [138, 197] on td "130 miles from EC to [GEOGRAPHIC_DATA]" at bounding box center [147, 197] width 68 height 20
type input "**********"
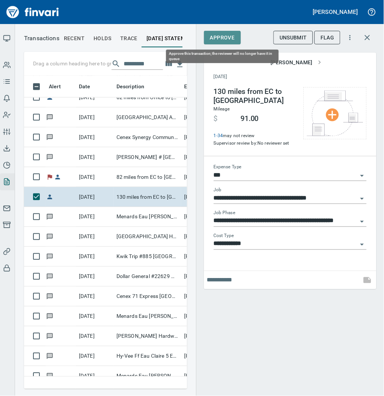
click at [224, 35] on span "Approve" at bounding box center [222, 37] width 25 height 9
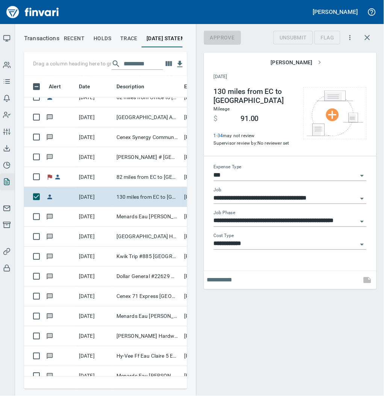
scroll to position [298, 148]
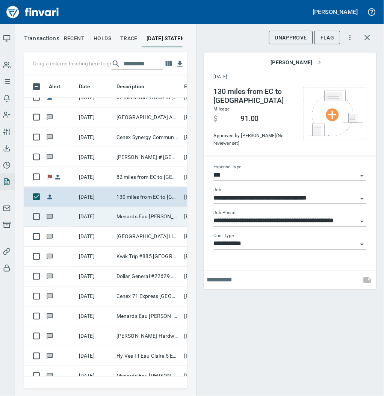
click at [116, 218] on td "Menards Eau [PERSON_NAME] [PERSON_NAME] Eau [PERSON_NAME]" at bounding box center [147, 217] width 68 height 20
type input "**********"
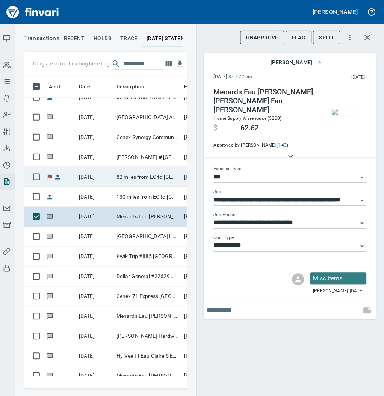
click at [136, 171] on td "82 miles from EC to [GEOGRAPHIC_DATA], 130 miles from EC to [GEOGRAPHIC_DATA] ,…" at bounding box center [147, 177] width 68 height 20
type input "**********"
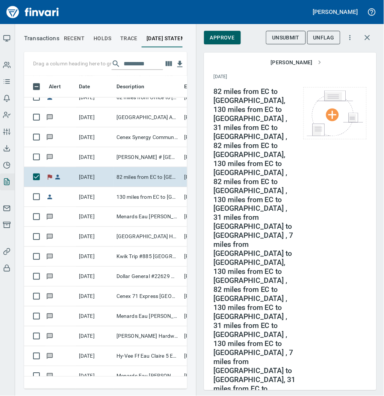
scroll to position [104, 0]
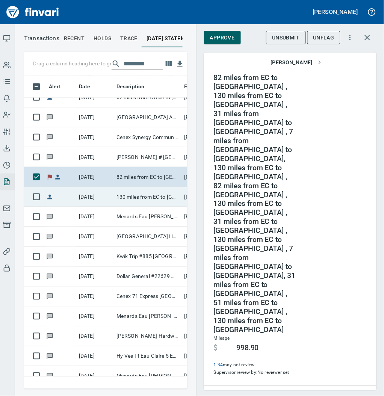
click at [135, 200] on td "130 miles from EC to [GEOGRAPHIC_DATA]" at bounding box center [147, 197] width 68 height 20
type input "**********"
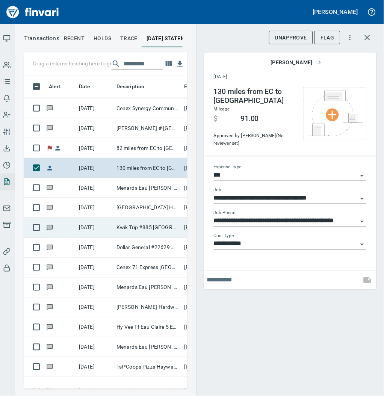
scroll to position [1495, 0]
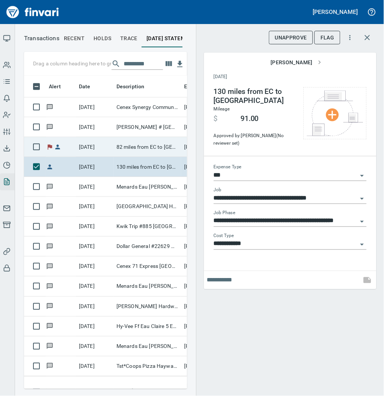
click at [139, 146] on td "82 miles from EC to [GEOGRAPHIC_DATA], 130 miles from EC to [GEOGRAPHIC_DATA] ,…" at bounding box center [147, 147] width 68 height 20
type input "**********"
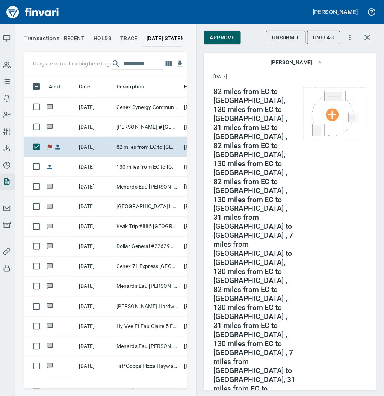
scroll to position [298, 148]
click at [296, 38] on span "Unsubmit" at bounding box center [285, 37] width 27 height 9
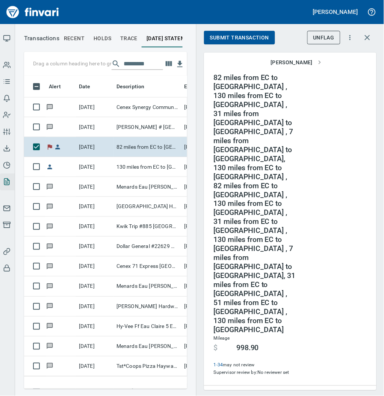
type input "**********"
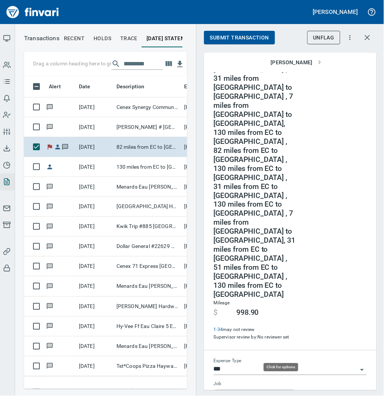
scroll to position [142, 0]
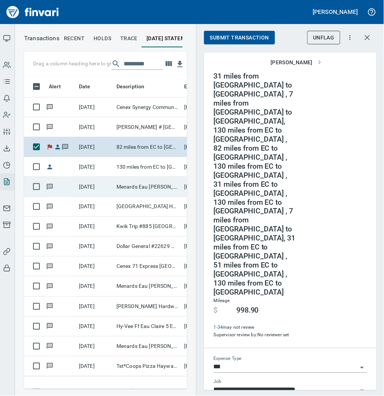
click at [133, 182] on td "Menards Eau [PERSON_NAME] [PERSON_NAME] Eau [PERSON_NAME]" at bounding box center [147, 187] width 68 height 20
type input "**********"
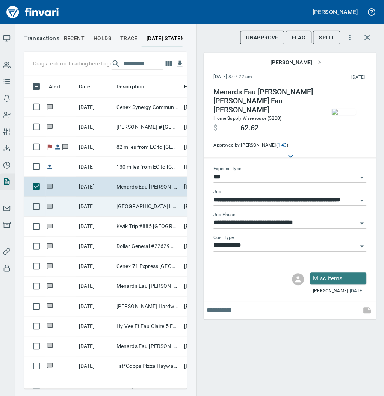
click at [139, 209] on td "[GEOGRAPHIC_DATA] Home Col Colby [GEOGRAPHIC_DATA]" at bounding box center [147, 207] width 68 height 20
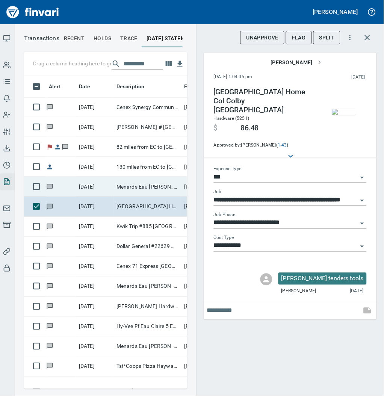
click at [125, 186] on td "Menards Eau [PERSON_NAME] [PERSON_NAME] Eau [PERSON_NAME]" at bounding box center [147, 187] width 68 height 20
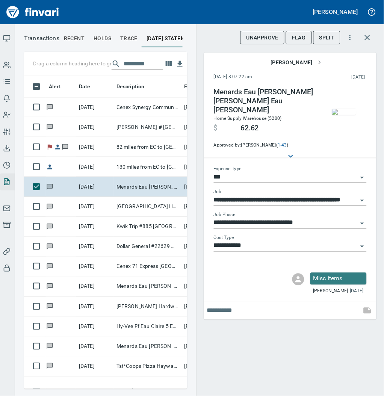
click at [345, 112] on img "button" at bounding box center [344, 112] width 24 height 6
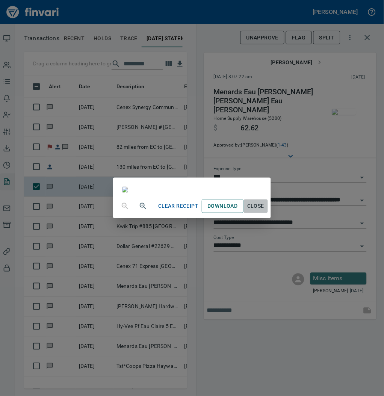
click at [265, 211] on span "Close" at bounding box center [256, 206] width 18 height 9
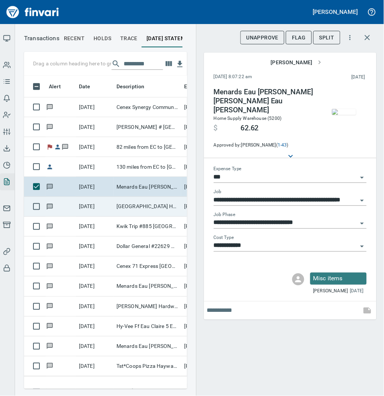
click at [146, 206] on td "[GEOGRAPHIC_DATA] Home Col Colby [GEOGRAPHIC_DATA]" at bounding box center [147, 207] width 68 height 20
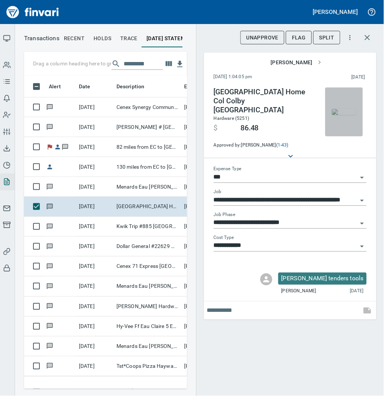
click at [339, 114] on img "button" at bounding box center [344, 112] width 24 height 6
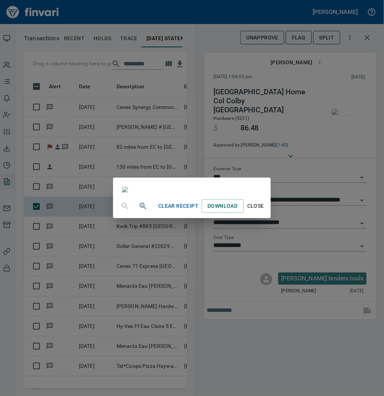
scroll to position [45, 0]
click at [265, 211] on span "Close" at bounding box center [256, 206] width 18 height 9
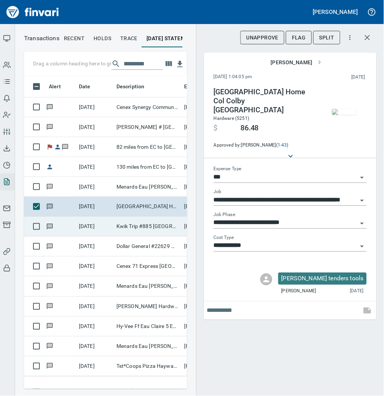
click at [106, 225] on td "[DATE]" at bounding box center [95, 227] width 38 height 20
type input "**********"
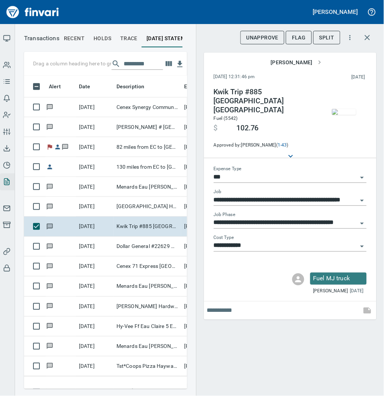
click at [341, 110] on img "button" at bounding box center [344, 112] width 24 height 6
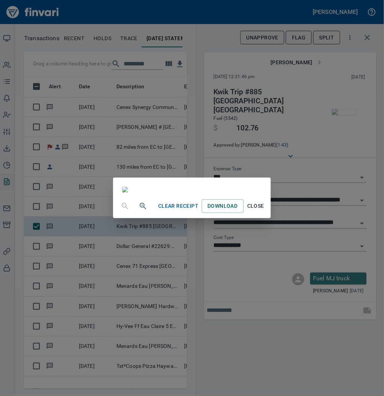
click at [265, 211] on span "Close" at bounding box center [256, 206] width 18 height 9
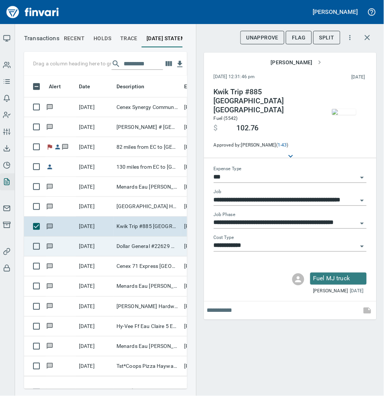
click at [88, 244] on td "[DATE]" at bounding box center [95, 247] width 38 height 20
type input "**********"
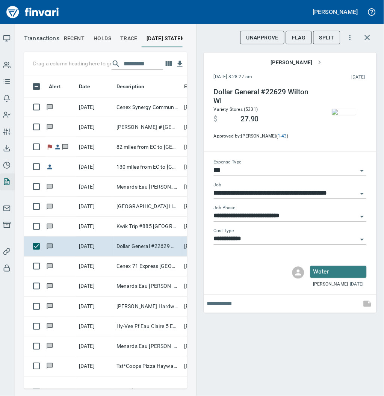
click at [342, 115] on img "button" at bounding box center [344, 112] width 24 height 6
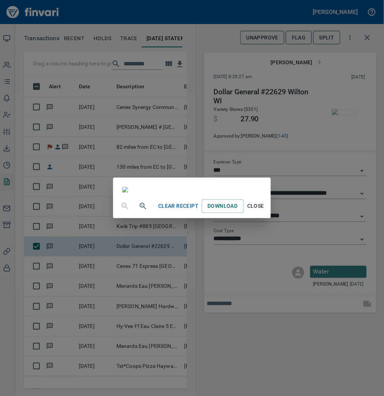
click at [265, 211] on span "Close" at bounding box center [256, 206] width 18 height 9
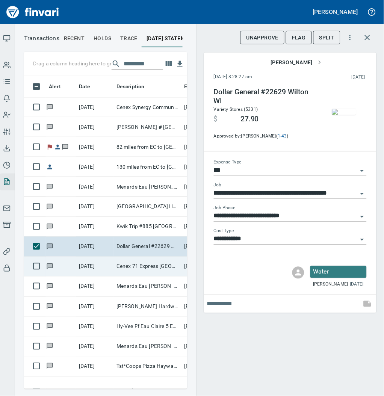
click at [131, 266] on td "Cenex 71 Express [GEOGRAPHIC_DATA] [GEOGRAPHIC_DATA]" at bounding box center [147, 266] width 68 height 20
type input "**********"
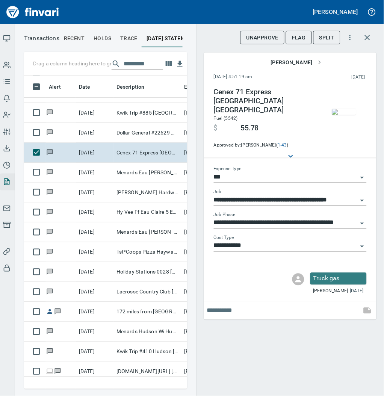
scroll to position [1615, 0]
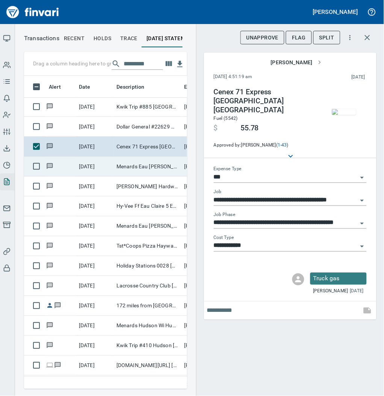
click at [116, 172] on td "Menards Eau [PERSON_NAME] [PERSON_NAME] Eau [PERSON_NAME]" at bounding box center [147, 167] width 68 height 20
type input "**********"
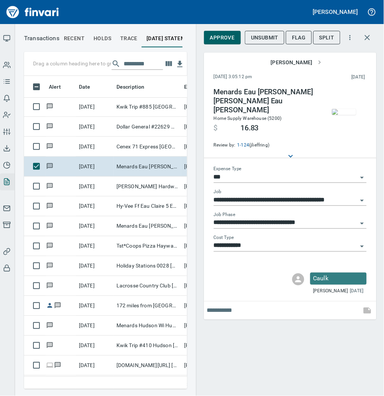
click at [339, 113] on img "button" at bounding box center [344, 112] width 24 height 6
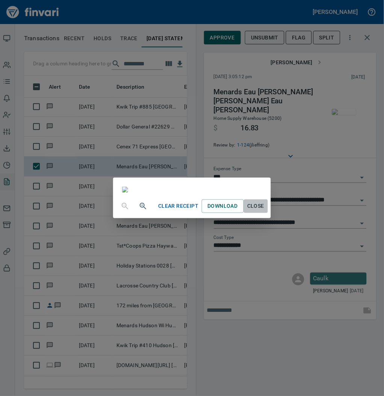
click at [265, 211] on span "Close" at bounding box center [256, 206] width 18 height 9
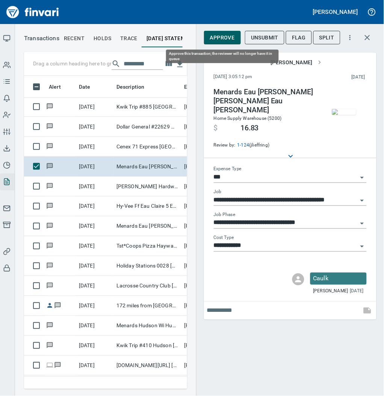
click at [216, 34] on span "Approve" at bounding box center [222, 37] width 25 height 9
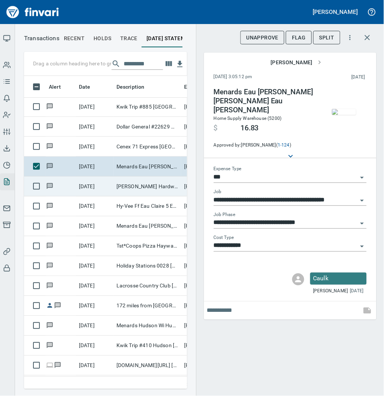
scroll to position [298, 148]
click at [127, 187] on td "[PERSON_NAME] Hardware So Eau Claire WI" at bounding box center [147, 186] width 68 height 20
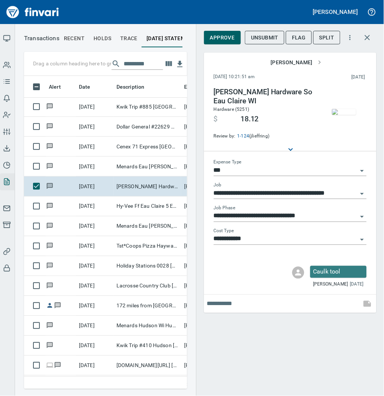
click at [343, 112] on img "button" at bounding box center [344, 112] width 24 height 6
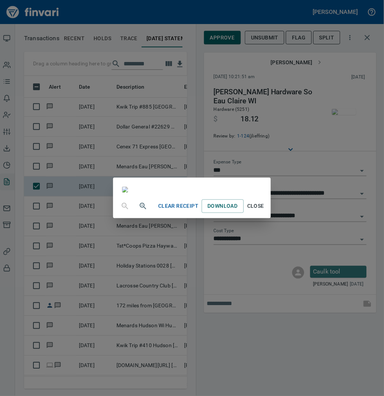
click at [265, 211] on span "Close" at bounding box center [256, 206] width 18 height 9
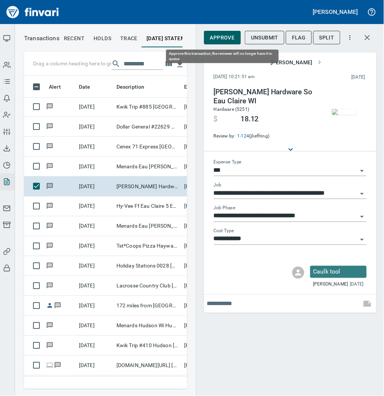
click at [220, 38] on span "Approve" at bounding box center [222, 37] width 25 height 9
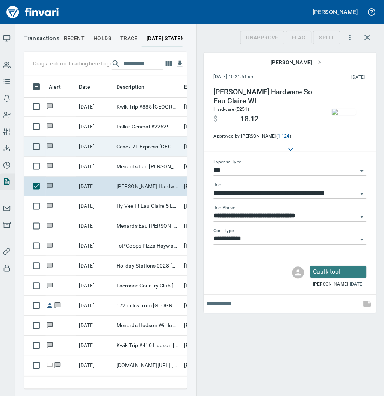
scroll to position [298, 148]
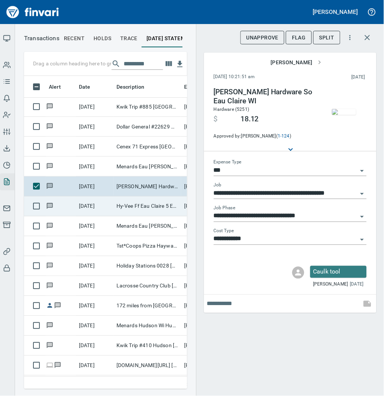
click at [157, 204] on td "Hy-Vee Ff Eau Claire 5 Eau Claire WI" at bounding box center [147, 206] width 68 height 20
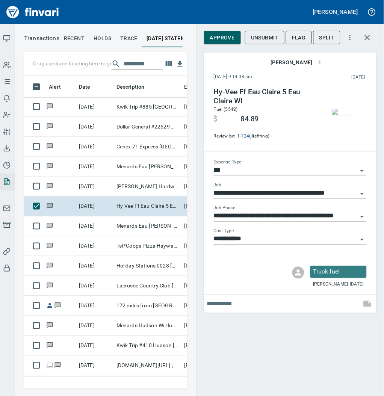
click at [345, 110] on img "button" at bounding box center [344, 112] width 24 height 6
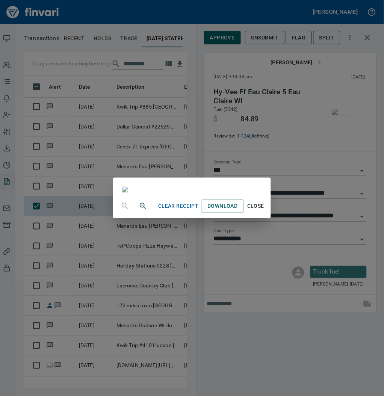
click at [265, 211] on span "Close" at bounding box center [256, 206] width 18 height 9
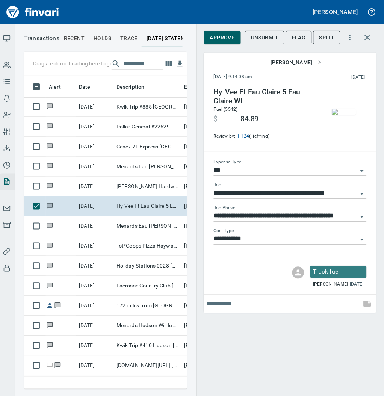
scroll to position [298, 148]
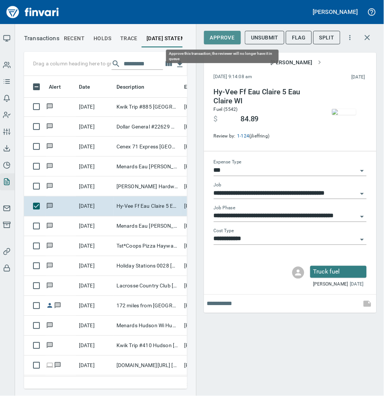
click at [225, 42] on button "Approve" at bounding box center [222, 38] width 37 height 14
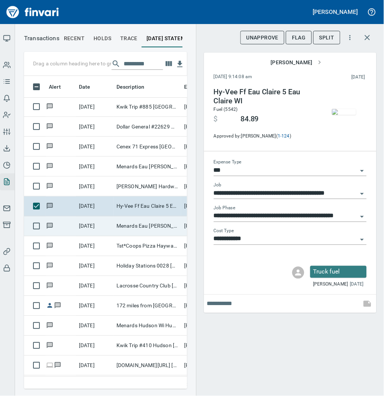
click at [141, 223] on td "Menards Eau [PERSON_NAME] [PERSON_NAME] Eau [PERSON_NAME]" at bounding box center [147, 226] width 68 height 20
type input "**********"
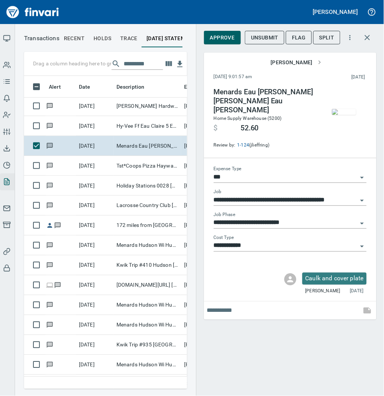
scroll to position [1715, 0]
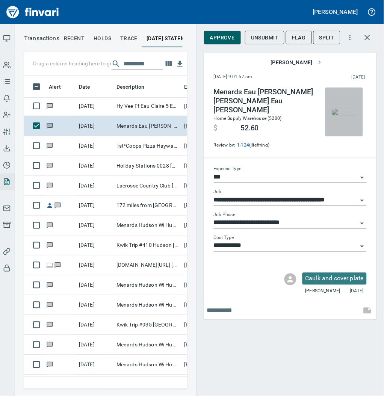
click at [339, 109] on img "button" at bounding box center [344, 112] width 24 height 6
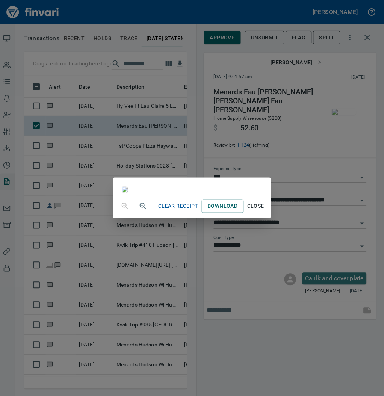
click at [265, 211] on span "Close" at bounding box center [256, 206] width 18 height 9
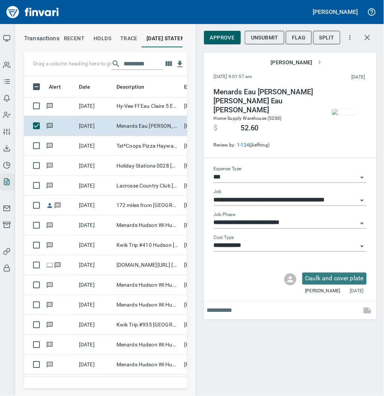
scroll to position [298, 148]
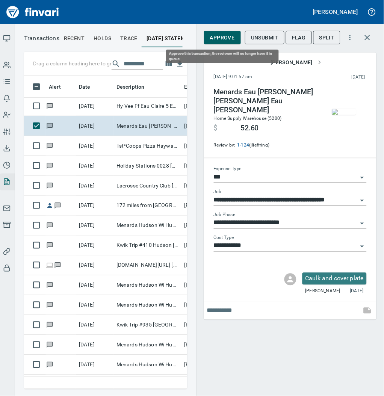
click at [218, 36] on span "Approve" at bounding box center [222, 37] width 25 height 9
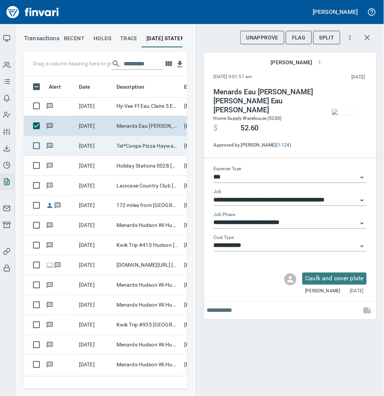
click at [140, 147] on td "Tst*Coops Pizza Hayward WI" at bounding box center [147, 146] width 68 height 20
type input "**********"
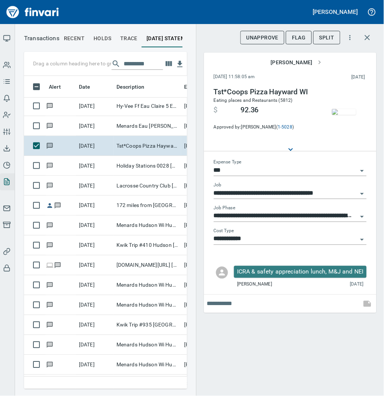
scroll to position [298, 148]
click at [340, 115] on img "button" at bounding box center [344, 112] width 24 height 6
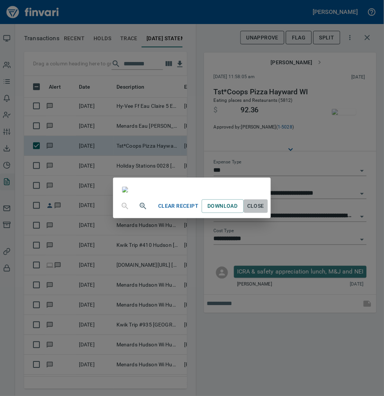
click at [265, 211] on span "Close" at bounding box center [256, 206] width 18 height 9
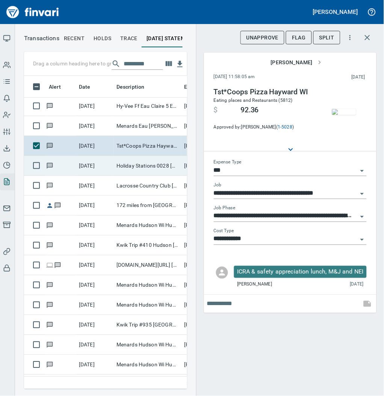
click at [131, 167] on td "Holiday Stations 0028 [GEOGRAPHIC_DATA]" at bounding box center [147, 166] width 68 height 20
type input "**********"
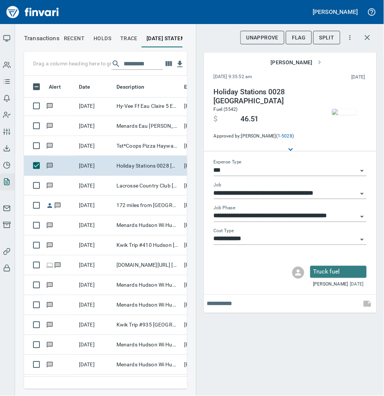
click at [339, 110] on img "button" at bounding box center [344, 112] width 24 height 6
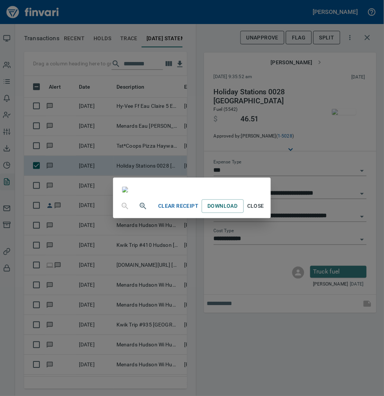
click at [265, 211] on span "Close" at bounding box center [256, 206] width 18 height 9
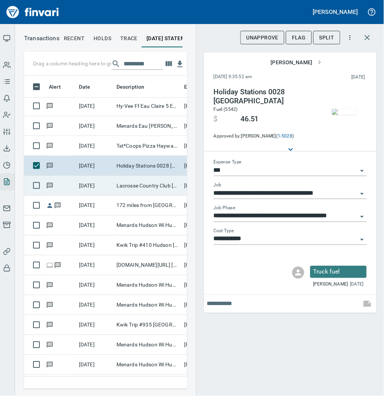
click at [134, 188] on td "Lacrosse Country Club [GEOGRAPHIC_DATA] [GEOGRAPHIC_DATA]" at bounding box center [147, 186] width 68 height 20
type input "**"
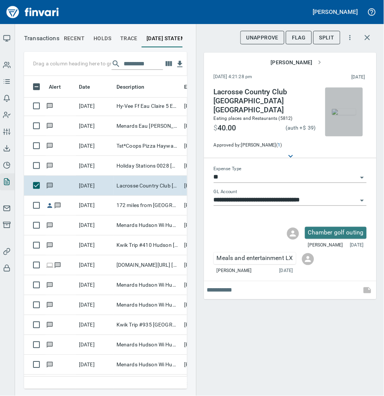
click at [340, 110] on img "button" at bounding box center [344, 112] width 24 height 6
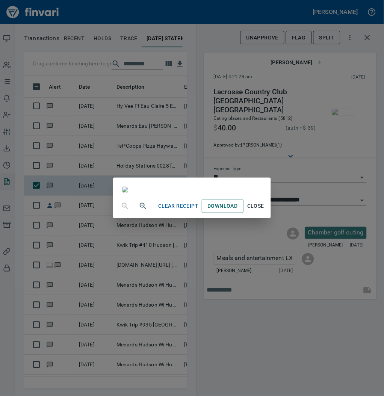
click at [265, 211] on span "Close" at bounding box center [256, 206] width 18 height 9
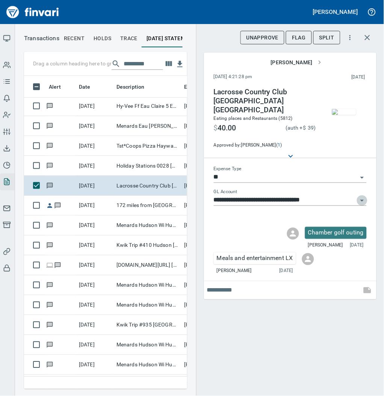
click at [364, 196] on icon "Open" at bounding box center [361, 200] width 9 height 9
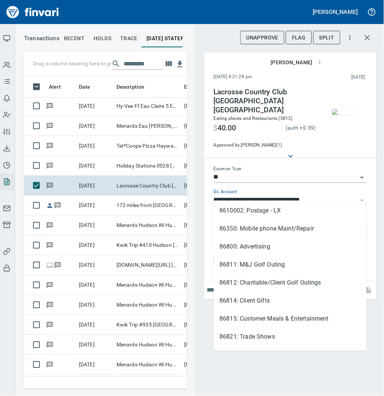
scroll to position [171, 0]
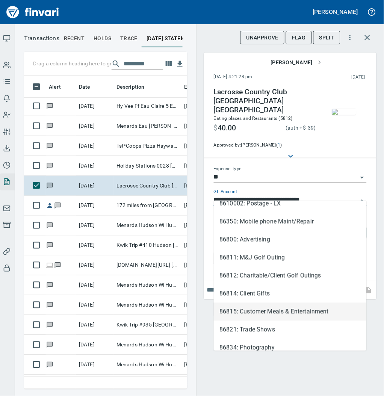
click at [321, 309] on li "86815: Customer Meals & Entertainment" at bounding box center [290, 312] width 153 height 18
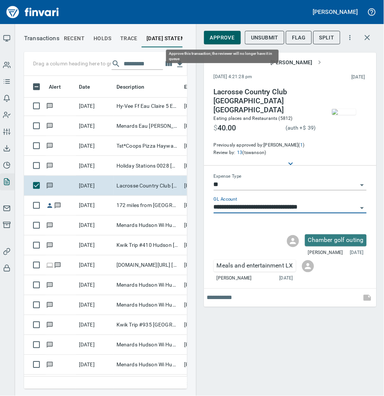
click at [224, 36] on span "Approve" at bounding box center [222, 37] width 25 height 9
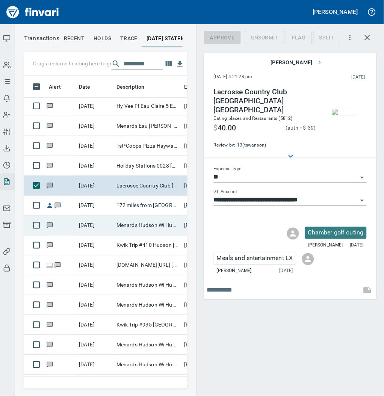
scroll to position [298, 148]
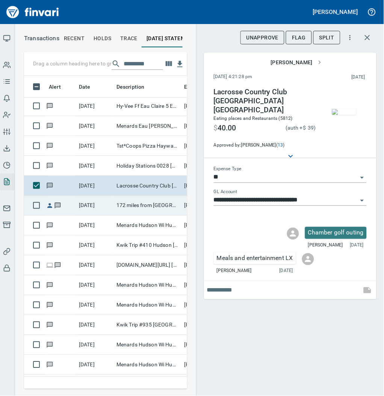
click at [124, 206] on td "172 miles from [GEOGRAPHIC_DATA] to [GEOGRAPHIC_DATA]" at bounding box center [147, 206] width 68 height 20
type input "**********"
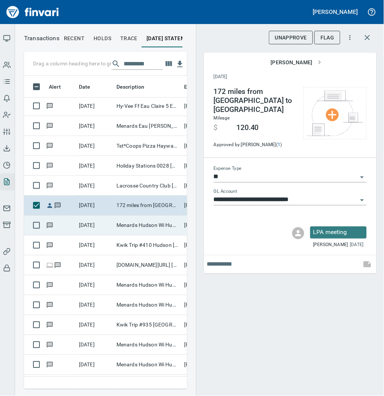
click at [125, 223] on td "Menards Hudson Wi Hudson [GEOGRAPHIC_DATA]" at bounding box center [147, 225] width 68 height 20
type input "***"
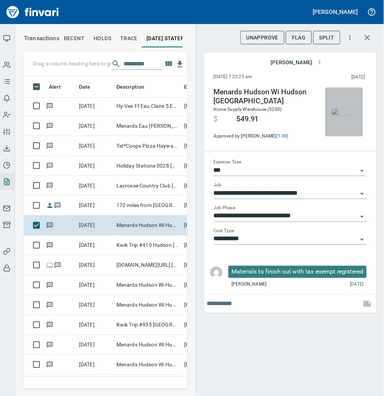
click at [347, 112] on img "button" at bounding box center [344, 112] width 24 height 6
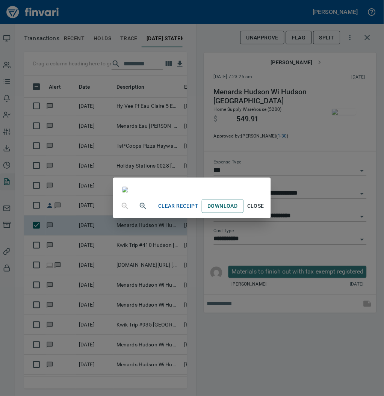
click at [265, 211] on span "Close" at bounding box center [256, 206] width 18 height 9
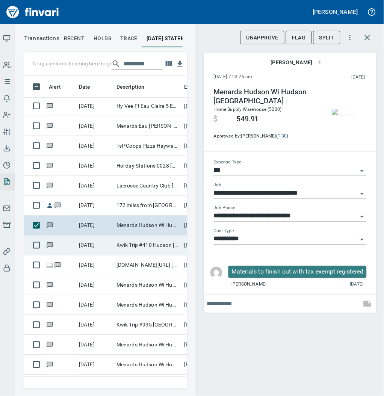
click at [123, 246] on td "Kwik Trip #410 Hudson [GEOGRAPHIC_DATA]" at bounding box center [147, 245] width 68 height 20
type input "**********"
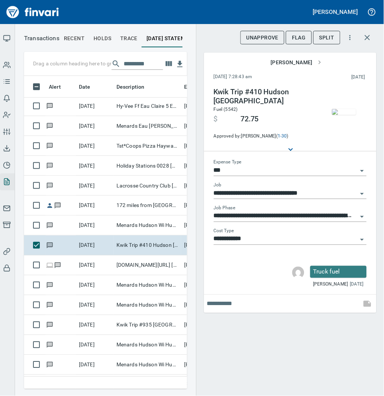
click at [345, 111] on img "button" at bounding box center [344, 112] width 24 height 6
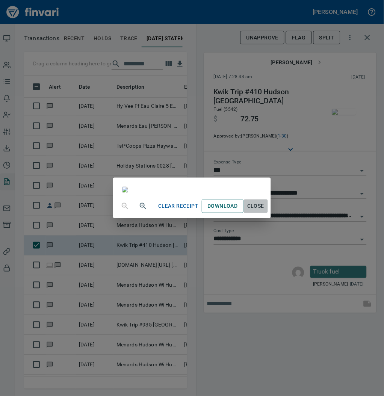
click at [265, 211] on span "Close" at bounding box center [256, 206] width 18 height 9
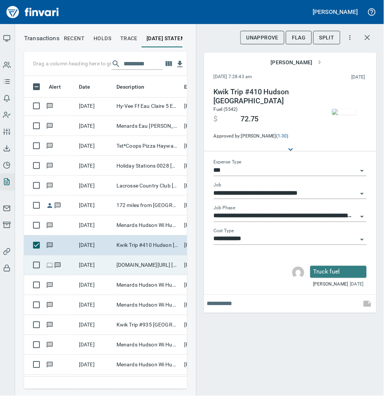
click at [123, 262] on td "[DOMAIN_NAME][URL] [PHONE_NUMBER] [GEOGRAPHIC_DATA]" at bounding box center [147, 265] width 68 height 20
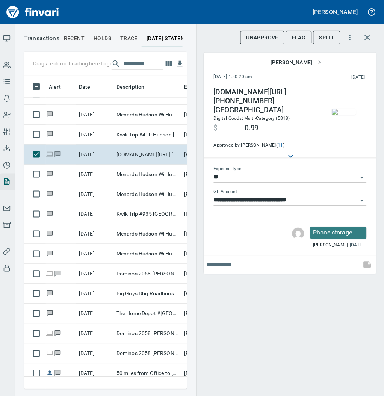
scroll to position [1835, 0]
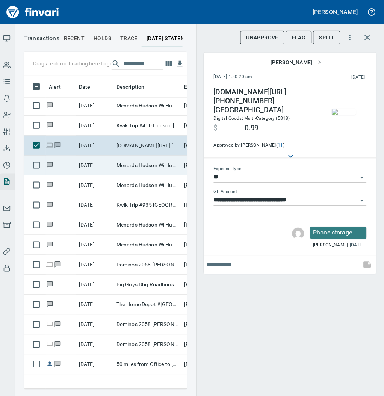
click at [139, 171] on td "Menards Hudson Wi Hudson [GEOGRAPHIC_DATA]" at bounding box center [147, 165] width 68 height 20
type input "***"
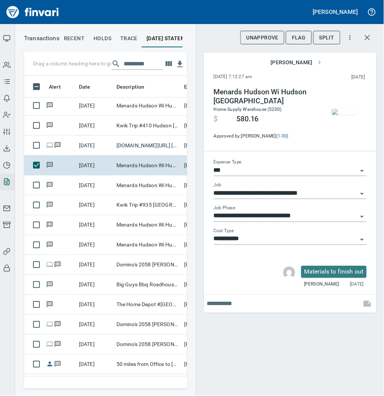
click at [347, 109] on img "button" at bounding box center [344, 112] width 24 height 6
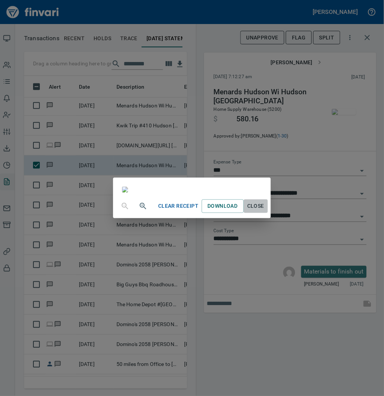
click at [265, 211] on span "Close" at bounding box center [256, 206] width 18 height 9
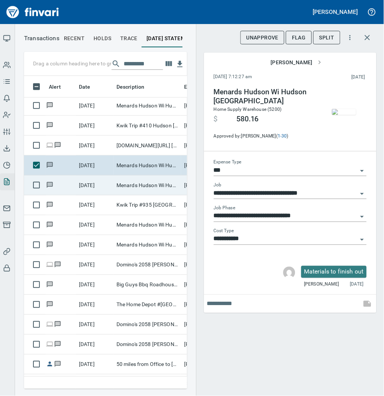
click at [136, 188] on td "Menards Hudson Wi Hudson [GEOGRAPHIC_DATA]" at bounding box center [147, 185] width 68 height 20
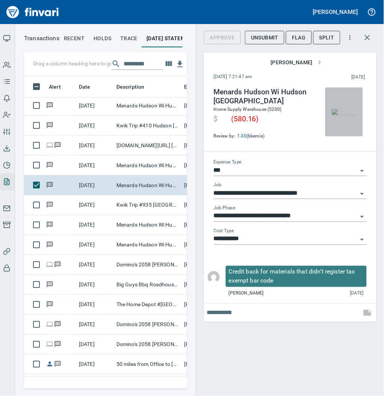
click at [338, 109] on img "button" at bounding box center [344, 112] width 24 height 6
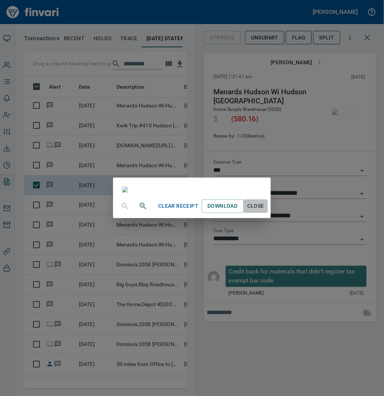
click at [265, 211] on span "Close" at bounding box center [256, 206] width 18 height 9
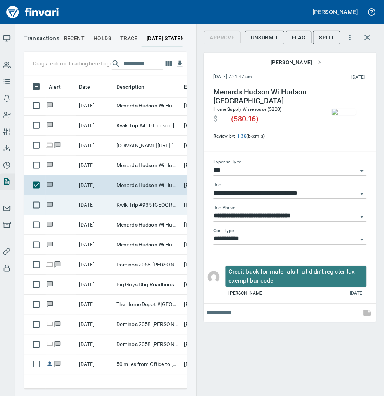
click at [141, 208] on td "Kwik Trip #935 [GEOGRAPHIC_DATA]" at bounding box center [147, 205] width 68 height 20
type input "**********"
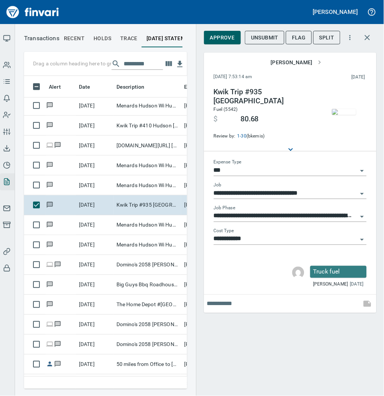
click at [346, 109] on img "button" at bounding box center [344, 112] width 24 height 6
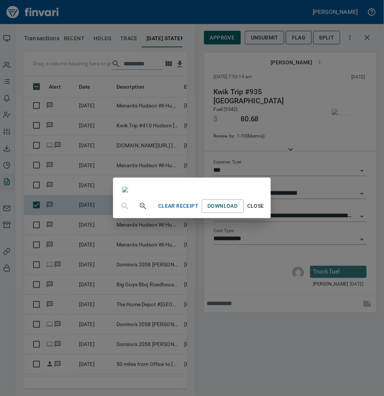
click at [265, 211] on span "Close" at bounding box center [256, 206] width 18 height 9
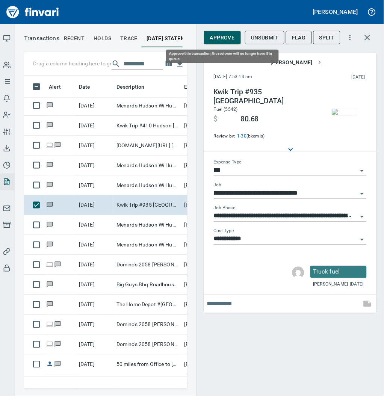
click at [221, 38] on span "Approve" at bounding box center [222, 37] width 25 height 9
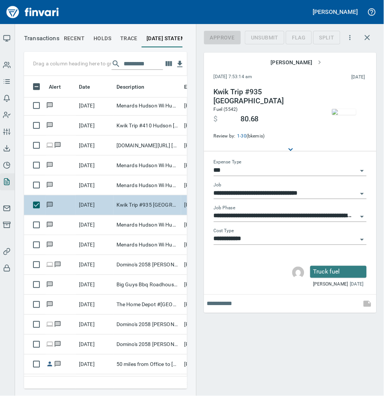
scroll to position [298, 148]
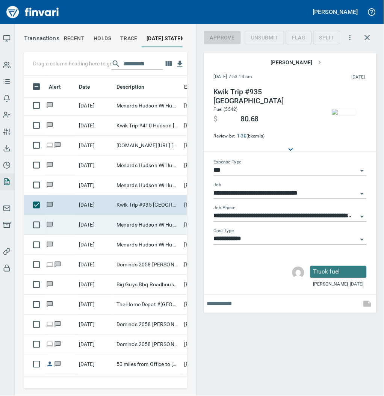
click at [124, 224] on td "Menards Hudson Wi Hudson [GEOGRAPHIC_DATA]" at bounding box center [147, 225] width 68 height 20
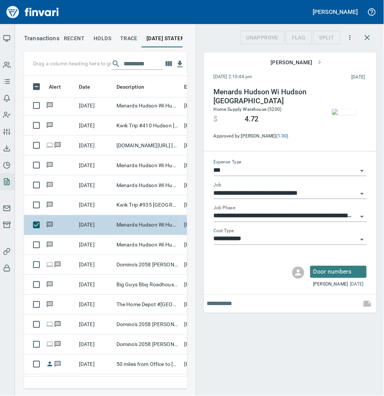
type input "**********"
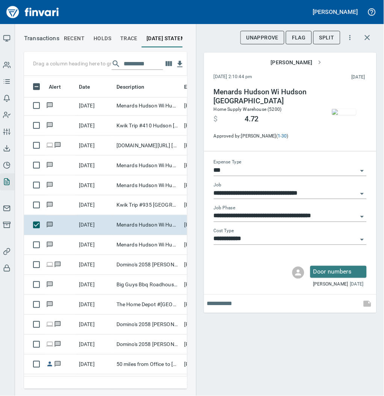
click at [351, 111] on img "button" at bounding box center [344, 112] width 24 height 6
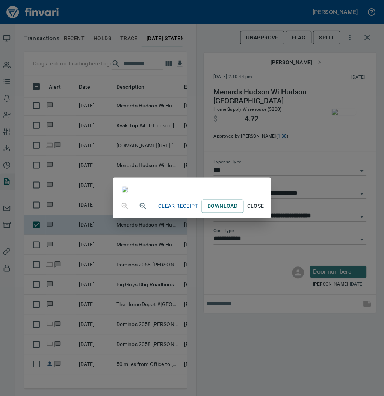
scroll to position [45, 0]
click at [265, 211] on span "Close" at bounding box center [256, 206] width 18 height 9
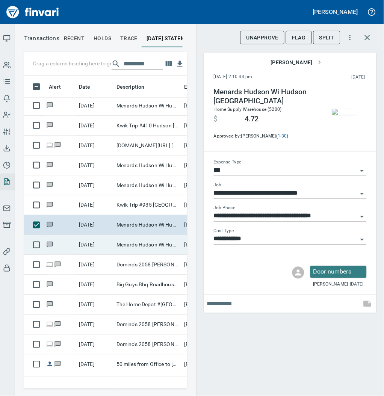
click at [136, 245] on td "Menards Hudson Wi Hudson [GEOGRAPHIC_DATA]" at bounding box center [147, 245] width 68 height 20
type input "**********"
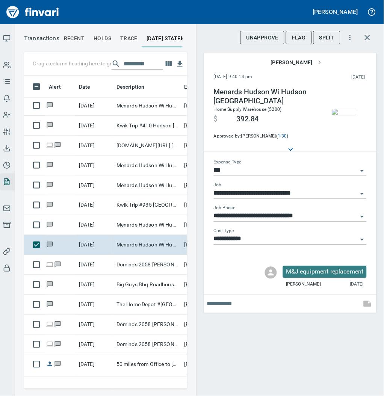
click at [348, 110] on img "button" at bounding box center [344, 112] width 24 height 6
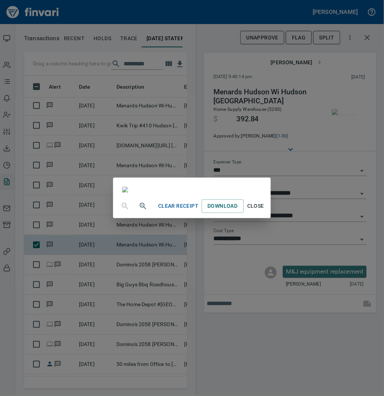
scroll to position [45, 0]
click at [265, 211] on span "Close" at bounding box center [256, 206] width 18 height 9
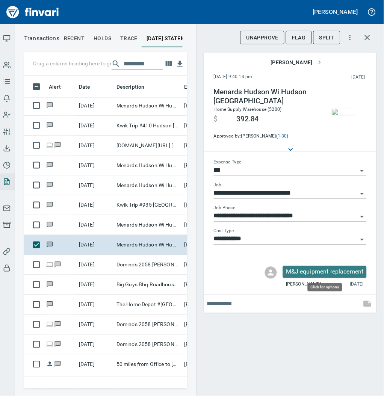
scroll to position [298, 148]
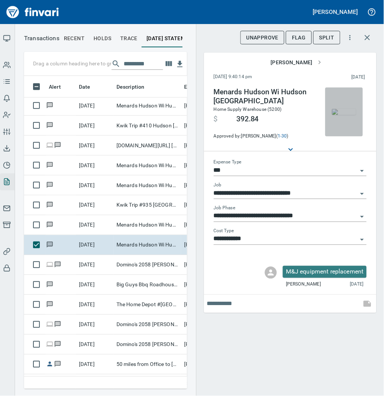
click at [338, 111] on img "button" at bounding box center [344, 112] width 24 height 6
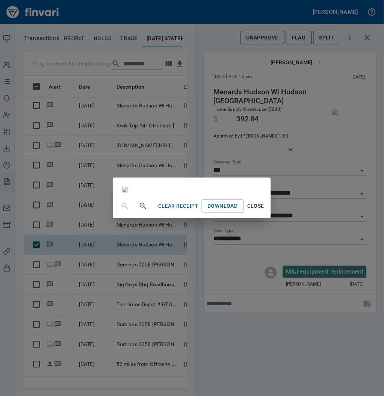
scroll to position [45, 0]
click at [265, 211] on span "Close" at bounding box center [256, 206] width 18 height 9
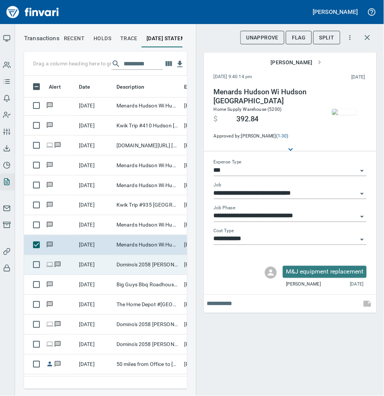
click at [153, 260] on td "Domino's 2058 [PERSON_NAME] MN" at bounding box center [147, 265] width 68 height 20
type input "**********"
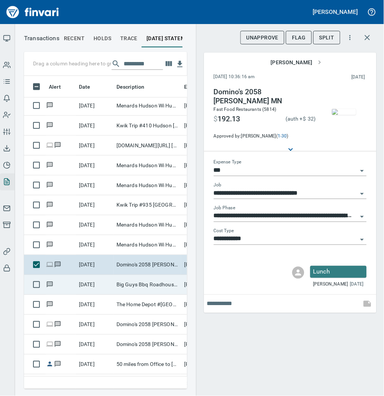
click at [134, 282] on td "Big Guys Bbq Roadhouse [GEOGRAPHIC_DATA]" at bounding box center [147, 285] width 68 height 20
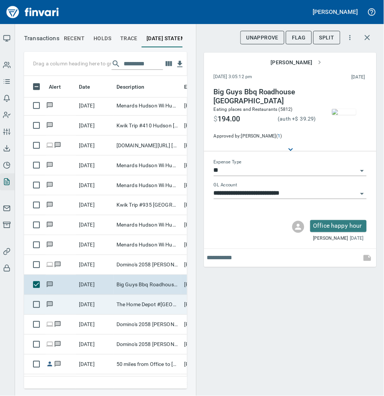
click at [130, 300] on td "The Home Depot #[GEOGRAPHIC_DATA]" at bounding box center [147, 305] width 68 height 20
type input "***"
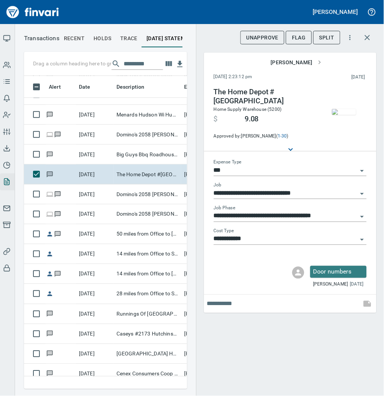
scroll to position [1975, 0]
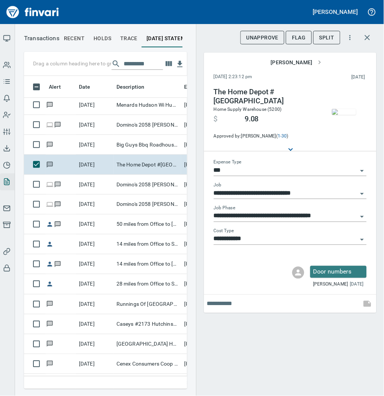
click at [345, 110] on img "button" at bounding box center [344, 112] width 24 height 6
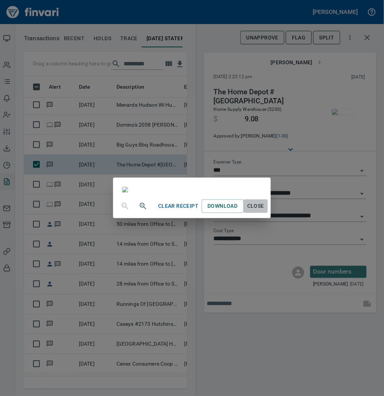
click at [265, 211] on span "Close" at bounding box center [256, 206] width 18 height 9
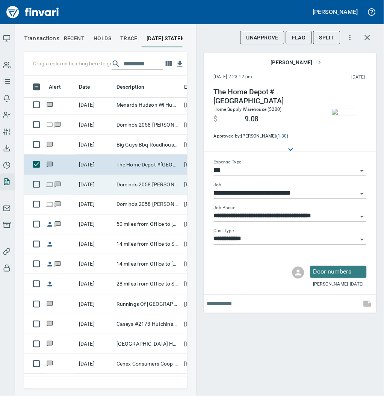
click at [128, 185] on td "Domino's 2058 [PERSON_NAME] MN" at bounding box center [147, 185] width 68 height 20
type input "**********"
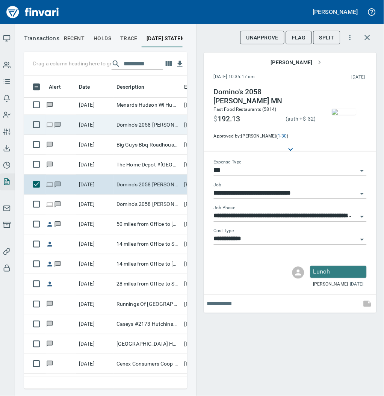
click at [131, 127] on td "Domino's 2058 [PERSON_NAME] MN" at bounding box center [147, 125] width 68 height 20
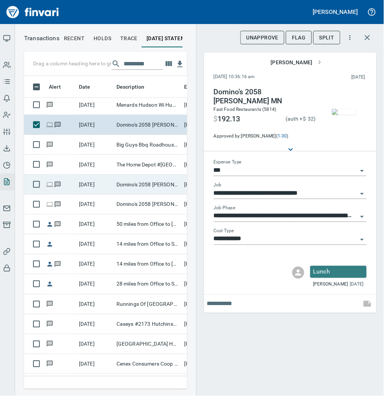
click at [127, 180] on td "Domino's 2058 [PERSON_NAME] MN" at bounding box center [147, 185] width 68 height 20
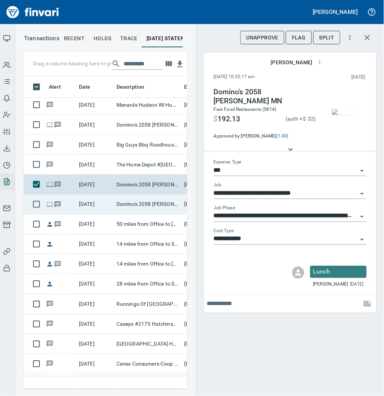
click at [160, 205] on td "Domino's 2058 [PERSON_NAME] MN" at bounding box center [147, 204] width 68 height 20
type input "**********"
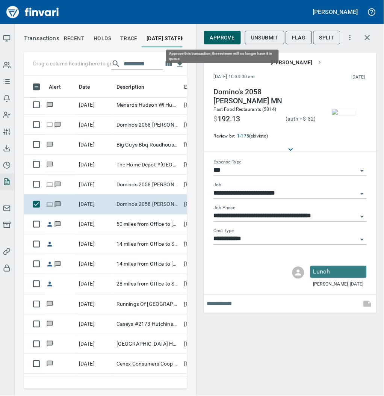
scroll to position [298, 148]
click at [217, 41] on span "Approve" at bounding box center [222, 37] width 25 height 9
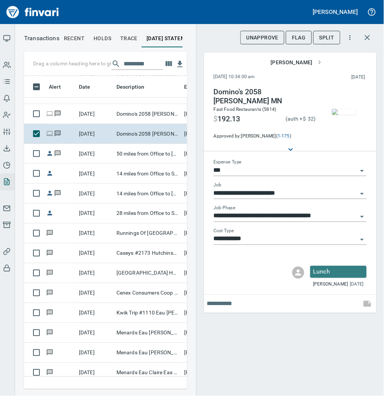
scroll to position [2056, 0]
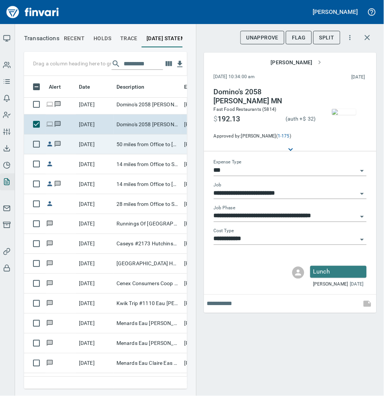
click at [133, 148] on td "50 miles from Office to [GEOGRAPHIC_DATA]" at bounding box center [147, 144] width 68 height 20
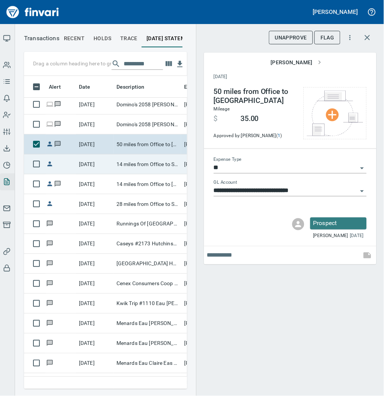
click at [137, 165] on td "14 miles from Office to School" at bounding box center [147, 164] width 68 height 20
type input "***"
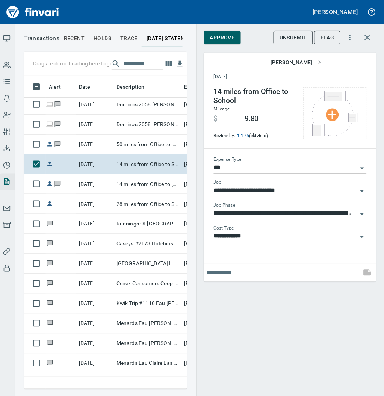
click at [241, 214] on input "**********" at bounding box center [286, 213] width 144 height 11
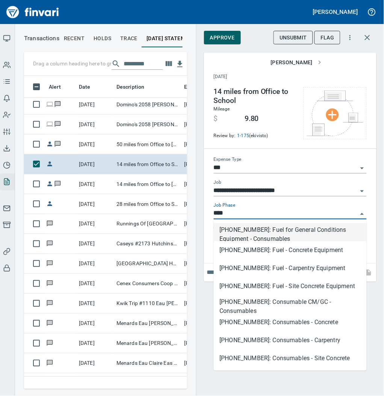
scroll to position [298, 148]
click at [253, 234] on li "[PHONE_NUMBER]: Fuel for General Conditions Equipment - Consumables" at bounding box center [290, 232] width 153 height 18
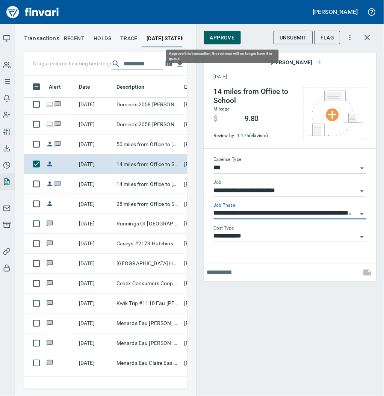
type input "**********"
click at [225, 36] on span "Approve" at bounding box center [222, 37] width 25 height 9
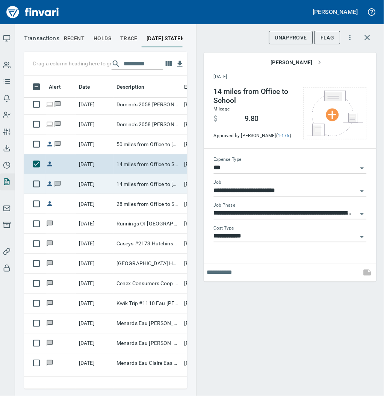
click at [122, 185] on td "14 miles from Office to [GEOGRAPHIC_DATA]" at bounding box center [147, 184] width 68 height 20
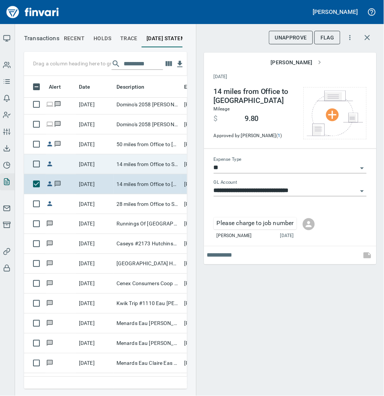
click at [133, 164] on td "14 miles from Office to School" at bounding box center [147, 164] width 68 height 20
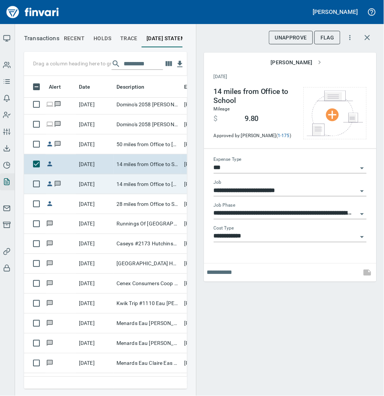
click at [136, 185] on td "14 miles from Office to [GEOGRAPHIC_DATA]" at bounding box center [147, 184] width 68 height 20
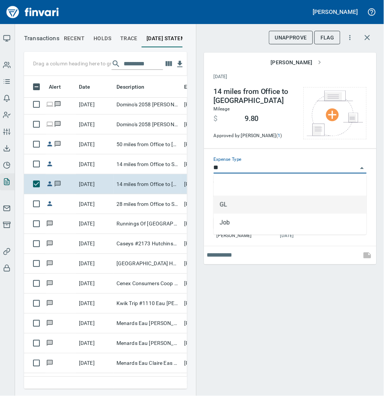
scroll to position [298, 148]
click at [235, 165] on input "**" at bounding box center [286, 168] width 144 height 11
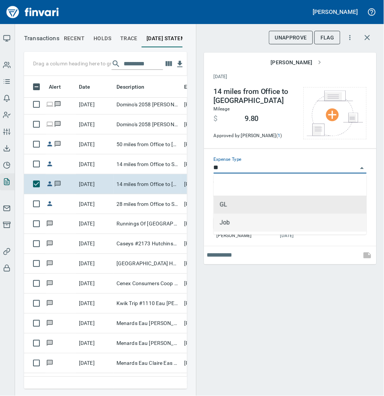
click at [238, 226] on li "Job" at bounding box center [290, 223] width 153 height 18
type input "***"
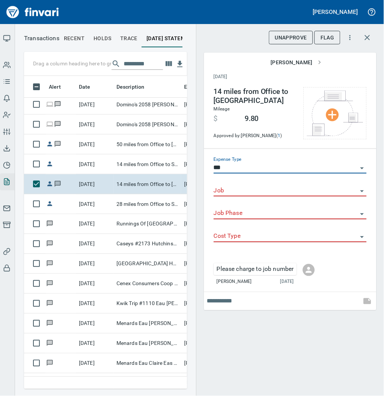
click at [230, 193] on input "Job" at bounding box center [286, 190] width 144 height 11
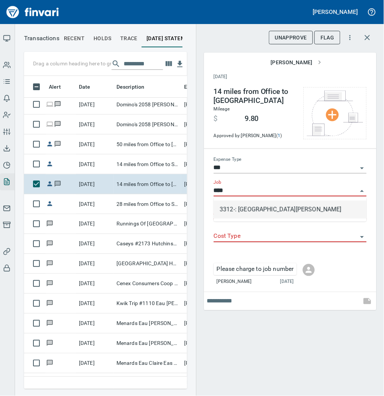
click at [237, 208] on li "3312-: [GEOGRAPHIC_DATA][PERSON_NAME]" at bounding box center [290, 209] width 153 height 18
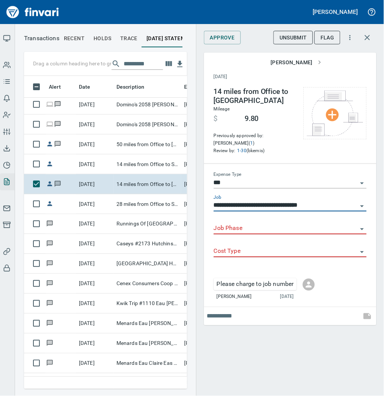
type input "**********"
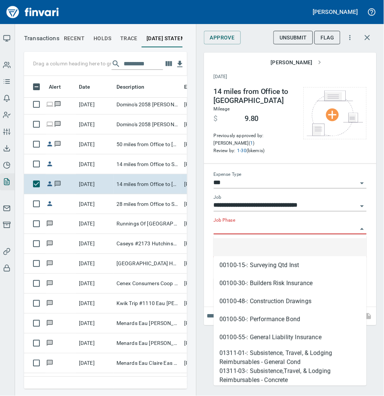
click at [226, 232] on input "Job Phase" at bounding box center [286, 228] width 144 height 11
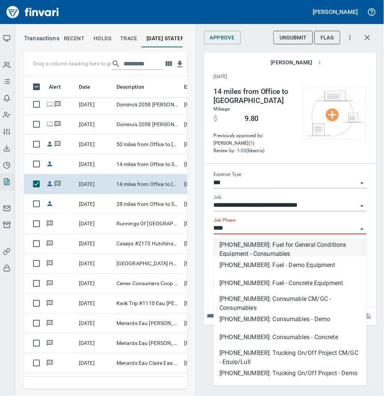
click at [247, 250] on li "[PHONE_NUMBER]: Fuel for General Conditions Equipment - Consumables" at bounding box center [290, 247] width 153 height 18
type input "**********"
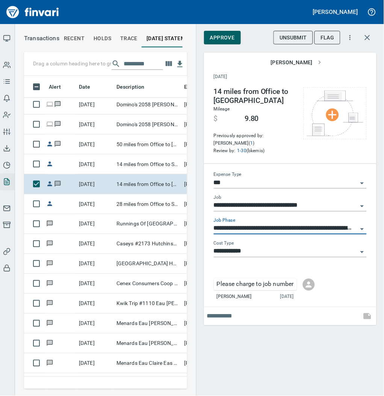
type input "**********"
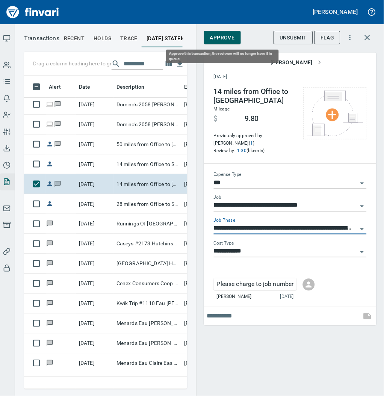
type input "**********"
click at [221, 39] on span "Approve" at bounding box center [222, 37] width 25 height 9
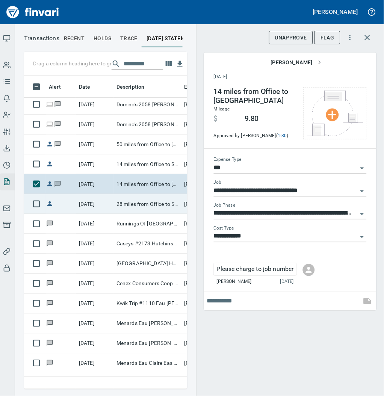
click at [145, 204] on td "28 miles from Office to School" at bounding box center [147, 204] width 68 height 20
type input "**********"
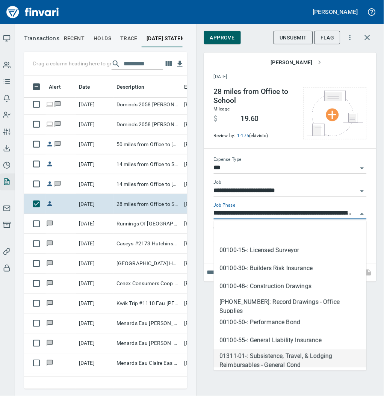
scroll to position [298, 148]
click at [235, 211] on input "**********" at bounding box center [286, 213] width 144 height 11
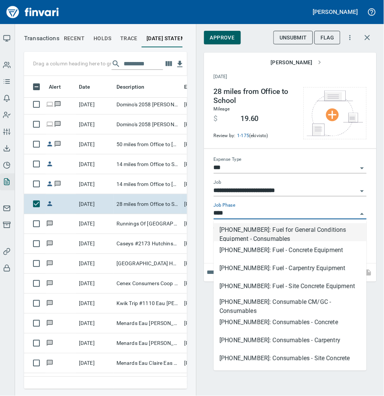
click at [239, 231] on li "[PHONE_NUMBER]: Fuel for General Conditions Equipment - Consumables" at bounding box center [290, 232] width 153 height 18
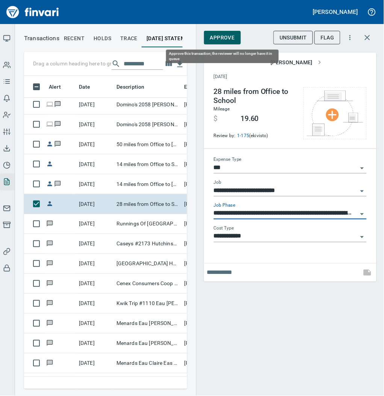
type input "**********"
click at [217, 39] on span "Approve" at bounding box center [222, 37] width 25 height 9
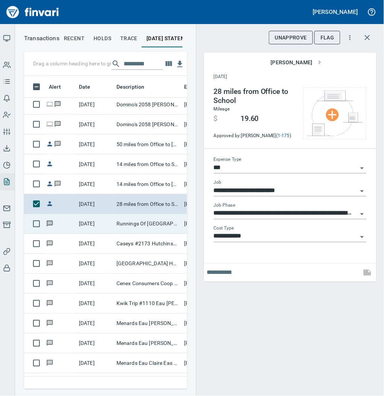
click at [148, 221] on td "Runnings Of [GEOGRAPHIC_DATA] [GEOGRAPHIC_DATA] [GEOGRAPHIC_DATA]" at bounding box center [147, 224] width 68 height 20
type input "**********"
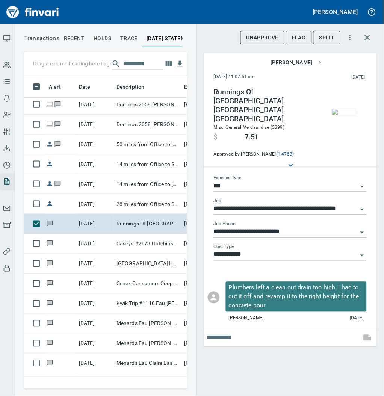
click at [345, 110] on img "button" at bounding box center [344, 112] width 24 height 6
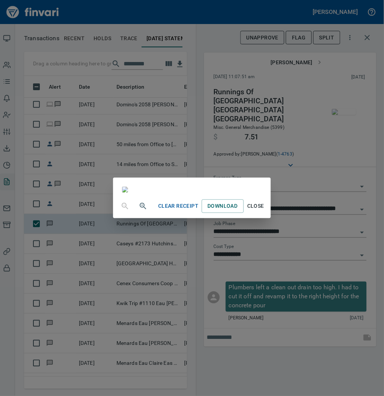
click at [265, 211] on span "Close" at bounding box center [256, 206] width 18 height 9
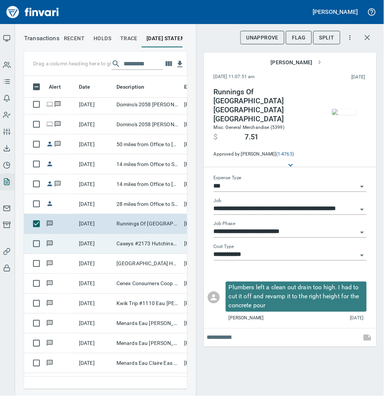
click at [139, 250] on td "Caseys #2173 Hutchinson [GEOGRAPHIC_DATA]" at bounding box center [147, 244] width 68 height 20
type input "**********"
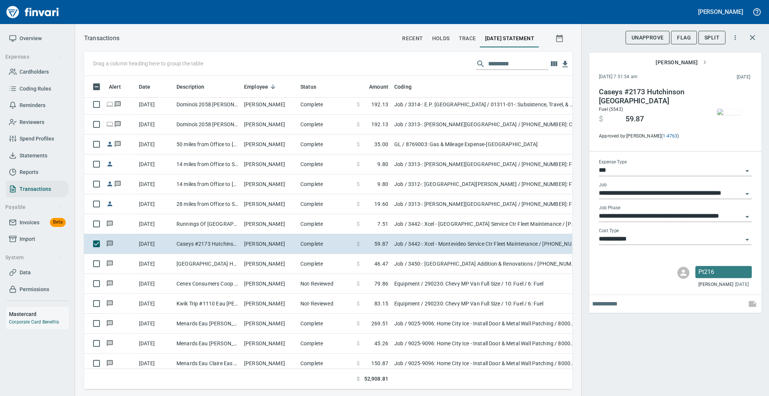
scroll to position [298, 473]
click at [724, 112] on img "button" at bounding box center [729, 112] width 24 height 6
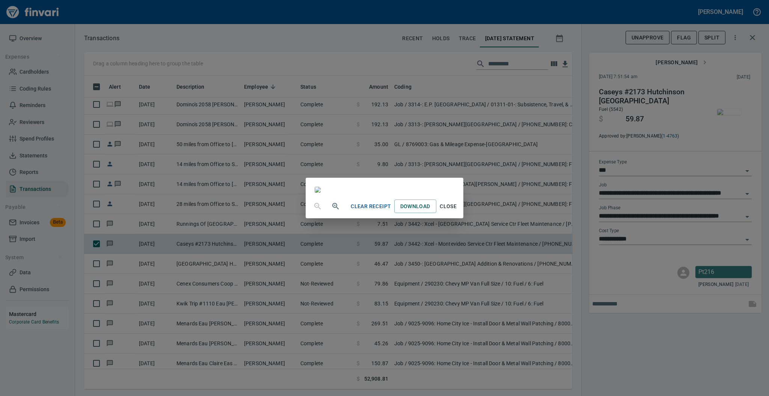
click at [457, 211] on span "Close" at bounding box center [448, 206] width 18 height 9
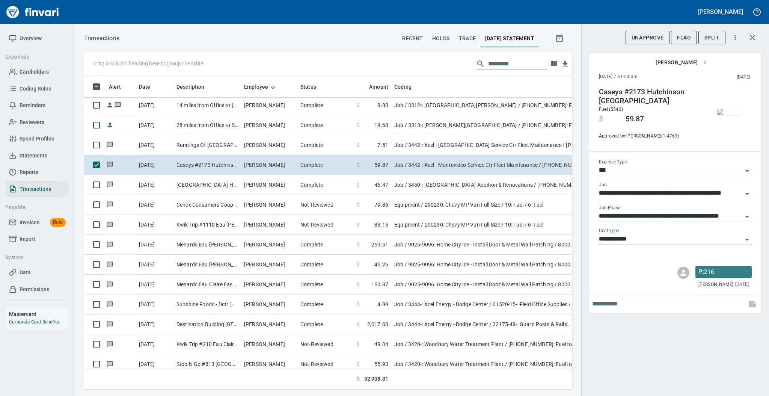
scroll to position [2156, 0]
